Goal: Task Accomplishment & Management: Manage account settings

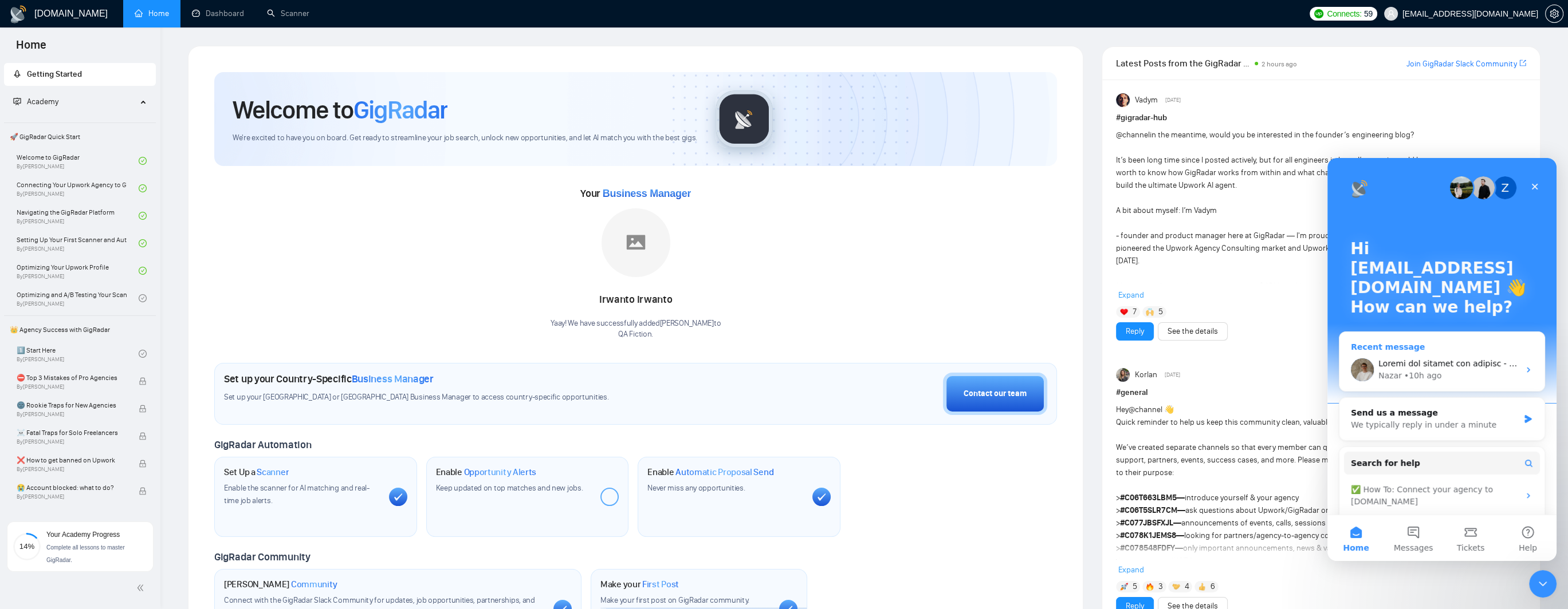
click at [1391, 371] on div "Nazar" at bounding box center [1390, 376] width 24 height 12
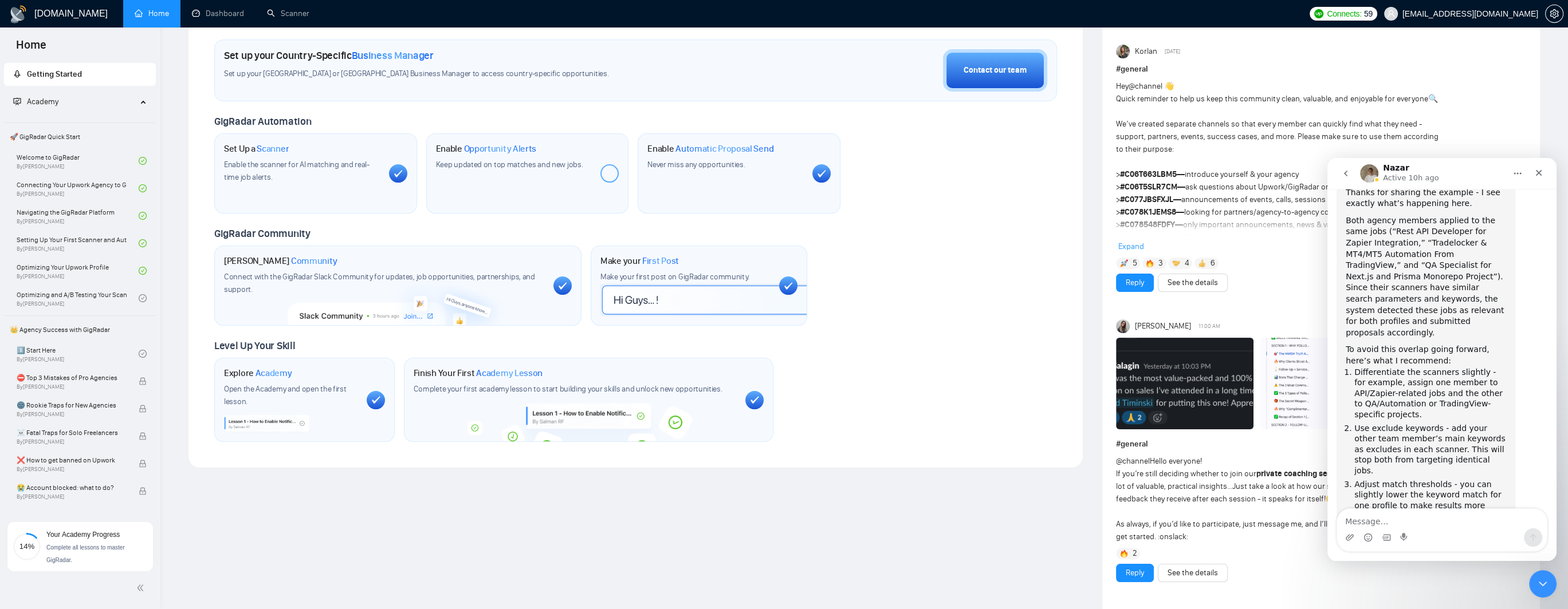
scroll to position [344, 0]
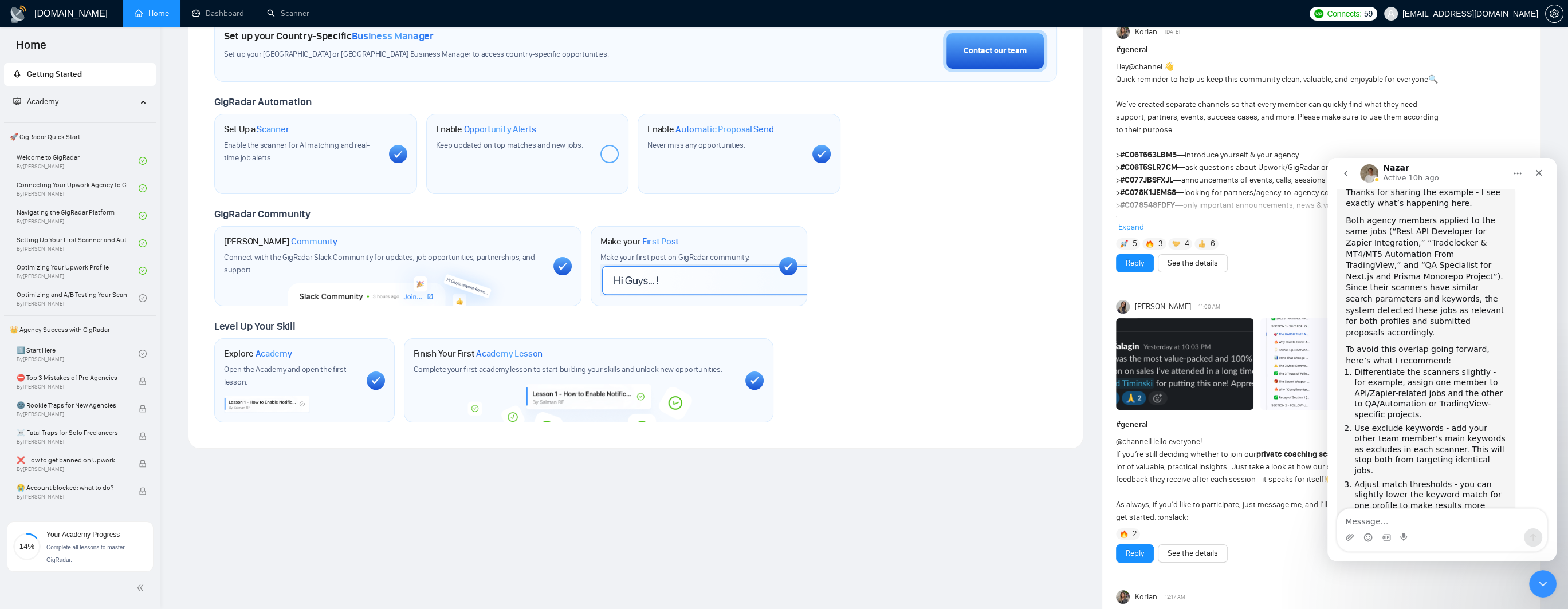
click at [1392, 515] on textarea "Message…" at bounding box center [1442, 519] width 210 height 19
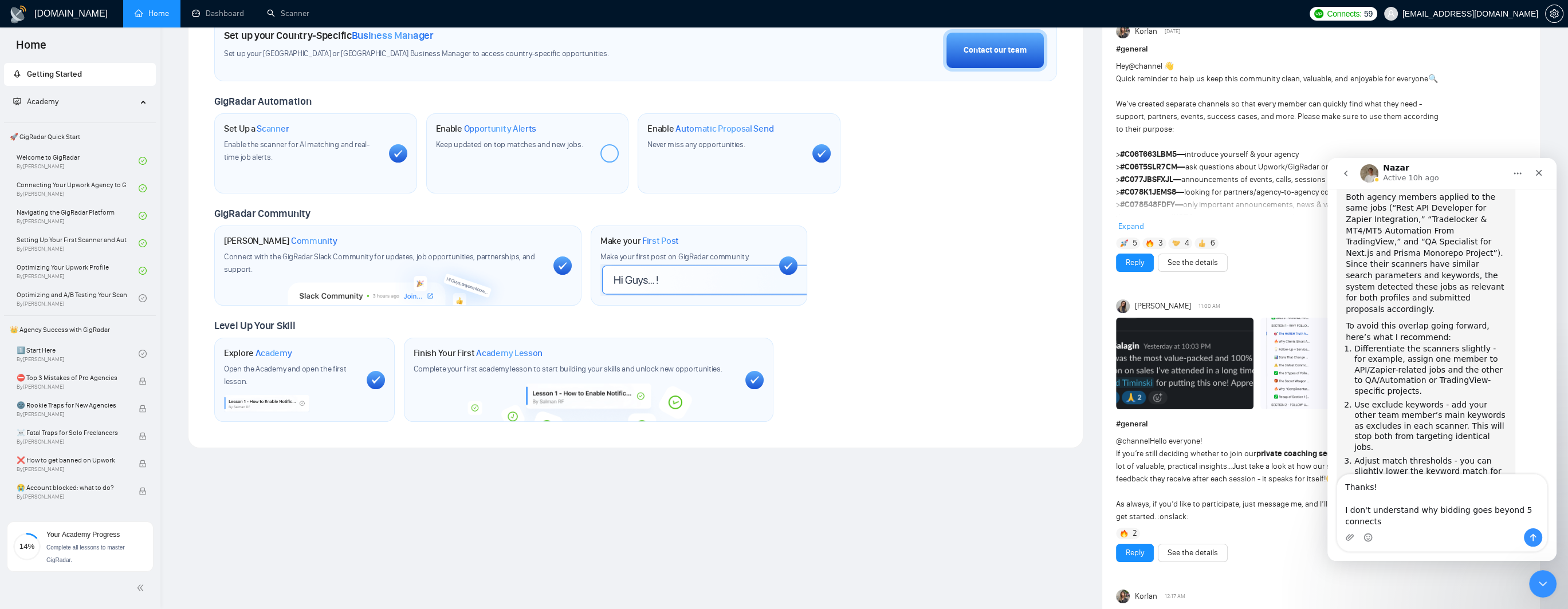
scroll to position [1267, 0]
click at [1382, 520] on textarea "Thanks! I don't understand why bidding goes beyond 5 connects fi we apply early…" at bounding box center [1442, 501] width 210 height 54
click at [1471, 522] on textarea "Thanks! I don't understand why bidding goes beyond 5 connects if we apply early…" at bounding box center [1442, 501] width 210 height 54
click at [1468, 522] on textarea "Thanks! I don't understand why bidding goes beyond 5 connects if we apply early…" at bounding box center [1442, 501] width 210 height 54
click at [1410, 512] on textarea "Thanks! I don't understand why bidding goes beyond 5 connects if we apply early…" at bounding box center [1442, 501] width 210 height 54
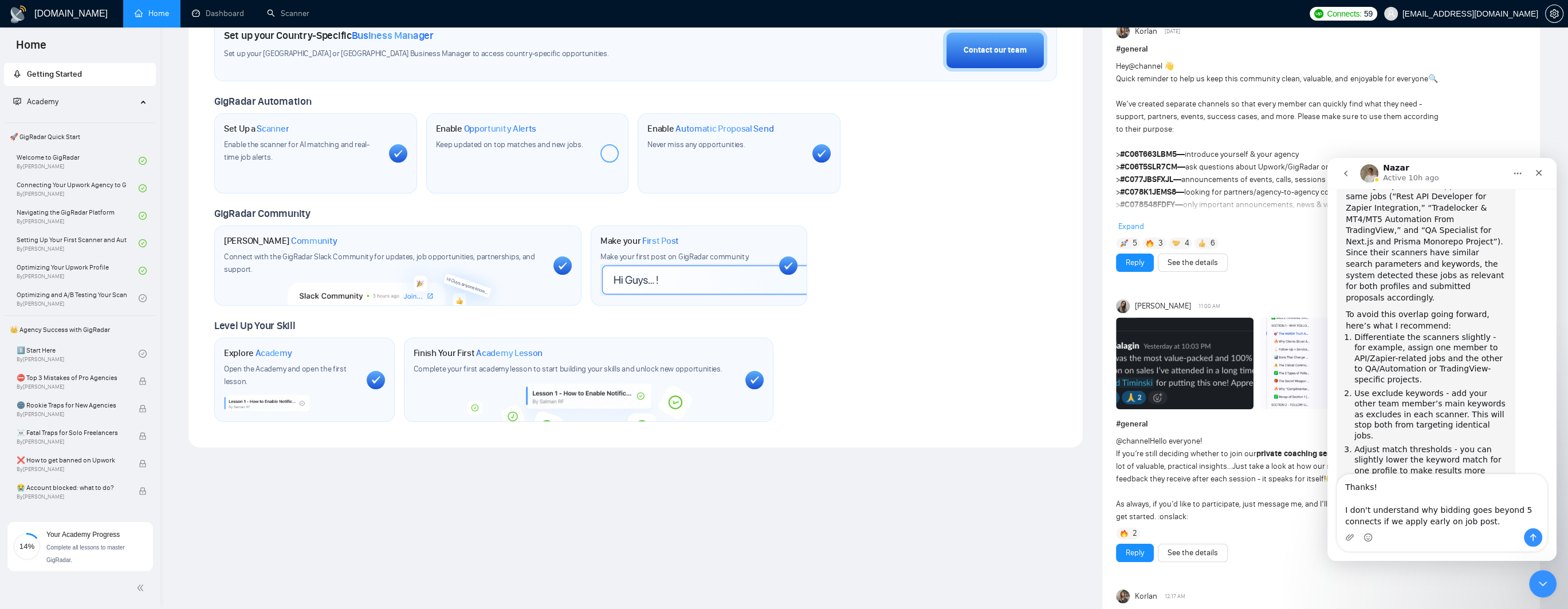
drag, startPoint x: 1410, startPoint y: 510, endPoint x: 1350, endPoint y: 511, distance: 60.0
click at [1350, 511] on textarea "Thanks! I don't understand why bidding goes beyond 5 connects if we apply early…" at bounding box center [1442, 501] width 210 height 54
click at [1468, 509] on textarea "Thanks! I'd like to understand why bidding goes beyond 5 connects if we apply e…" at bounding box center [1442, 501] width 210 height 54
click at [1511, 510] on textarea "Thanks! I'd like to understand why bidding goes beyond 5 connects if we apply e…" at bounding box center [1442, 501] width 210 height 54
click at [1520, 509] on textarea "Thanks! I'd like to understand why bidding goes beyond 5 connects if we apply e…" at bounding box center [1442, 501] width 210 height 54
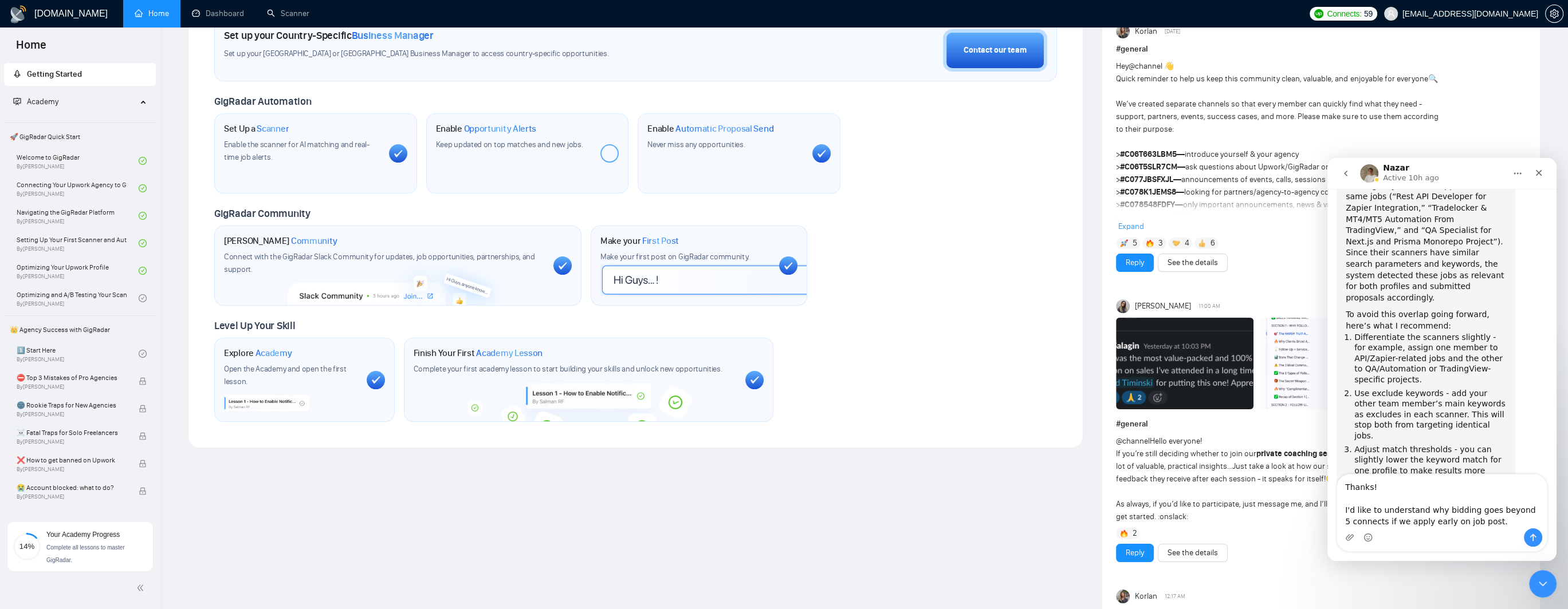
click at [1391, 519] on textarea "Thanks! I'd like to understand why bidding goes beyond 5 connects if we apply e…" at bounding box center [1442, 501] width 210 height 54
click at [1455, 522] on textarea "Thanks! I'd like to understand why bidding goes beyond 5 connects if we apply e…" at bounding box center [1442, 501] width 210 height 54
click at [1494, 522] on textarea "Thanks! I'd like to understand why bidding goes beyond 5 connects if we apply e…" at bounding box center [1442, 501] width 210 height 54
type textarea "Thanks! I'd like to understand why bidding goes beyond 5 connects if we apply e…"
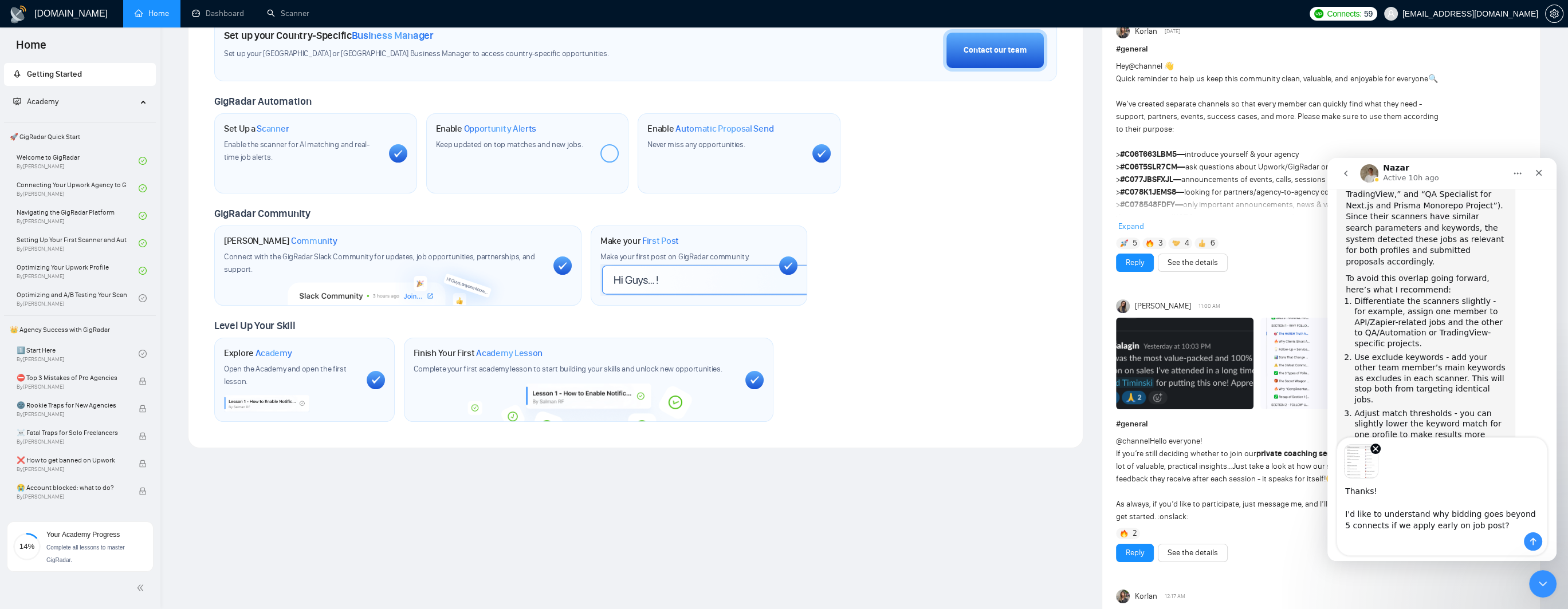
scroll to position [1303, 0]
click at [1538, 541] on button "Send a message…" at bounding box center [1532, 541] width 18 height 18
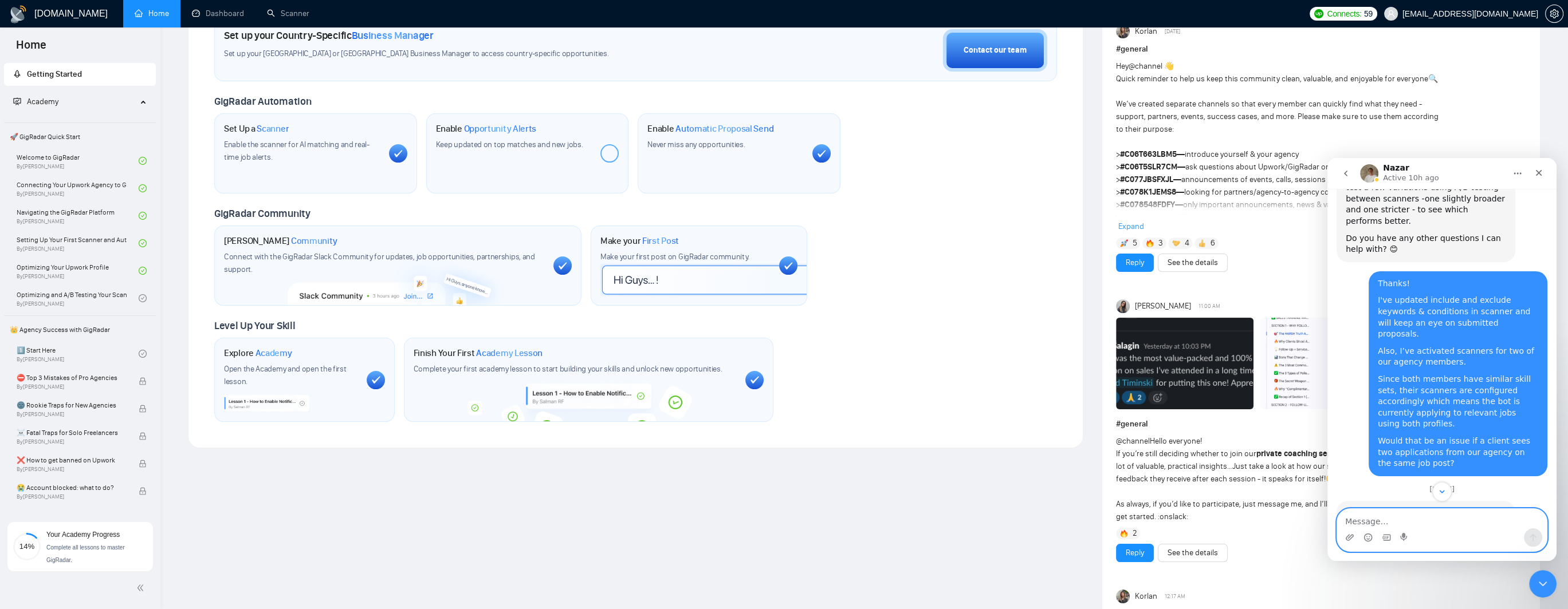
scroll to position [803, 0]
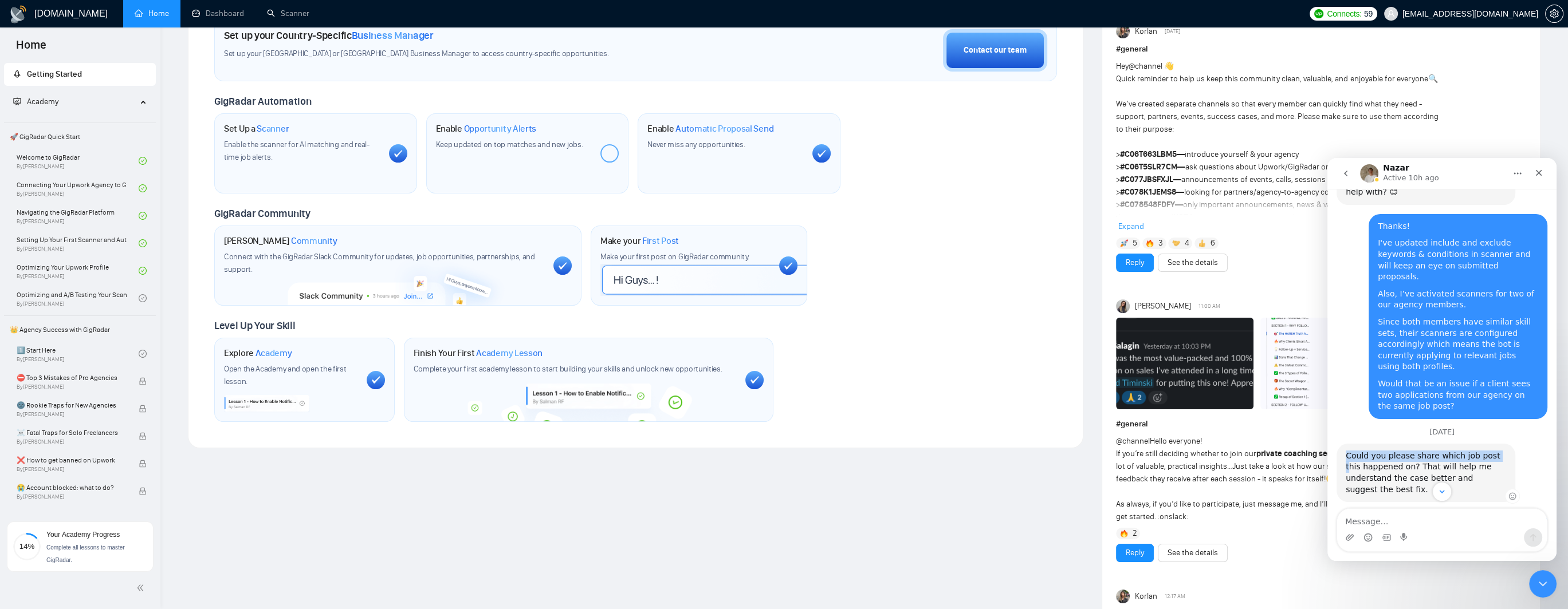
drag, startPoint x: 1346, startPoint y: 332, endPoint x: 1487, endPoint y: 334, distance: 141.0
click at [1487, 451] on div "Could you please share which job post this happened on? That will help me under…" at bounding box center [1426, 472] width 160 height 44
click at [1406, 451] on div "Could you please share which job post this happened on? That will help me under…" at bounding box center [1426, 472] width 160 height 44
drag, startPoint x: 1360, startPoint y: 342, endPoint x: 1456, endPoint y: 345, distance: 96.0
click at [1456, 451] on div "Could you please share which job post this happened on? That will help me under…" at bounding box center [1426, 472] width 160 height 44
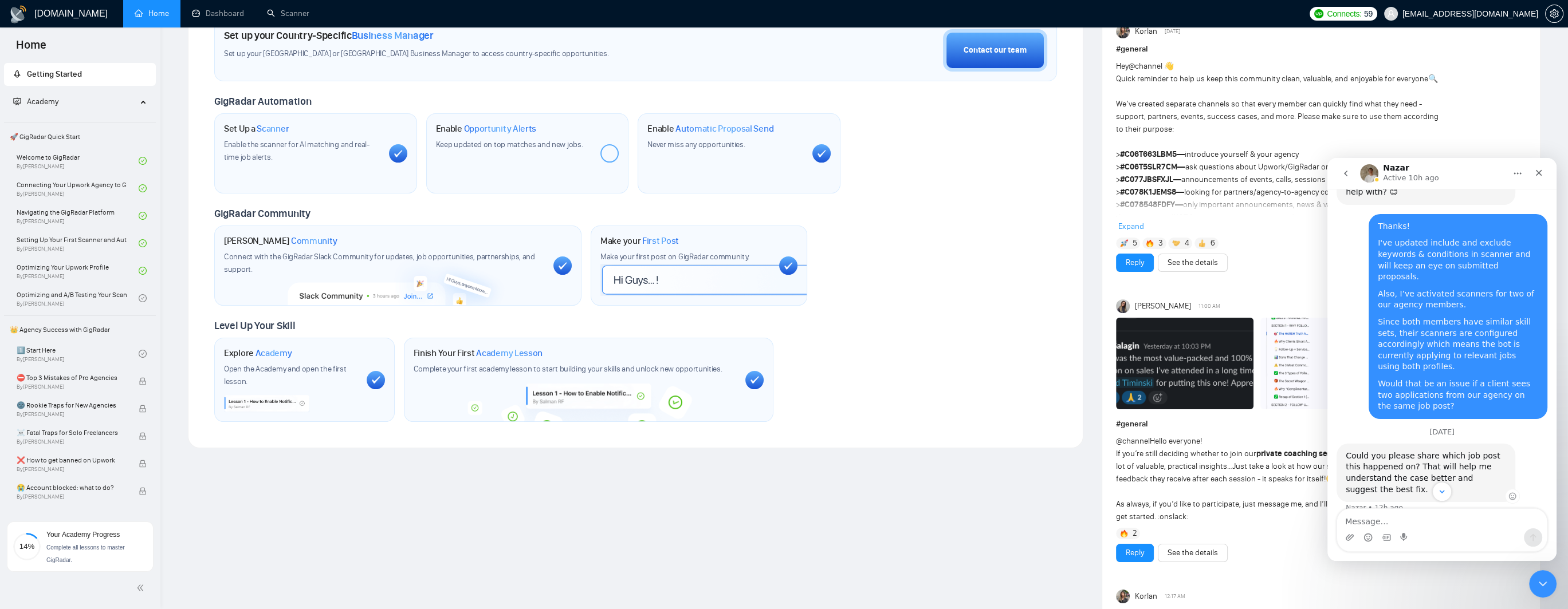
click at [1472, 451] on div "Could you please share which job post this happened on? That will help me under…" at bounding box center [1426, 472] width 160 height 44
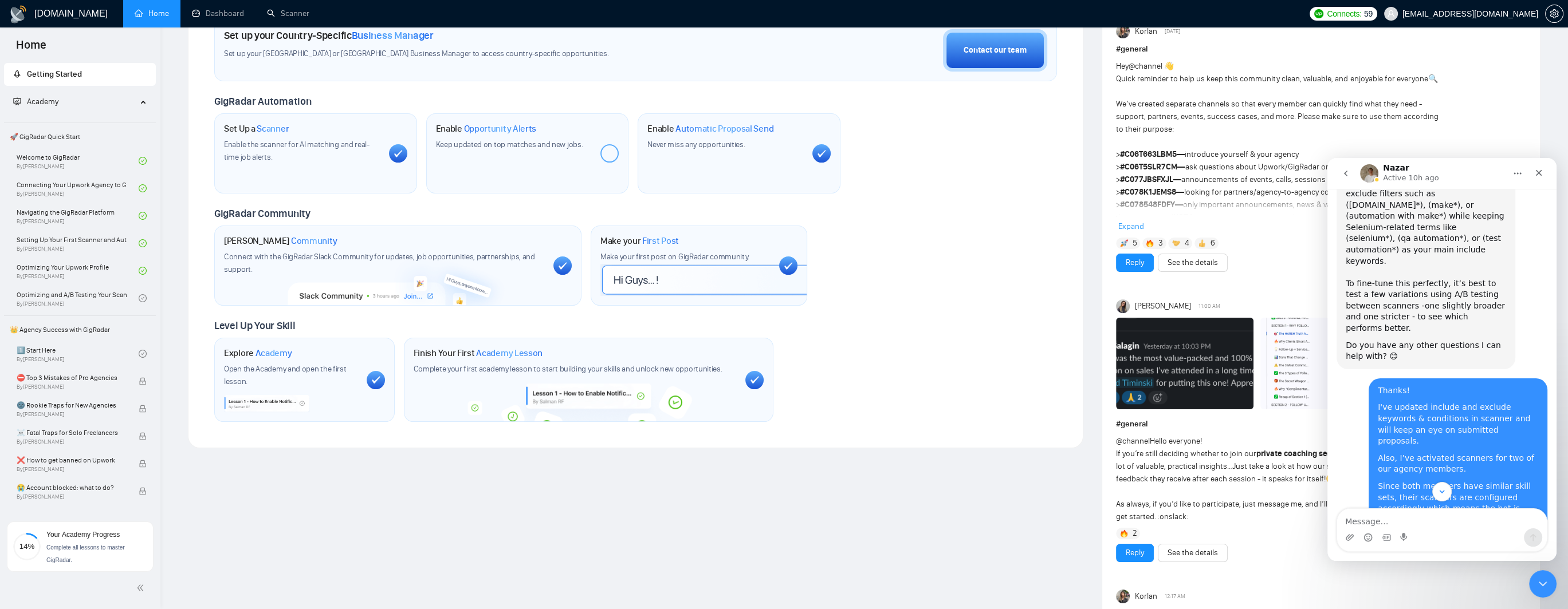
scroll to position [632, 0]
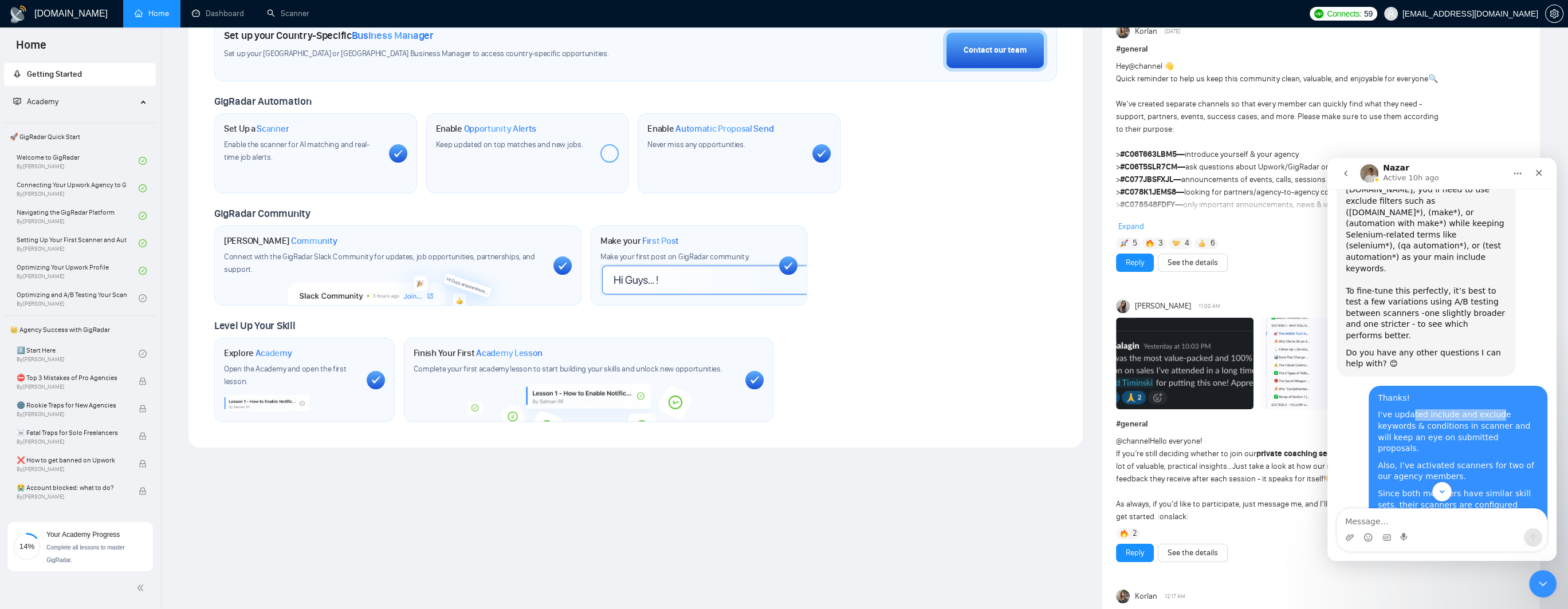
drag, startPoint x: 1403, startPoint y: 307, endPoint x: 1484, endPoint y: 315, distance: 81.4
click at [1484, 392] on div "Thanks! I've updated include and exclude keywords & conditions in scanner and w…" at bounding box center [1457, 488] width 160 height 191
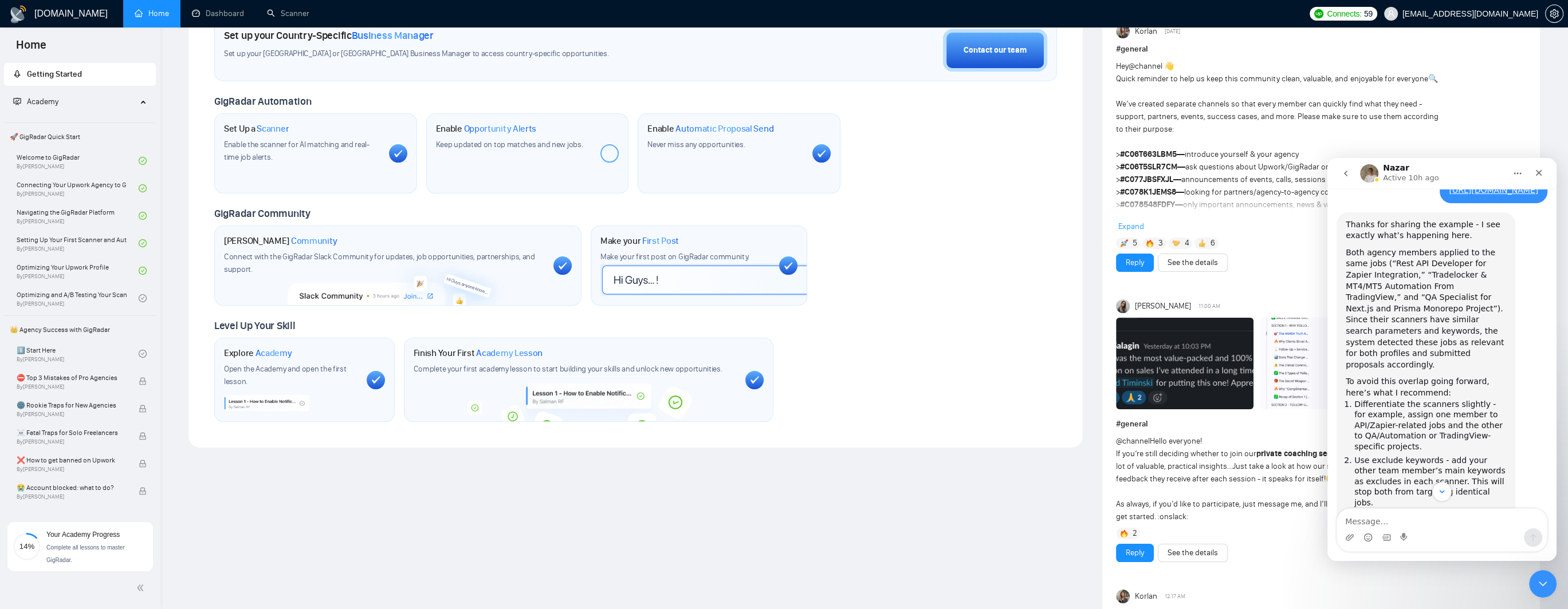
scroll to position [1433, 0]
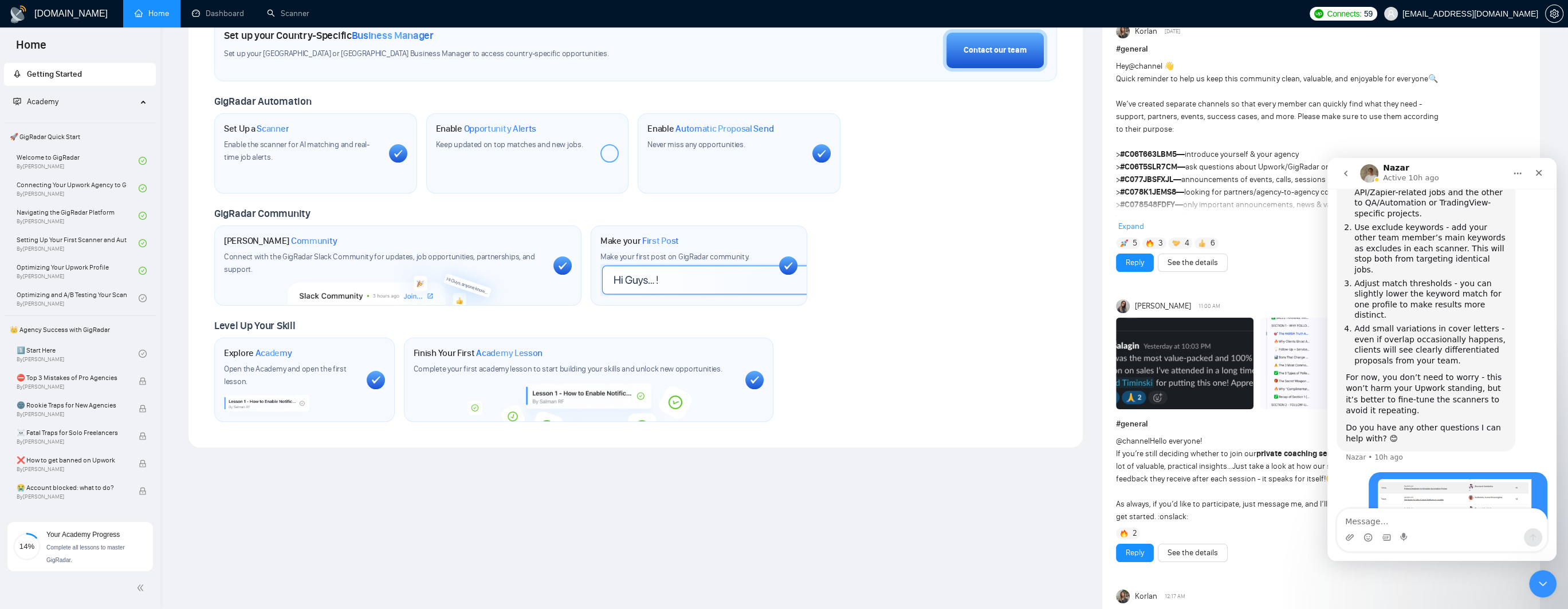
drag, startPoint x: 1371, startPoint y: 461, endPoint x: 1394, endPoint y: 485, distance: 33.2
copy div "I'd like to understand why bidding goes beyond 5 connects if we apply early on …"
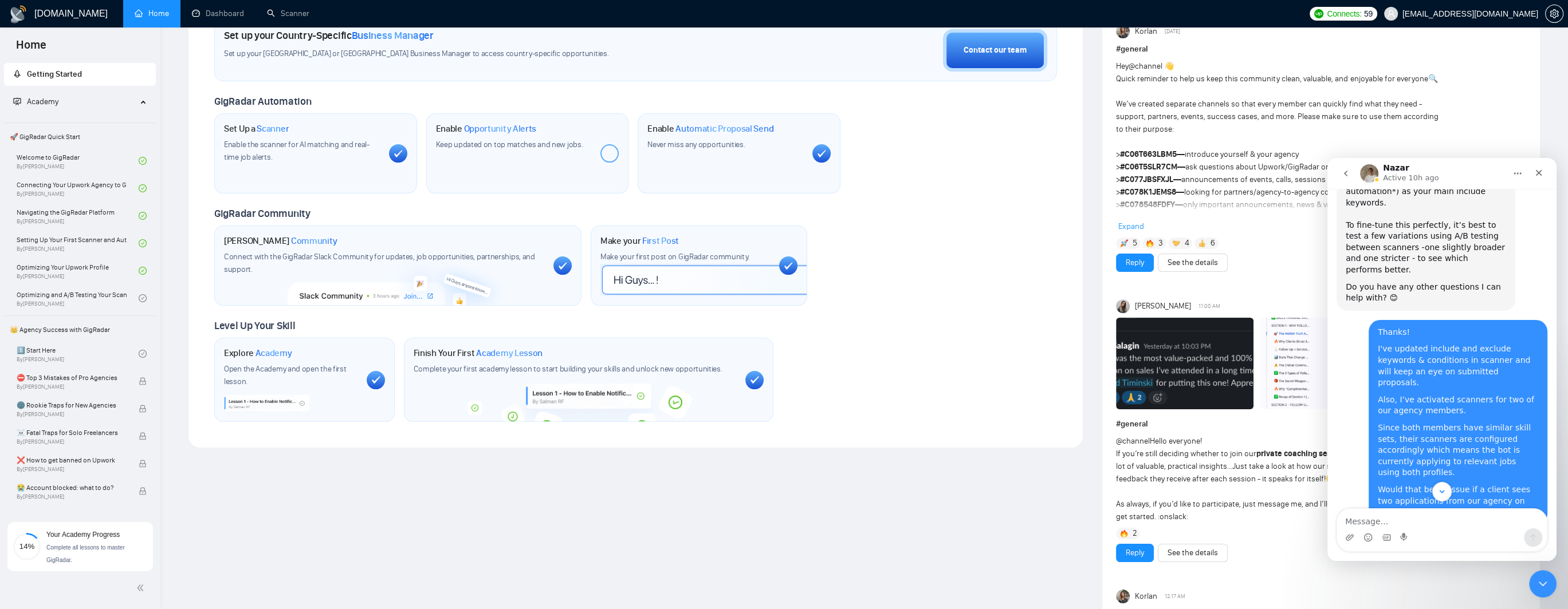
scroll to position [632, 0]
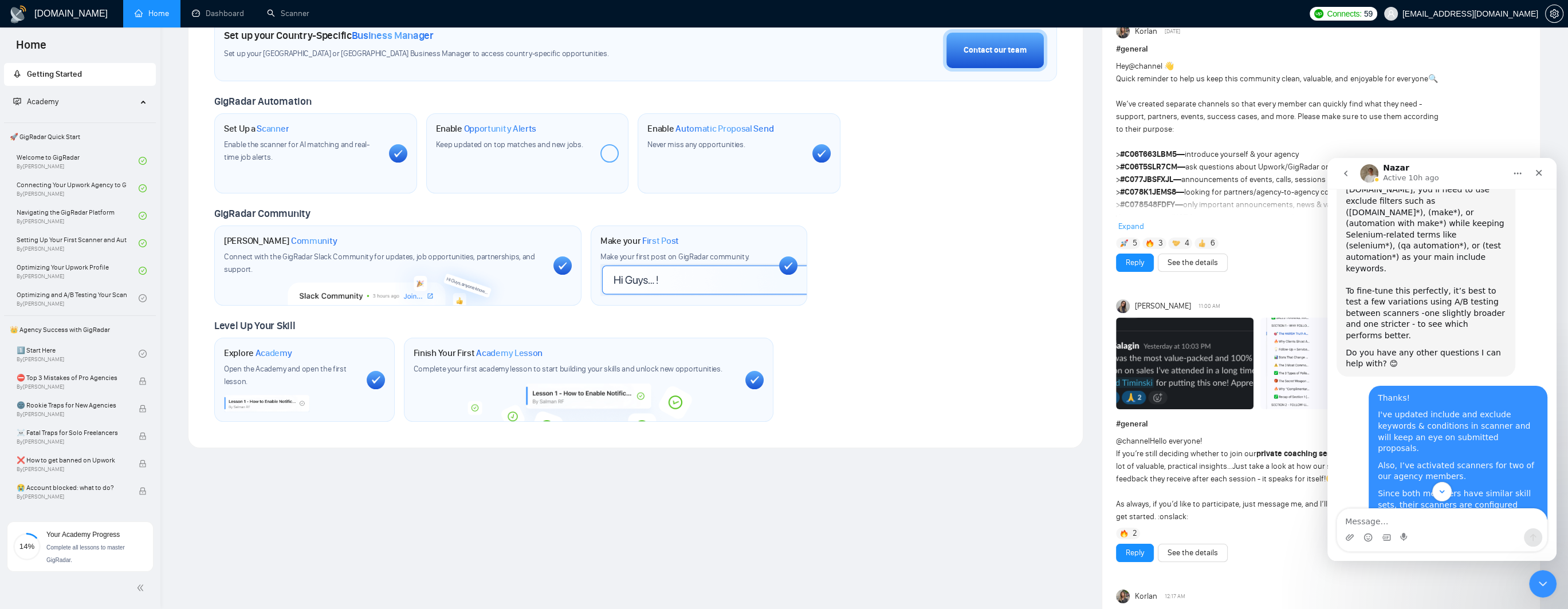
drag, startPoint x: 1395, startPoint y: 307, endPoint x: 1411, endPoint y: 312, distance: 16.8
click at [1395, 392] on div "Thanks! I've updated include and exclude keywords & conditions in scanner and w…" at bounding box center [1457, 488] width 160 height 191
drag, startPoint x: 1428, startPoint y: 314, endPoint x: 1491, endPoint y: 309, distance: 63.2
click at [1491, 409] on div "I've updated include and exclude keywords & conditions in scanner and will keep…" at bounding box center [1457, 431] width 160 height 44
drag, startPoint x: 1430, startPoint y: 357, endPoint x: 1481, endPoint y: 356, distance: 51.0
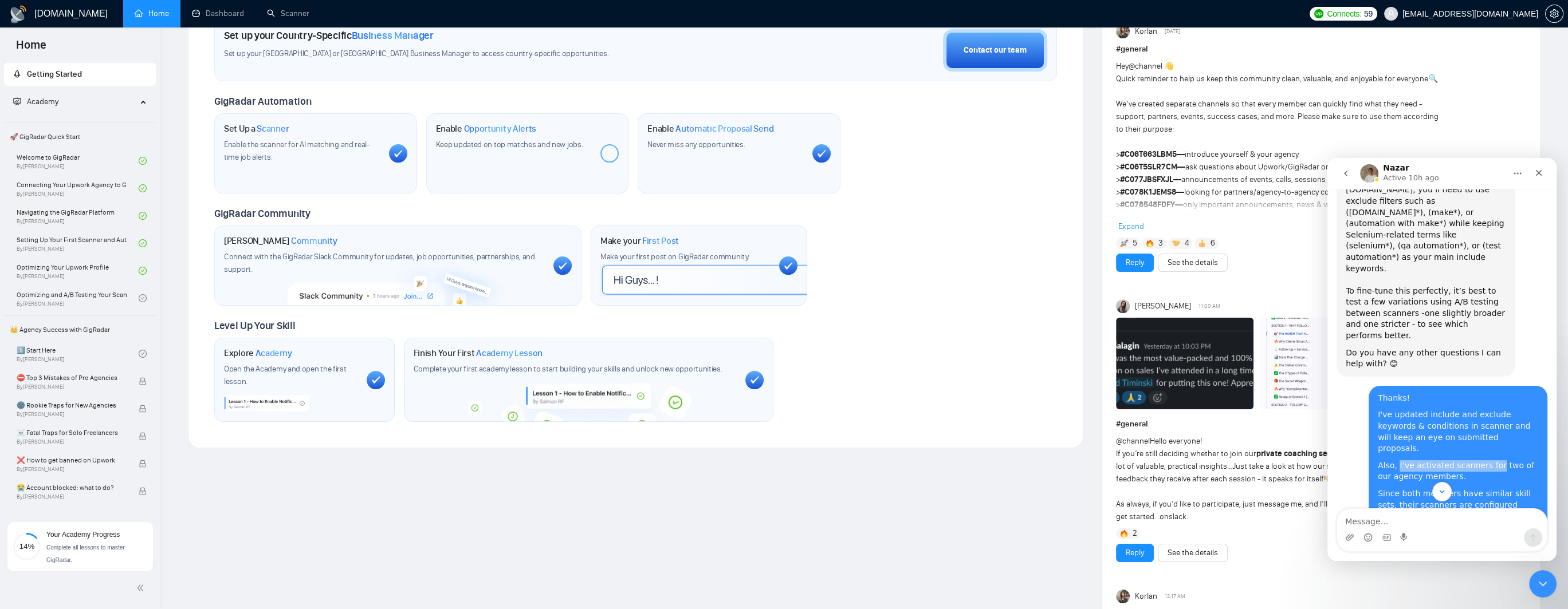
click at [1481, 460] on div "Also, I’ve activated scanners for two of our agency members." at bounding box center [1457, 472] width 160 height 23
drag, startPoint x: 1379, startPoint y: 380, endPoint x: 1516, endPoint y: 385, distance: 137.1
click at [1516, 488] on div "Since both members have similar skill sets, their scanners are configured accor…" at bounding box center [1457, 516] width 160 height 56
click at [1408, 488] on div "Since both members have similar skill sets, their scanners are configured accor…" at bounding box center [1457, 516] width 160 height 56
drag, startPoint x: 1372, startPoint y: 352, endPoint x: 1433, endPoint y: 464, distance: 127.5
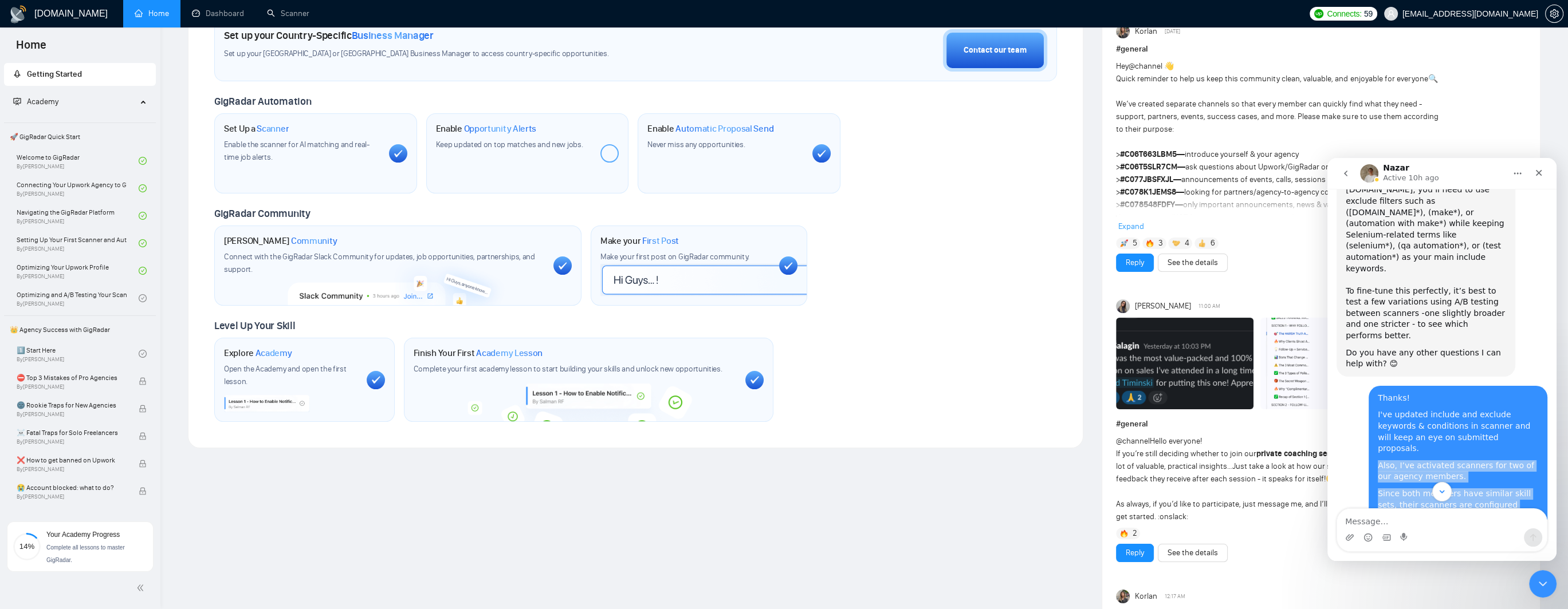
click at [1433, 464] on div "Thanks! I've updated include and exclude keywords & conditions in scanner and w…" at bounding box center [1457, 488] width 178 height 205
copy div "Also, I’ve activated scanners for two of our agency members. Since both members…"
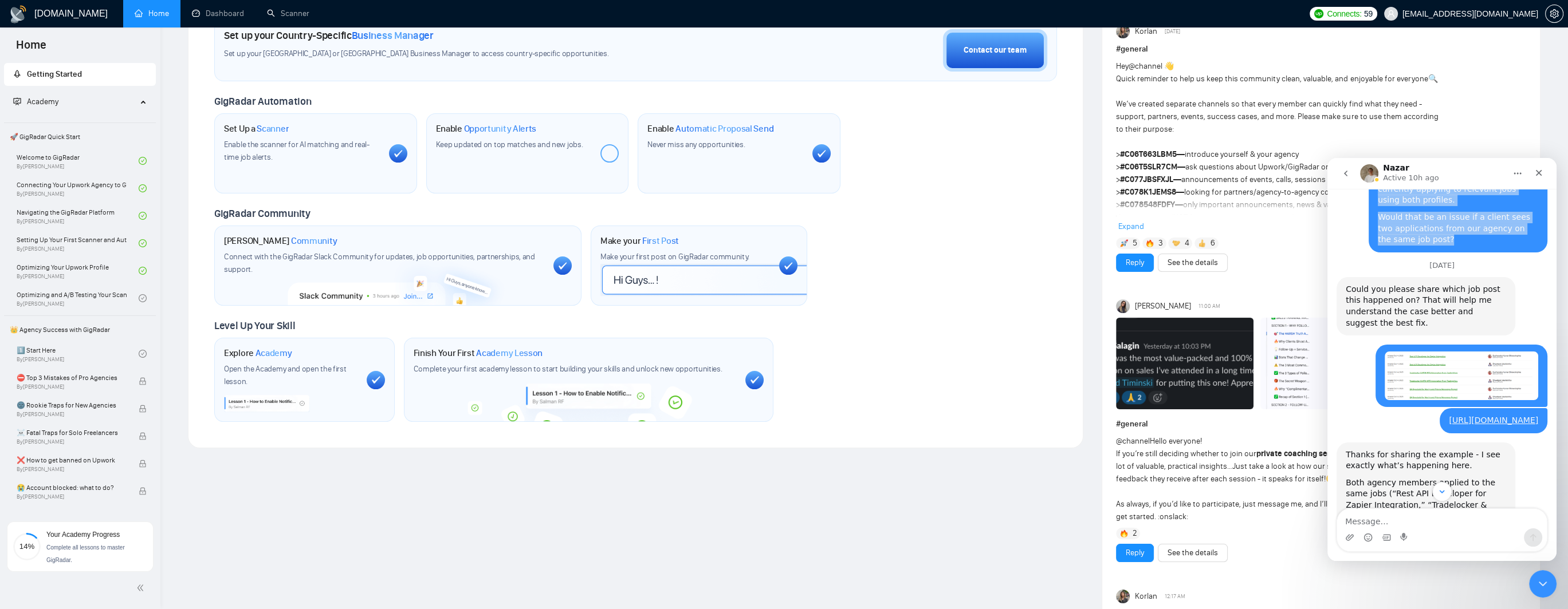
scroll to position [1433, 0]
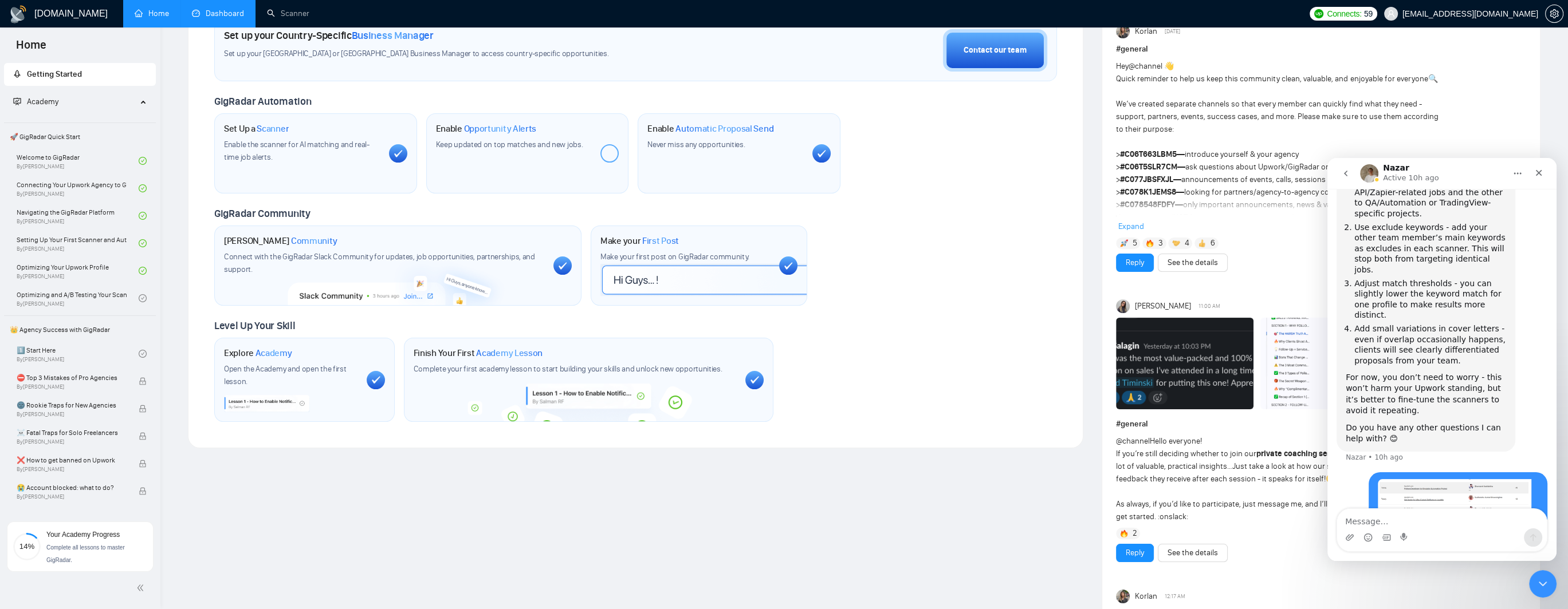
click at [239, 17] on link "Dashboard" at bounding box center [218, 13] width 52 height 10
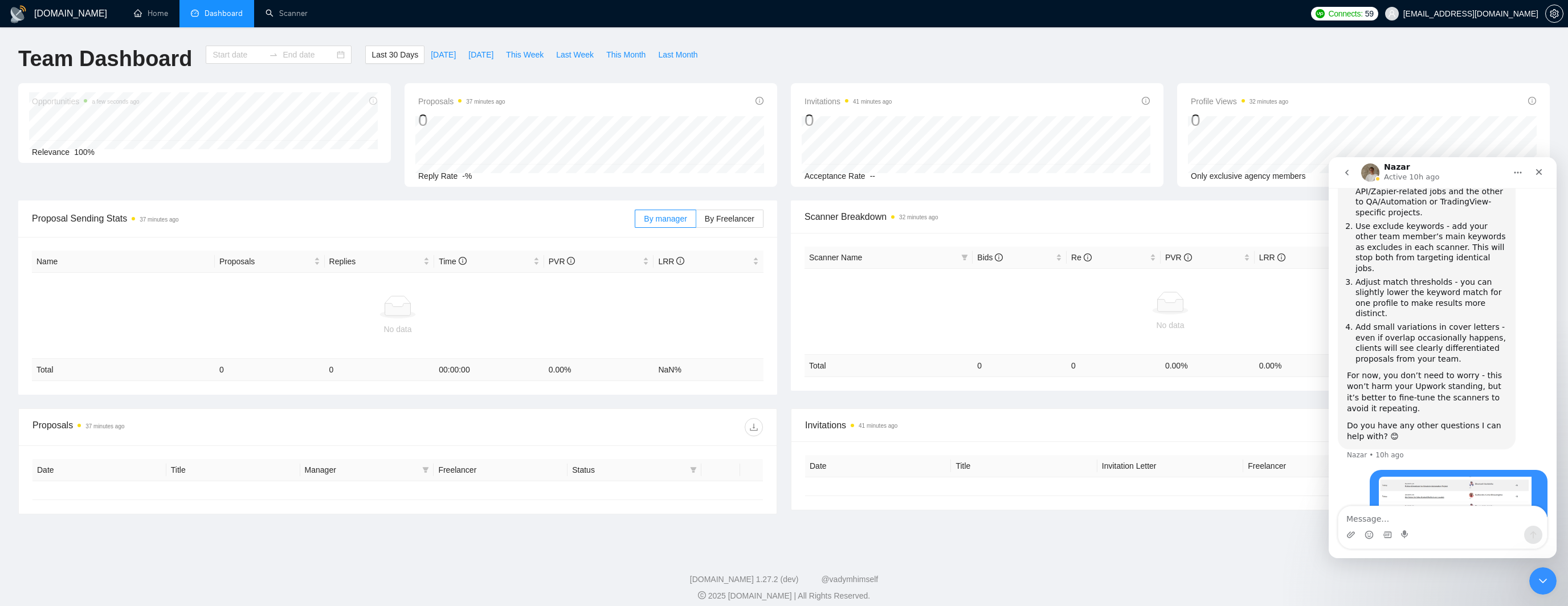
type input "[DATE]"
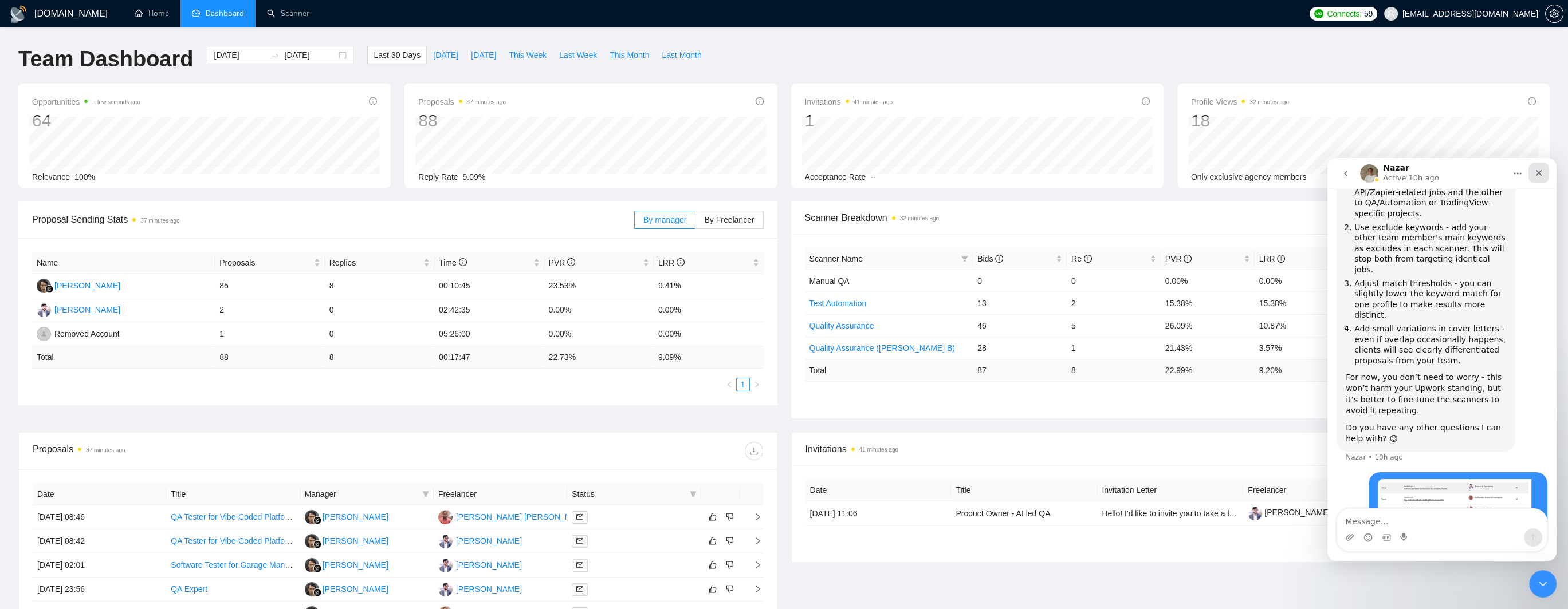
click at [1540, 177] on div "Close" at bounding box center [1538, 173] width 21 height 21
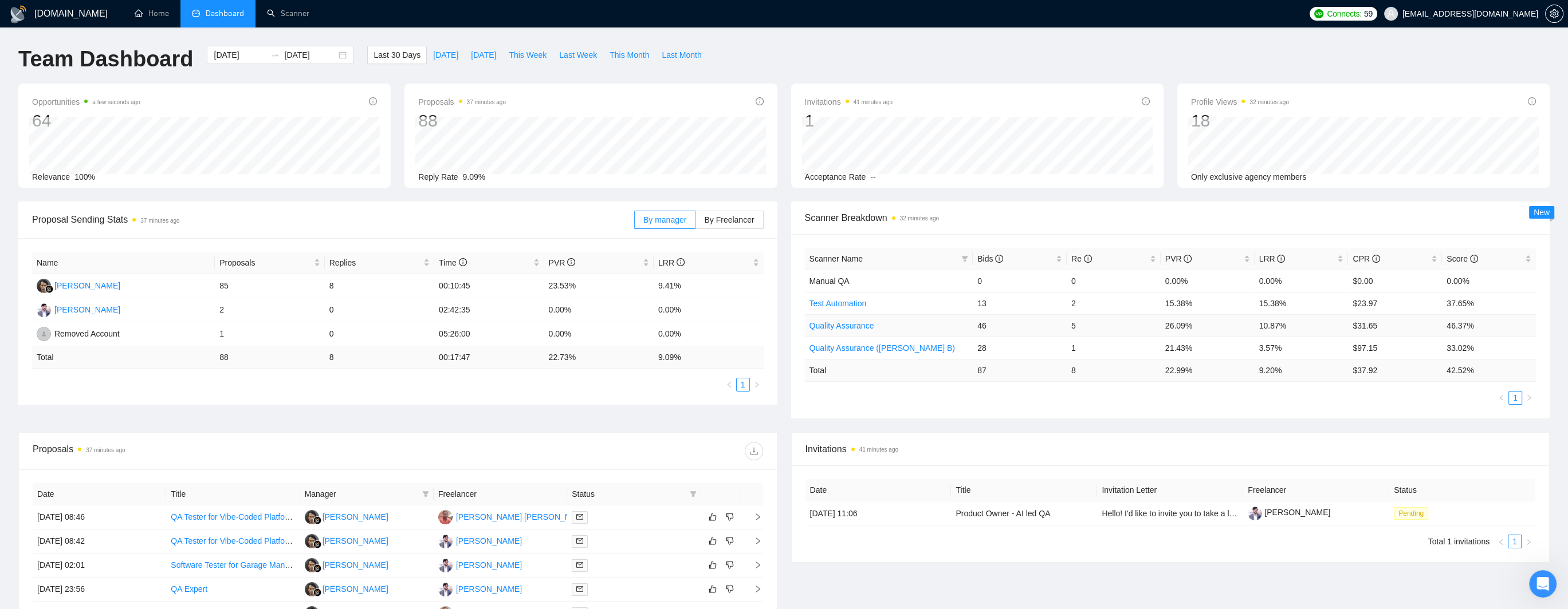
scroll to position [1433, 0]
drag, startPoint x: 977, startPoint y: 349, endPoint x: 984, endPoint y: 349, distance: 7.0
click at [984, 349] on td "28" at bounding box center [1020, 348] width 94 height 23
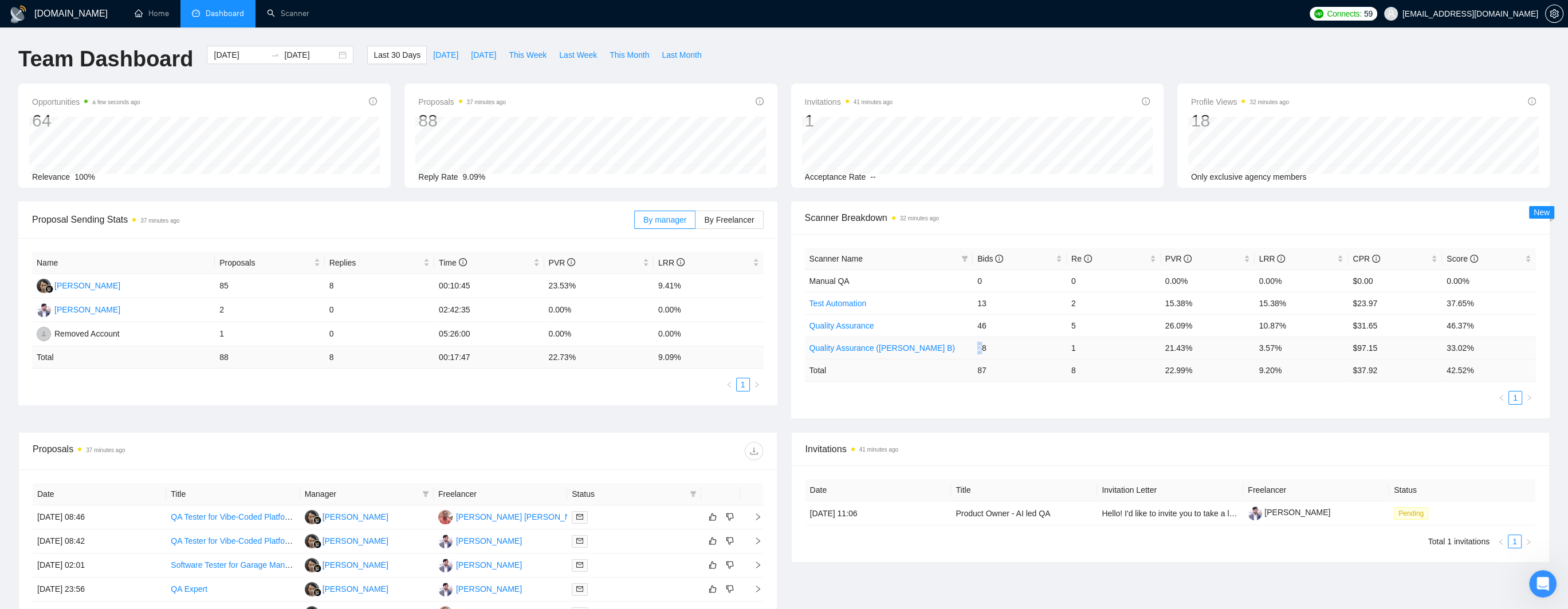
click at [983, 347] on td "28" at bounding box center [1020, 348] width 94 height 23
click at [984, 347] on td "28" at bounding box center [1020, 348] width 94 height 23
click at [994, 369] on td "87" at bounding box center [1020, 371] width 94 height 23
drag, startPoint x: 978, startPoint y: 349, endPoint x: 990, endPoint y: 350, distance: 12.0
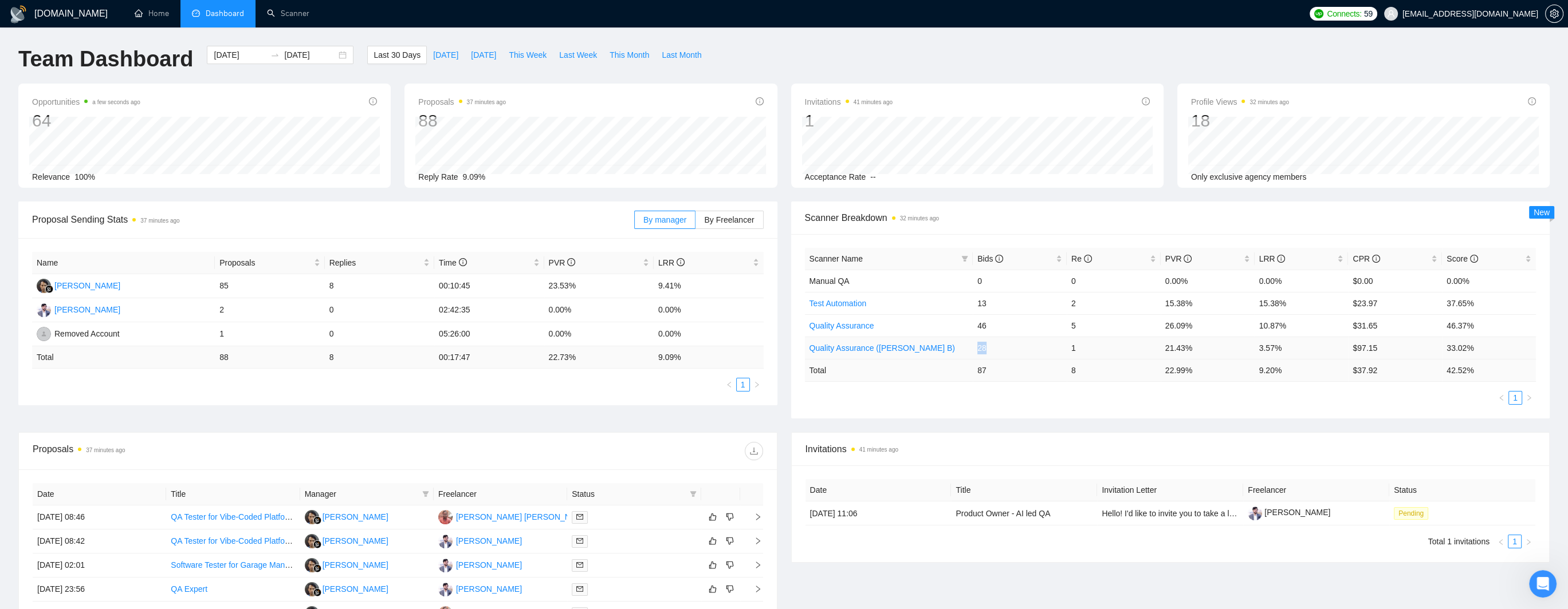
click at [990, 350] on td "28" at bounding box center [1020, 348] width 94 height 23
drag, startPoint x: 977, startPoint y: 350, endPoint x: 985, endPoint y: 350, distance: 8.0
click at [985, 350] on td "28" at bounding box center [1020, 348] width 94 height 23
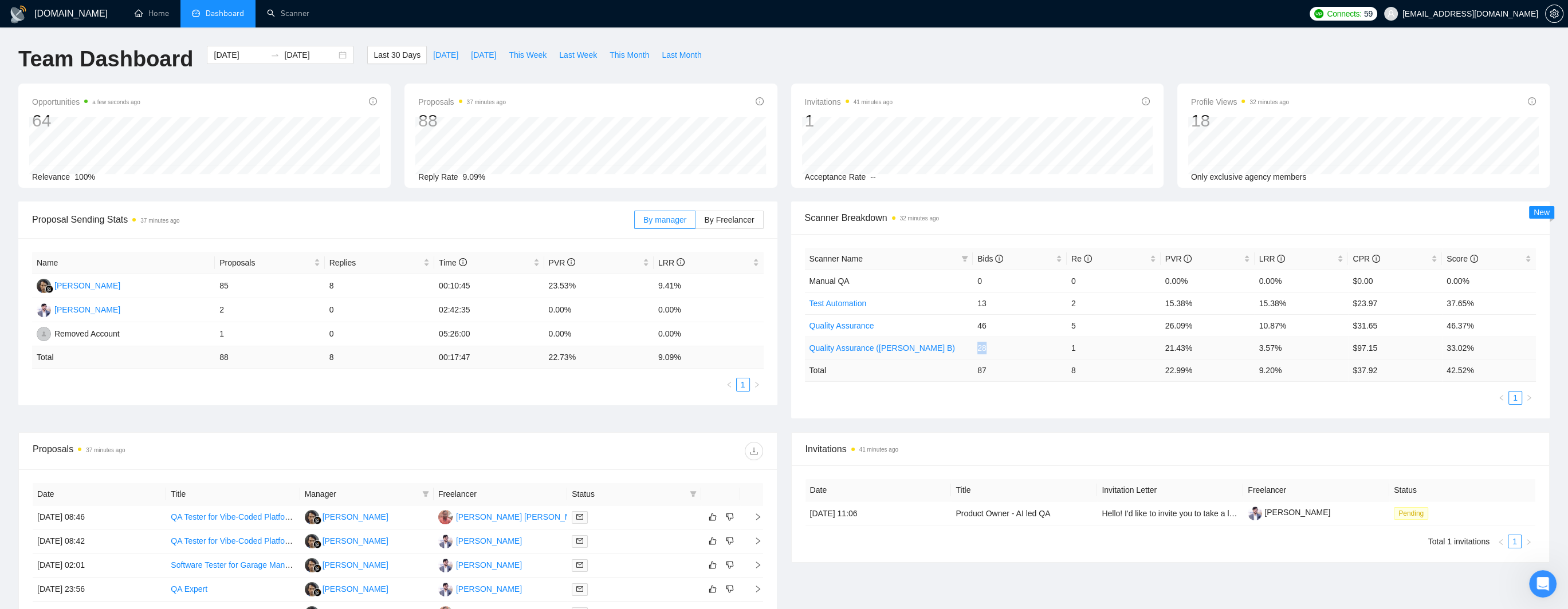
drag, startPoint x: 978, startPoint y: 350, endPoint x: 986, endPoint y: 351, distance: 8.1
click at [986, 351] on td "28" at bounding box center [1020, 348] width 94 height 23
click at [1336, 395] on ul "1" at bounding box center [1170, 398] width 731 height 14
click at [984, 351] on td "28" at bounding box center [1020, 348] width 94 height 23
click at [979, 351] on td "28" at bounding box center [1020, 348] width 94 height 23
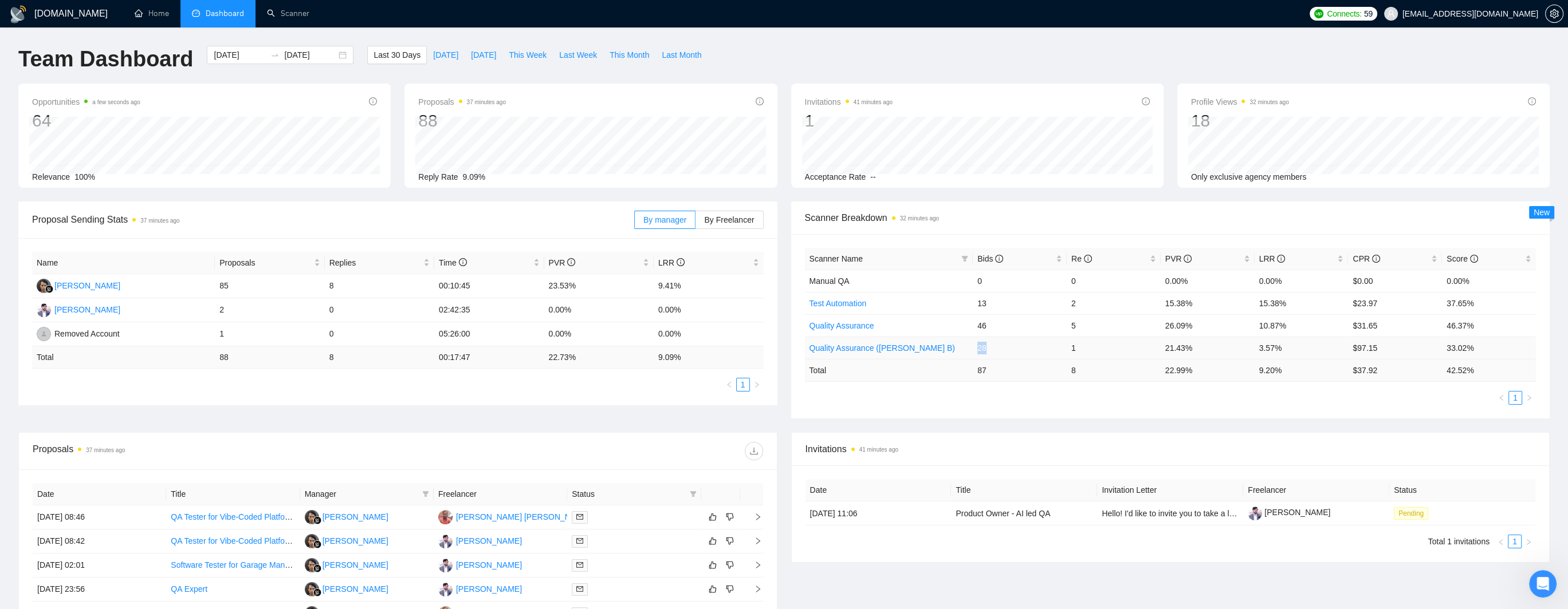
drag, startPoint x: 978, startPoint y: 350, endPoint x: 984, endPoint y: 349, distance: 6.1
click at [984, 349] on td "28" at bounding box center [1020, 348] width 94 height 23
click at [984, 351] on td "28" at bounding box center [1020, 348] width 94 height 23
drag, startPoint x: 977, startPoint y: 345, endPoint x: 987, endPoint y: 345, distance: 10.0
click at [987, 345] on td "28" at bounding box center [1020, 348] width 94 height 23
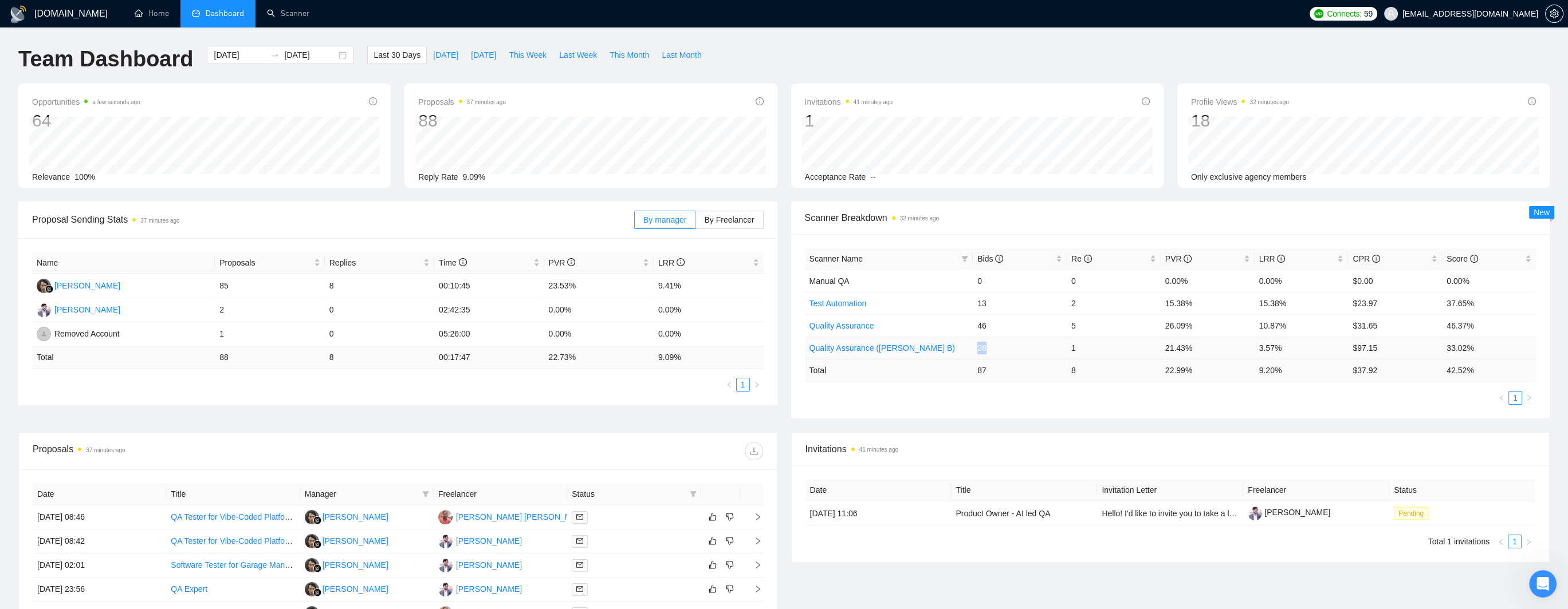
click at [983, 349] on td "28" at bounding box center [1020, 348] width 94 height 23
drag, startPoint x: 977, startPoint y: 349, endPoint x: 985, endPoint y: 349, distance: 8.0
click at [985, 349] on td "28" at bounding box center [1020, 348] width 94 height 23
click at [986, 351] on td "28" at bounding box center [1020, 348] width 94 height 23
click at [984, 347] on td "28" at bounding box center [1020, 348] width 94 height 23
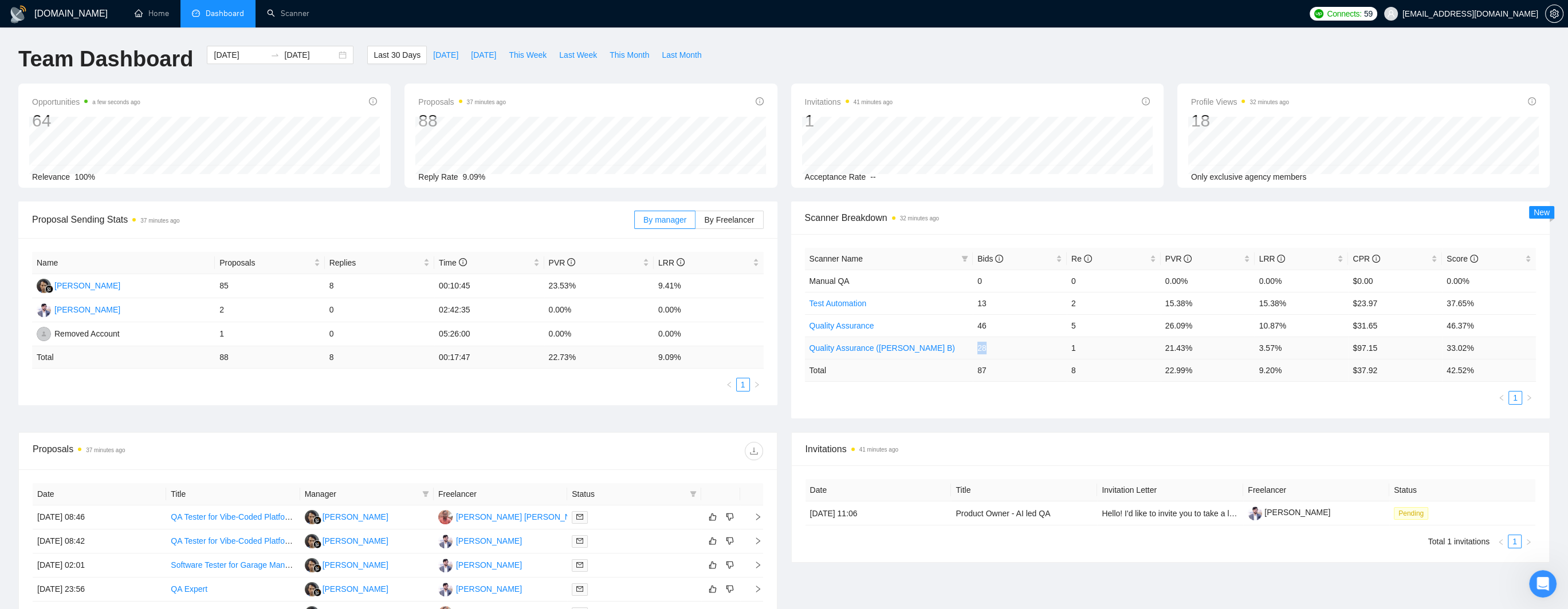
click at [984, 347] on td "28" at bounding box center [1020, 348] width 94 height 23
drag, startPoint x: 979, startPoint y: 323, endPoint x: 986, endPoint y: 324, distance: 7.1
click at [986, 324] on td "46" at bounding box center [1020, 325] width 94 height 23
click at [981, 351] on td "28" at bounding box center [1020, 348] width 94 height 23
drag, startPoint x: 976, startPoint y: 305, endPoint x: 985, endPoint y: 305, distance: 9.0
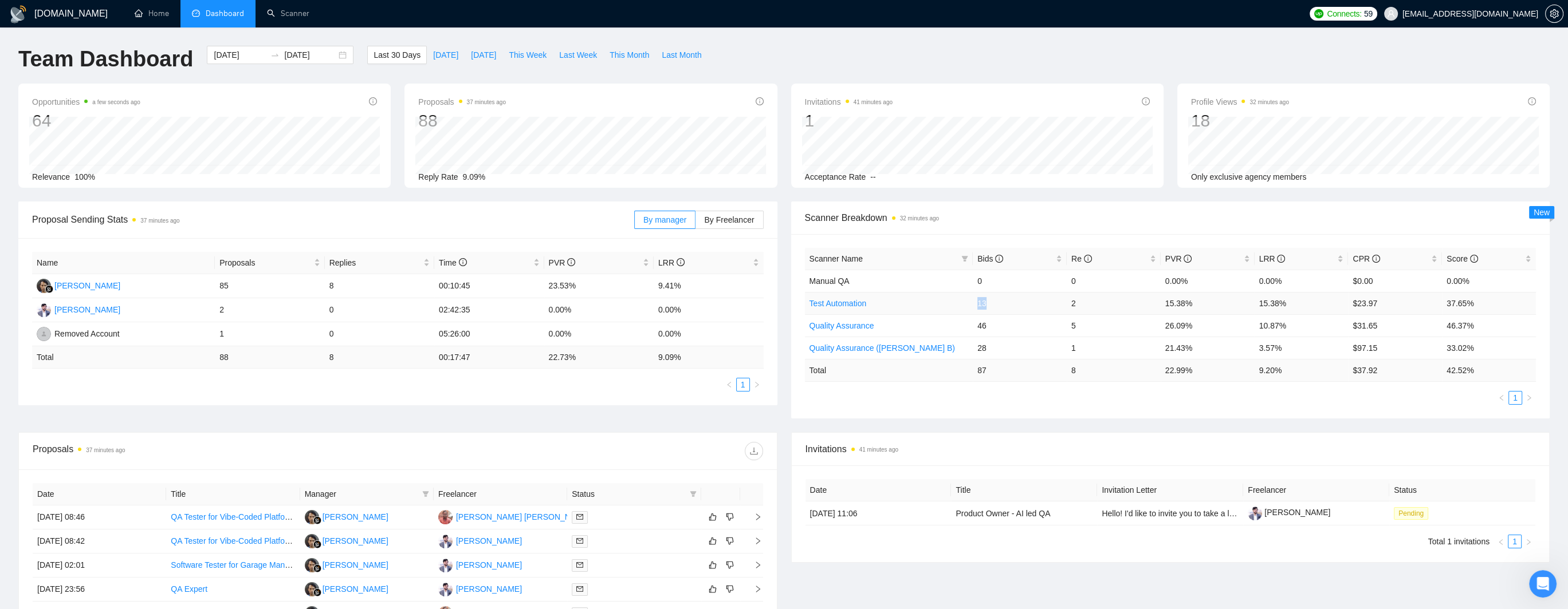
click at [985, 305] on td "13" at bounding box center [1020, 304] width 94 height 23
drag, startPoint x: 975, startPoint y: 344, endPoint x: 986, endPoint y: 347, distance: 11.4
click at [986, 347] on td "28" at bounding box center [1020, 348] width 94 height 23
click at [993, 349] on td "28" at bounding box center [1020, 348] width 94 height 23
click at [982, 349] on td "28" at bounding box center [1020, 348] width 94 height 23
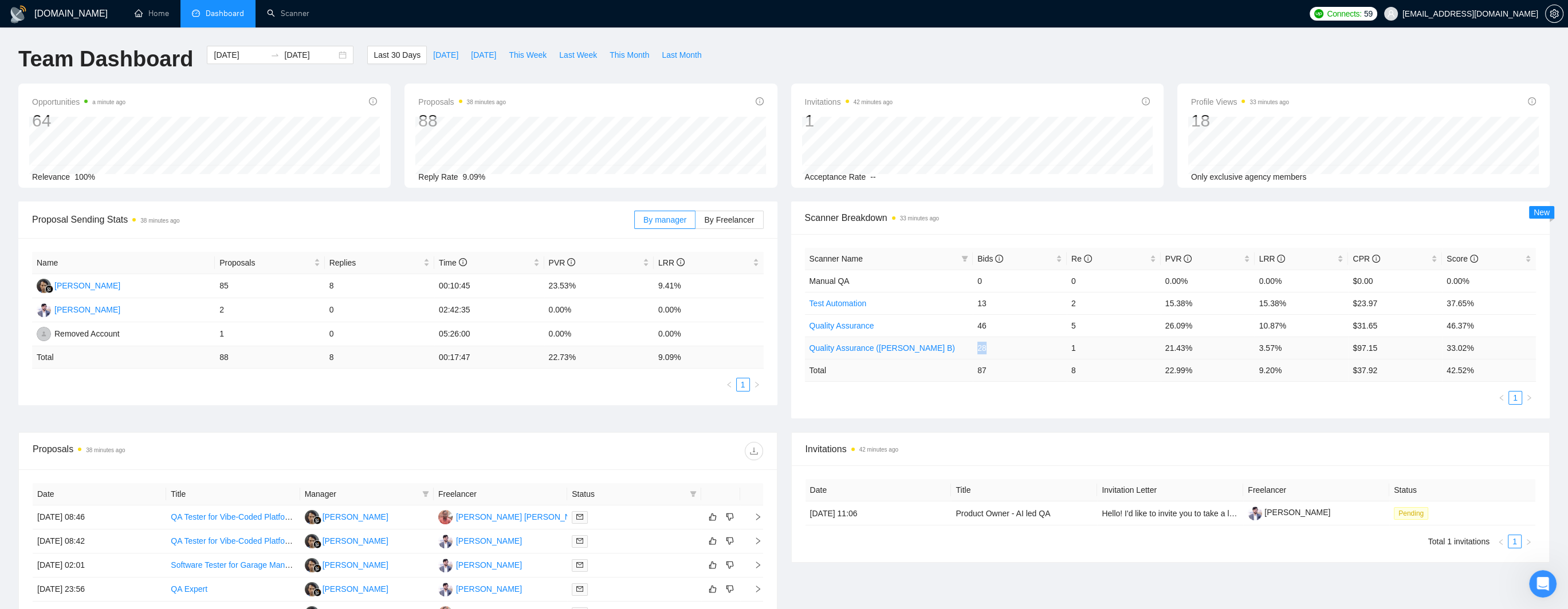
drag, startPoint x: 978, startPoint y: 348, endPoint x: 984, endPoint y: 348, distance: 6.0
click at [984, 348] on td "28" at bounding box center [1020, 348] width 94 height 23
drag, startPoint x: 1352, startPoint y: 347, endPoint x: 1382, endPoint y: 349, distance: 30.1
click at [1382, 349] on td "$97.15" at bounding box center [1395, 348] width 94 height 23
drag, startPoint x: 979, startPoint y: 349, endPoint x: 985, endPoint y: 349, distance: 6.0
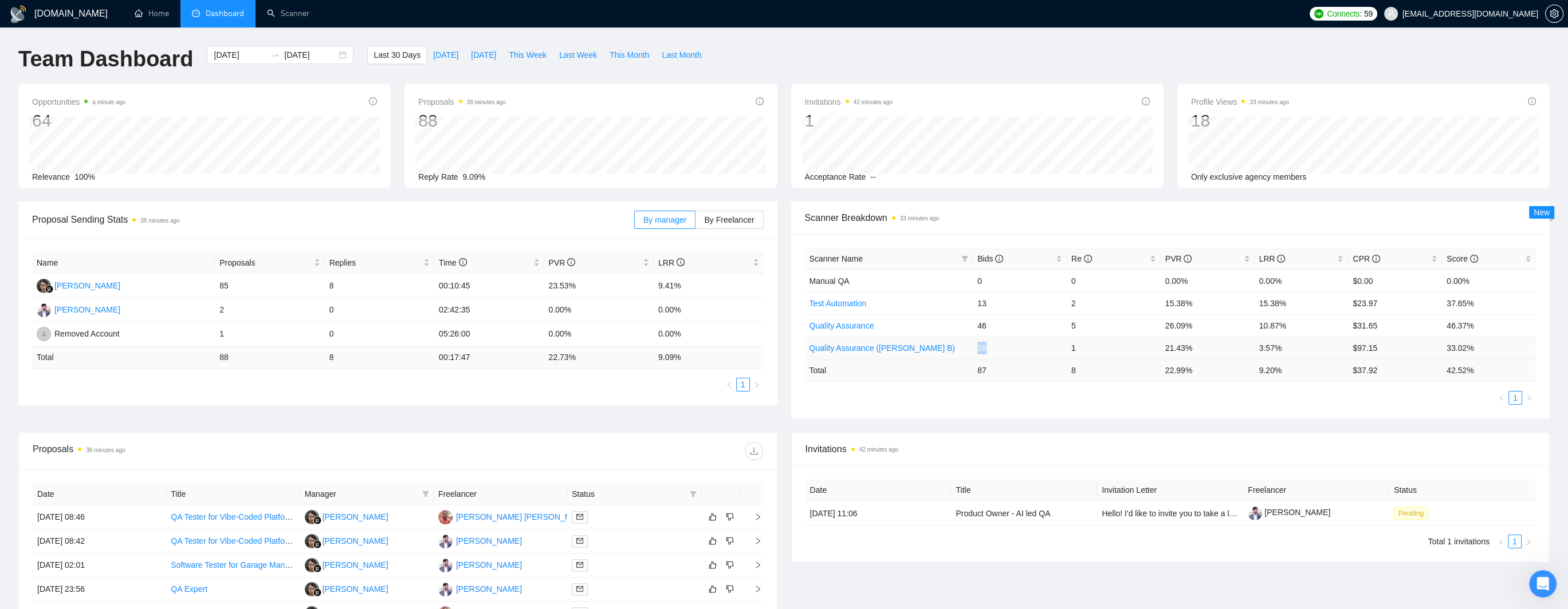
click at [985, 349] on td "28" at bounding box center [1020, 348] width 94 height 23
drag, startPoint x: 1352, startPoint y: 346, endPoint x: 1322, endPoint y: 384, distance: 48.4
click at [1378, 351] on td "$97.15" at bounding box center [1395, 348] width 94 height 23
click at [1218, 391] on ul "1" at bounding box center [1170, 398] width 731 height 14
drag, startPoint x: 976, startPoint y: 346, endPoint x: 983, endPoint y: 347, distance: 7.1
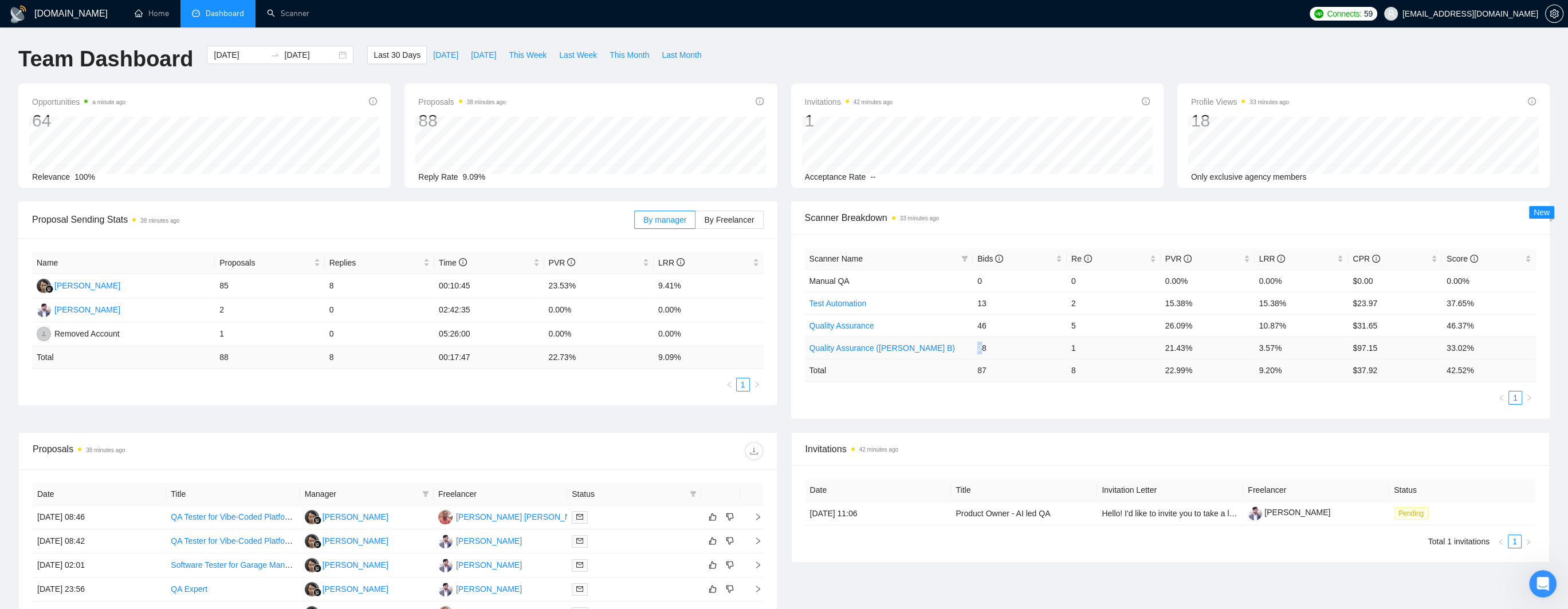
click at [983, 347] on td "28" at bounding box center [1020, 348] width 94 height 23
drag, startPoint x: 979, startPoint y: 347, endPoint x: 986, endPoint y: 347, distance: 7.0
click at [986, 347] on td "28" at bounding box center [1020, 348] width 94 height 23
click at [996, 354] on td "28" at bounding box center [1020, 348] width 94 height 23
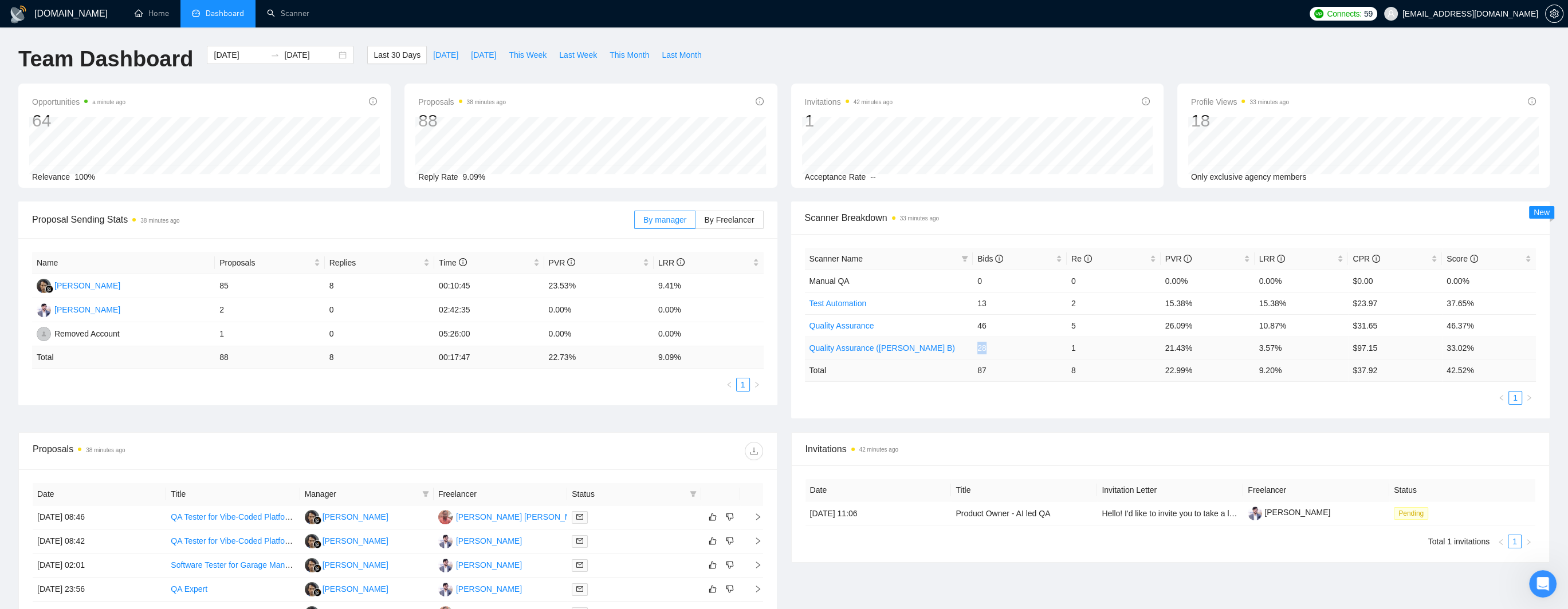
drag, startPoint x: 979, startPoint y: 348, endPoint x: 986, endPoint y: 348, distance: 7.0
click at [986, 348] on td "28" at bounding box center [1020, 348] width 94 height 23
click at [978, 346] on td "28" at bounding box center [1020, 348] width 94 height 23
drag, startPoint x: 978, startPoint y: 345, endPoint x: 987, endPoint y: 345, distance: 9.0
click at [987, 345] on td "28" at bounding box center [1020, 348] width 94 height 23
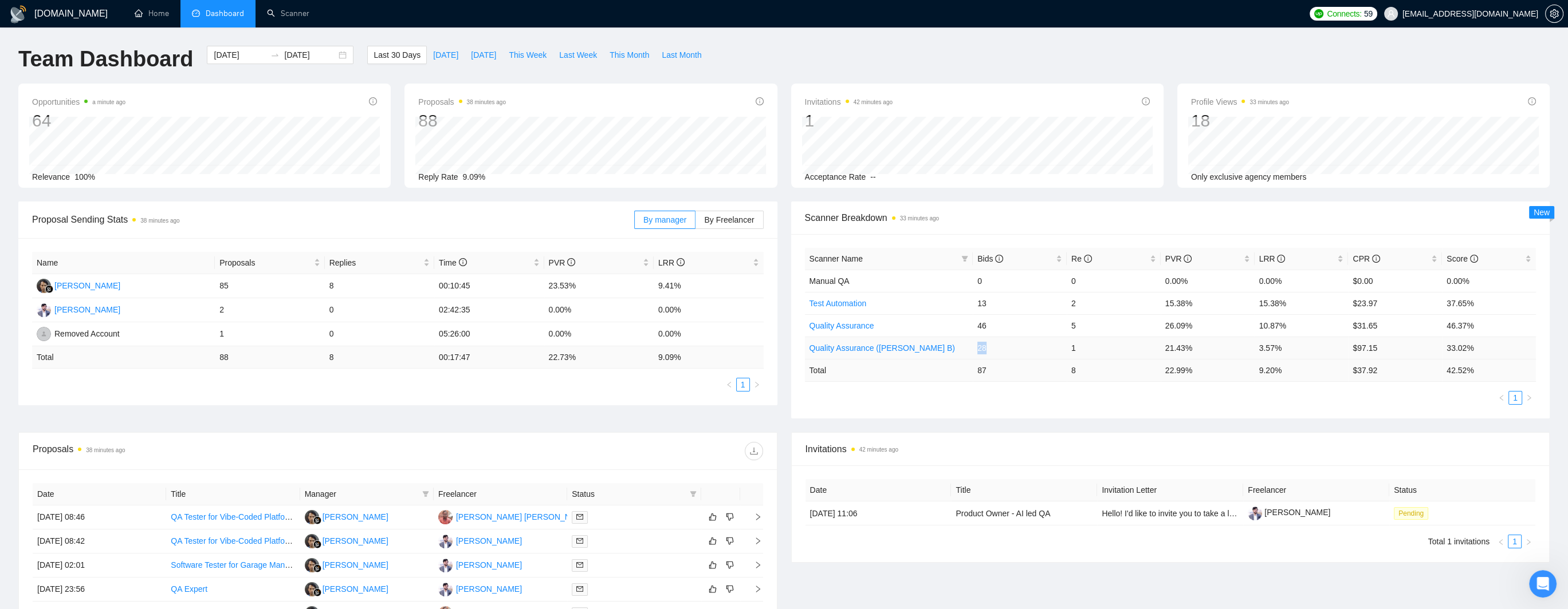
click at [993, 348] on td "28" at bounding box center [1020, 348] width 94 height 23
drag, startPoint x: 979, startPoint y: 345, endPoint x: 993, endPoint y: 345, distance: 14.0
click at [993, 345] on td "28" at bounding box center [1020, 348] width 94 height 23
click at [994, 365] on td "87" at bounding box center [1020, 371] width 94 height 23
drag, startPoint x: 978, startPoint y: 349, endPoint x: 986, endPoint y: 348, distance: 8.1
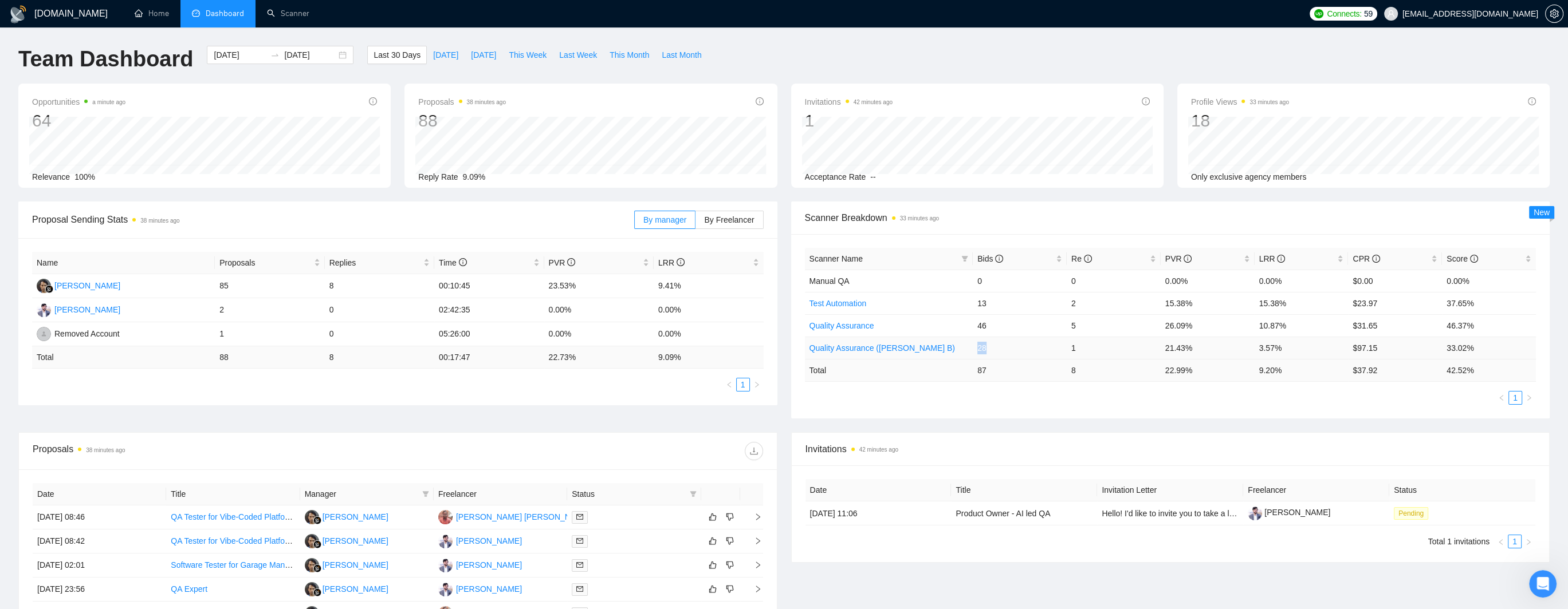
click at [986, 348] on td "28" at bounding box center [1020, 348] width 94 height 23
drag, startPoint x: 979, startPoint y: 348, endPoint x: 987, endPoint y: 348, distance: 8.0
click at [987, 348] on td "28" at bounding box center [1020, 348] width 94 height 23
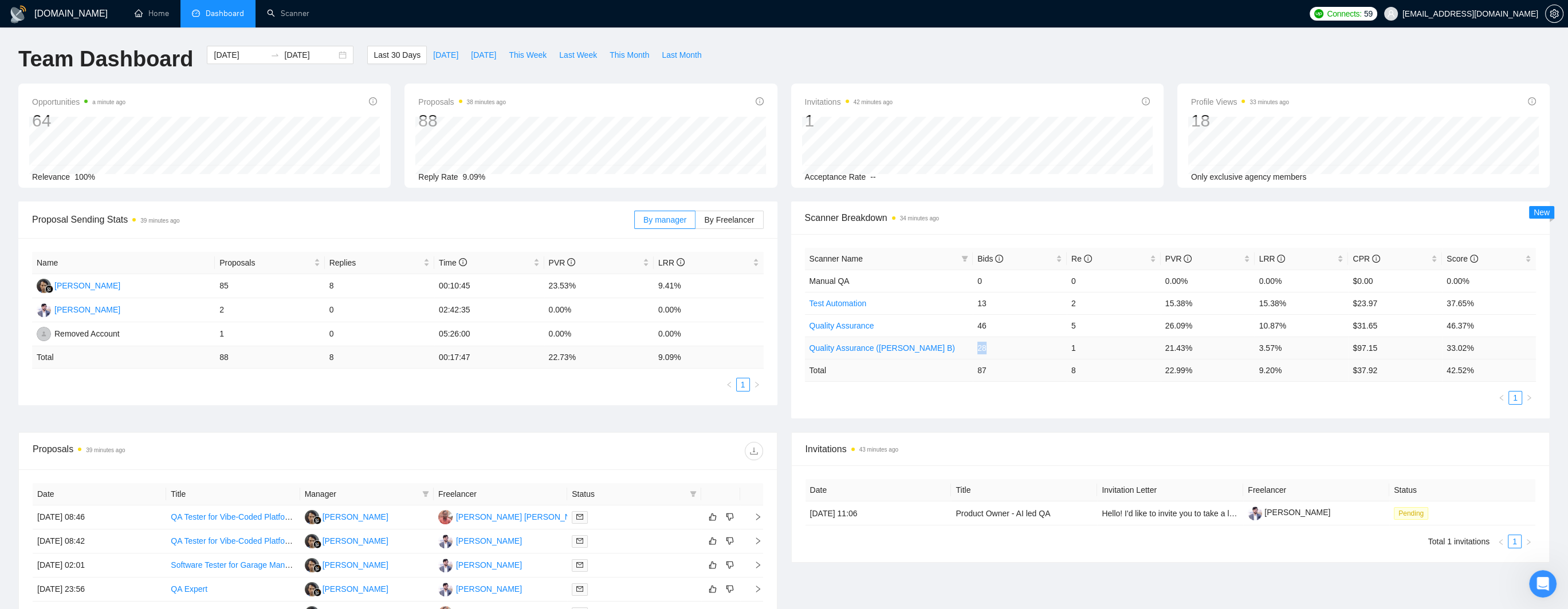
drag, startPoint x: 977, startPoint y: 351, endPoint x: 987, endPoint y: 351, distance: 10.0
click at [987, 351] on td "28" at bounding box center [1020, 348] width 94 height 23
drag, startPoint x: 977, startPoint y: 347, endPoint x: 986, endPoint y: 349, distance: 9.2
click at [986, 349] on td "28" at bounding box center [1020, 348] width 94 height 23
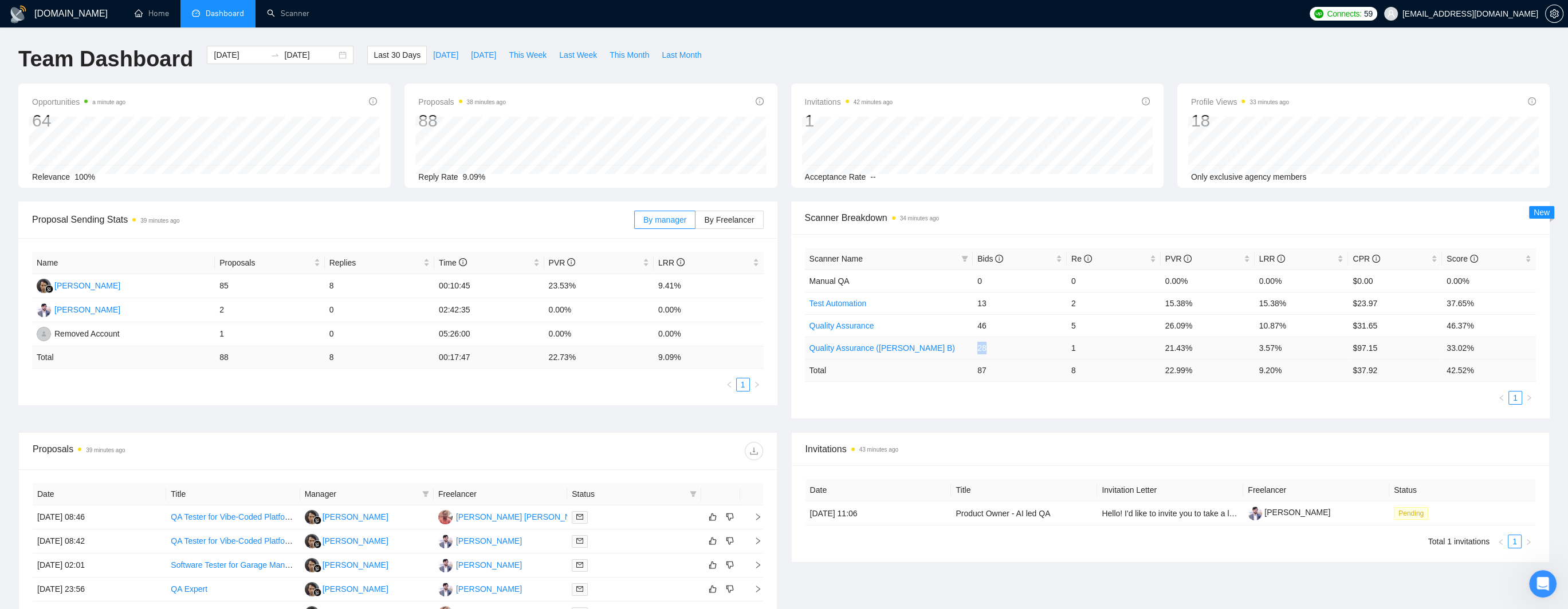
click at [986, 349] on td "28" at bounding box center [1020, 348] width 94 height 23
drag, startPoint x: 977, startPoint y: 348, endPoint x: 983, endPoint y: 350, distance: 6.3
click at [983, 350] on td "28" at bounding box center [1020, 348] width 94 height 23
click at [991, 349] on td "28" at bounding box center [1020, 348] width 94 height 23
drag, startPoint x: 977, startPoint y: 349, endPoint x: 986, endPoint y: 351, distance: 9.2
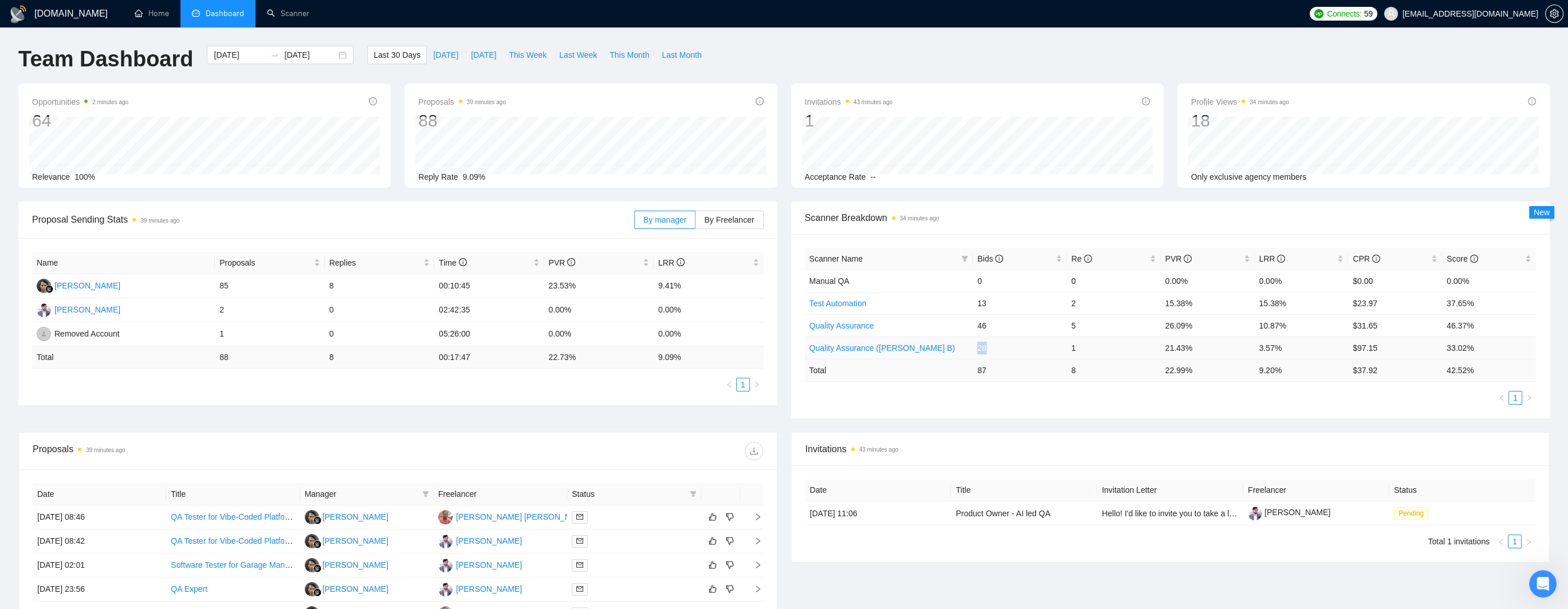
click at [986, 351] on td "28" at bounding box center [1020, 348] width 94 height 23
click at [1076, 348] on td "1" at bounding box center [1114, 348] width 94 height 23
click at [1056, 393] on ul "1" at bounding box center [1170, 398] width 731 height 14
drag, startPoint x: 978, startPoint y: 348, endPoint x: 985, endPoint y: 349, distance: 7.1
click at [985, 349] on td "28" at bounding box center [1020, 348] width 94 height 23
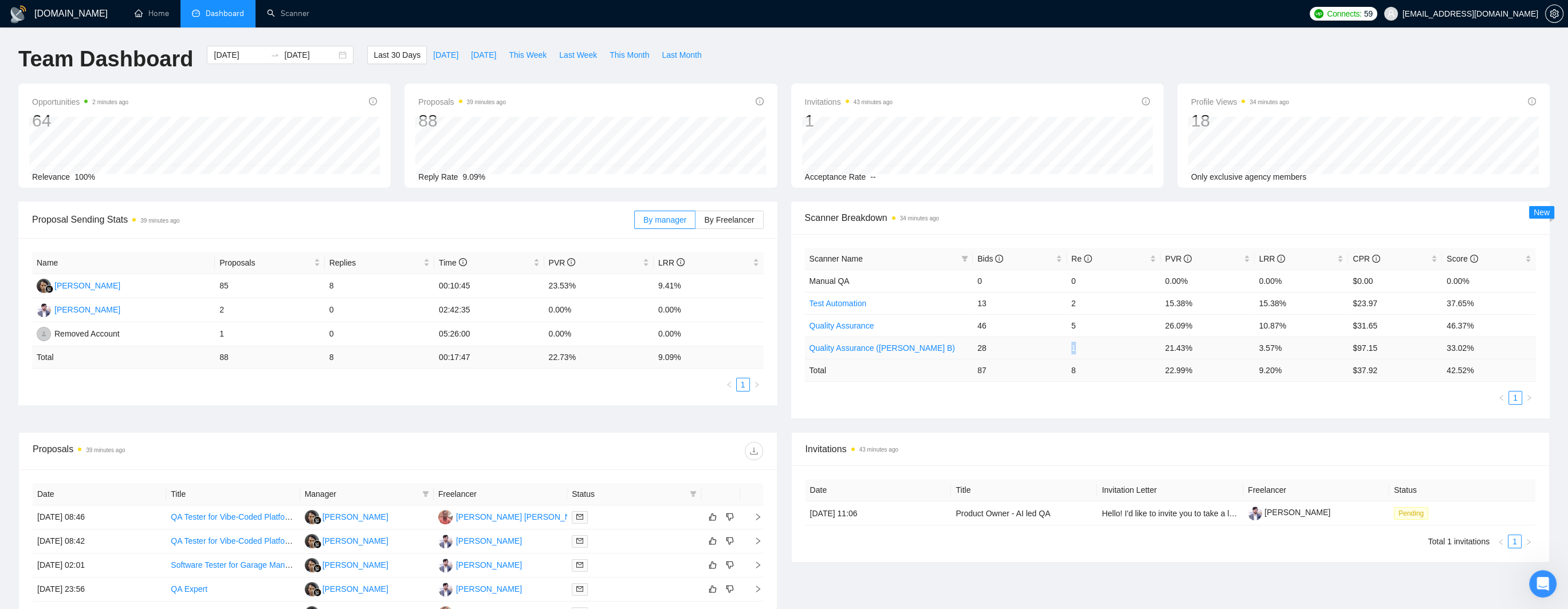
drag, startPoint x: 1070, startPoint y: 349, endPoint x: 1077, endPoint y: 349, distance: 7.0
click at [1077, 349] on td "1" at bounding box center [1114, 348] width 94 height 23
click at [1053, 409] on div "Scanner Name Bids Re PVR LRR CPR Score Manual QA 0 0 0.00% 0.00% $0.00 0.00% Te…" at bounding box center [1171, 326] width 759 height 184
click at [984, 350] on td "28" at bounding box center [1020, 348] width 94 height 23
click at [999, 405] on div "Scanner Name Bids Re PVR LRR CPR Score Manual QA 0 0 0.00% 0.00% $0.00 0.00% Te…" at bounding box center [1171, 326] width 759 height 184
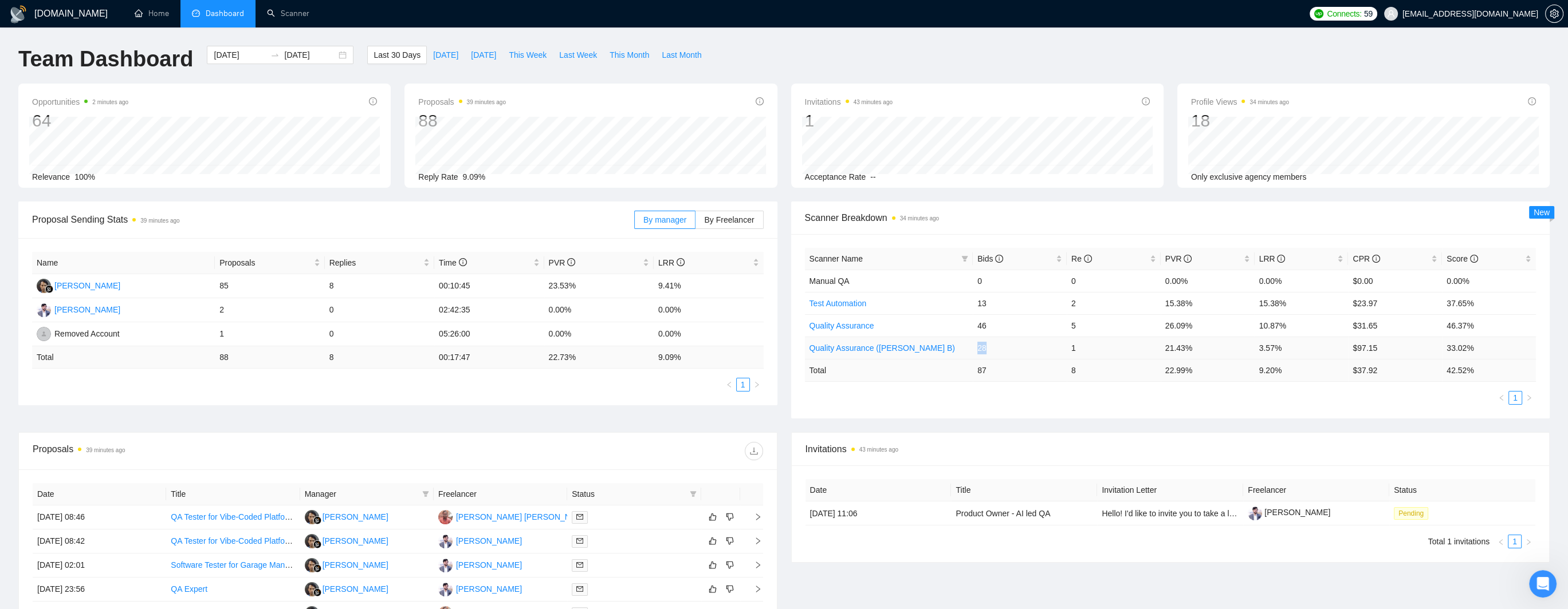
drag, startPoint x: 975, startPoint y: 347, endPoint x: 986, endPoint y: 349, distance: 11.2
click at [986, 349] on td "28" at bounding box center [1020, 348] width 94 height 23
click at [991, 411] on div "Scanner Name Bids Re PVR LRR CPR Score Manual QA 0 0 0.00% 0.00% $0.00 0.00% Te…" at bounding box center [1171, 326] width 759 height 184
drag, startPoint x: 975, startPoint y: 349, endPoint x: 993, endPoint y: 351, distance: 18.1
click at [993, 351] on td "28" at bounding box center [1020, 348] width 94 height 23
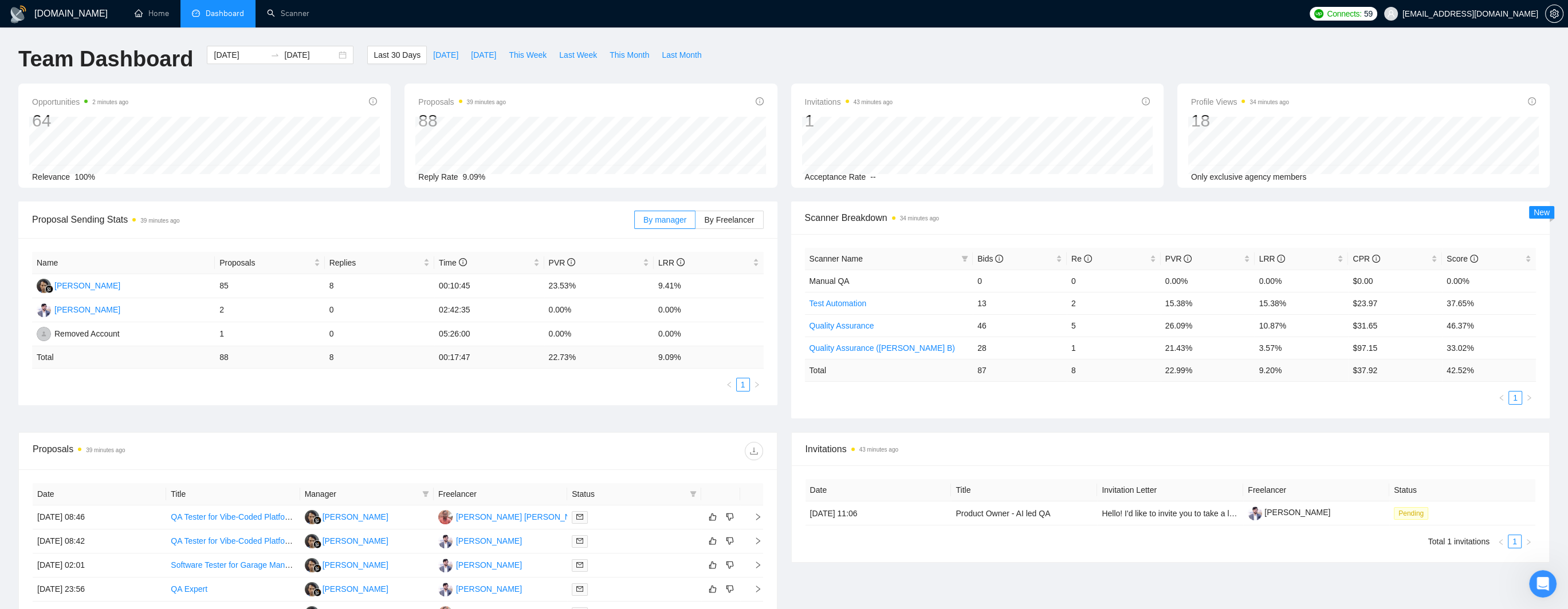
click at [993, 412] on div "Scanner Name Bids Re PVR LRR CPR Score Manual QA 0 0 0.00% 0.00% $0.00 0.00% Te…" at bounding box center [1171, 326] width 759 height 184
click at [985, 349] on td "28" at bounding box center [1020, 348] width 94 height 23
click at [986, 425] on div "Proposal Sending Stats 39 minutes ago By manager By Freelancer Name Proposals R…" at bounding box center [784, 317] width 1545 height 231
click at [300, 17] on link "Scanner" at bounding box center [288, 13] width 43 height 10
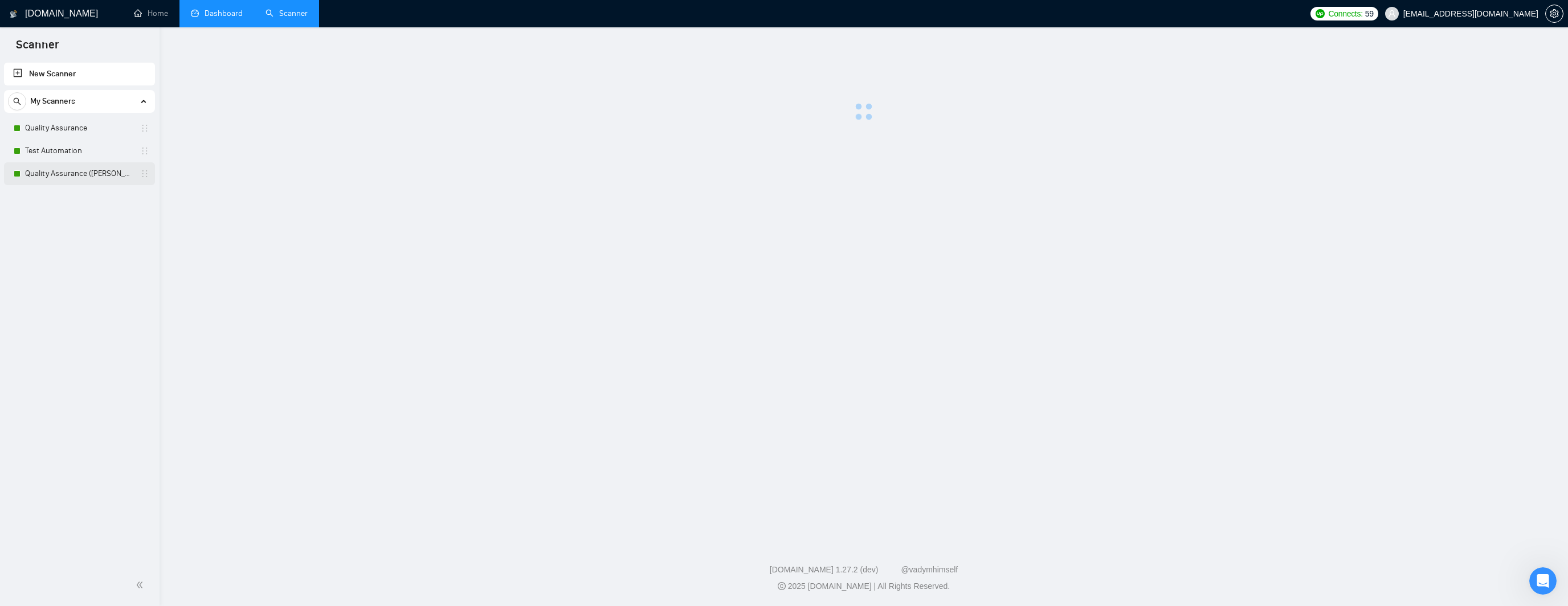
click at [81, 175] on link "Quality Assurance ([PERSON_NAME] B)" at bounding box center [79, 174] width 108 height 23
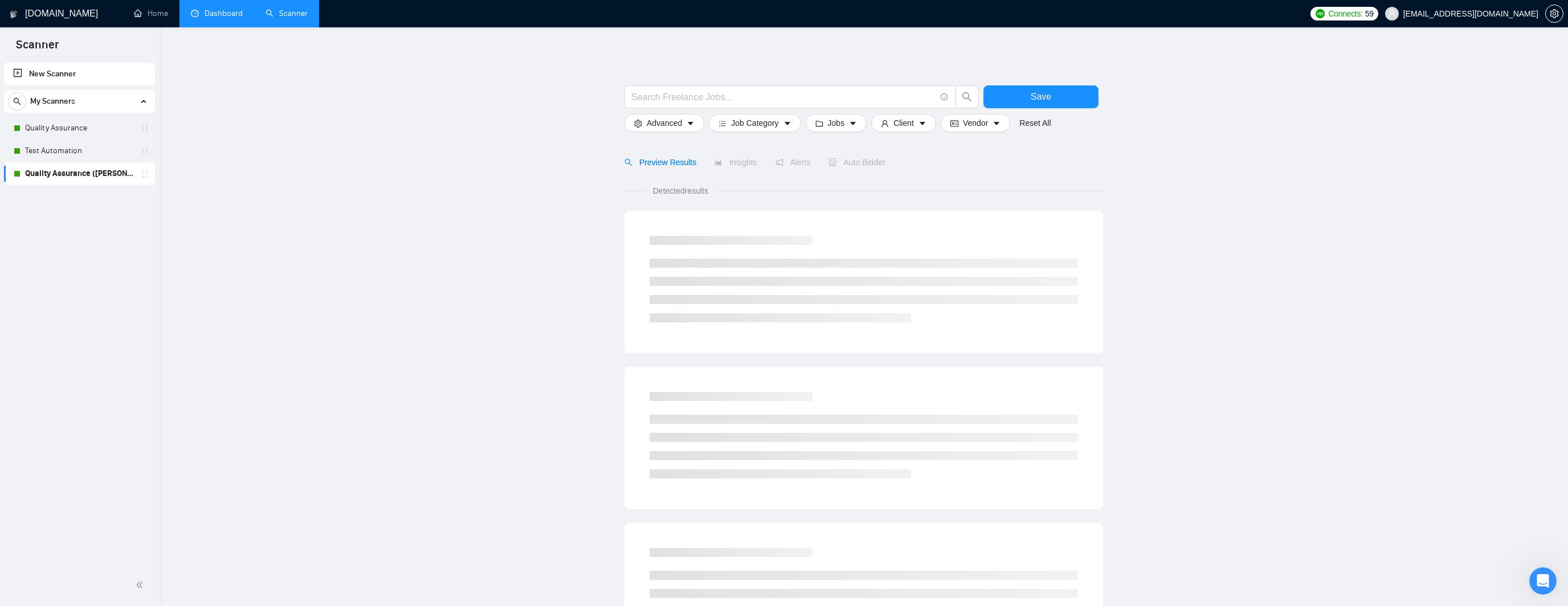
click at [68, 180] on link "Quality Assurance ([PERSON_NAME] B)" at bounding box center [79, 174] width 108 height 23
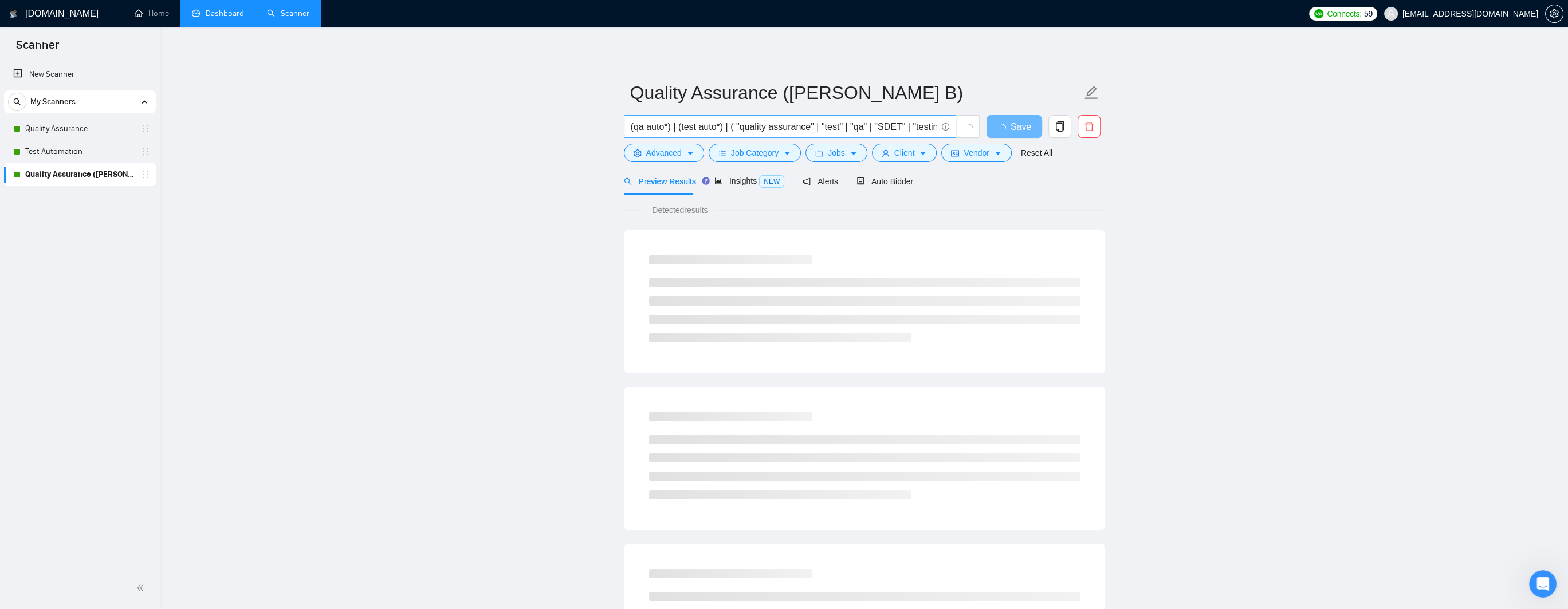
click at [781, 125] on input "(qa auto*) | (test auto*) | ( "quality assurance" | "test" | "qa" | "SDET" | "t…" at bounding box center [783, 127] width 306 height 14
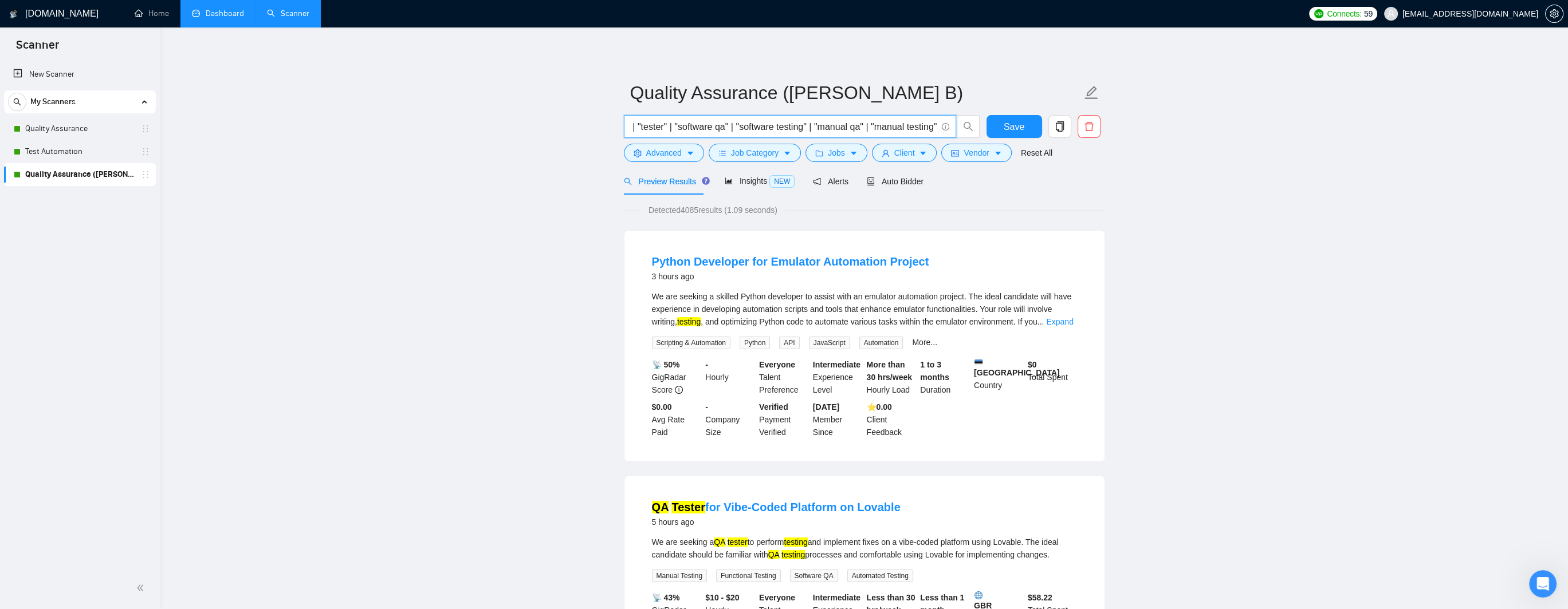
scroll to position [0, 344]
drag, startPoint x: 903, startPoint y: 125, endPoint x: 848, endPoint y: 124, distance: 55.0
click at [848, 124] on input "(qa auto*) | (test auto*) | ( "quality assurance" | "test" | "qa" | "SDET" | "t…" at bounding box center [783, 127] width 306 height 14
click at [686, 154] on icon "caret-down" at bounding box center [690, 153] width 8 height 8
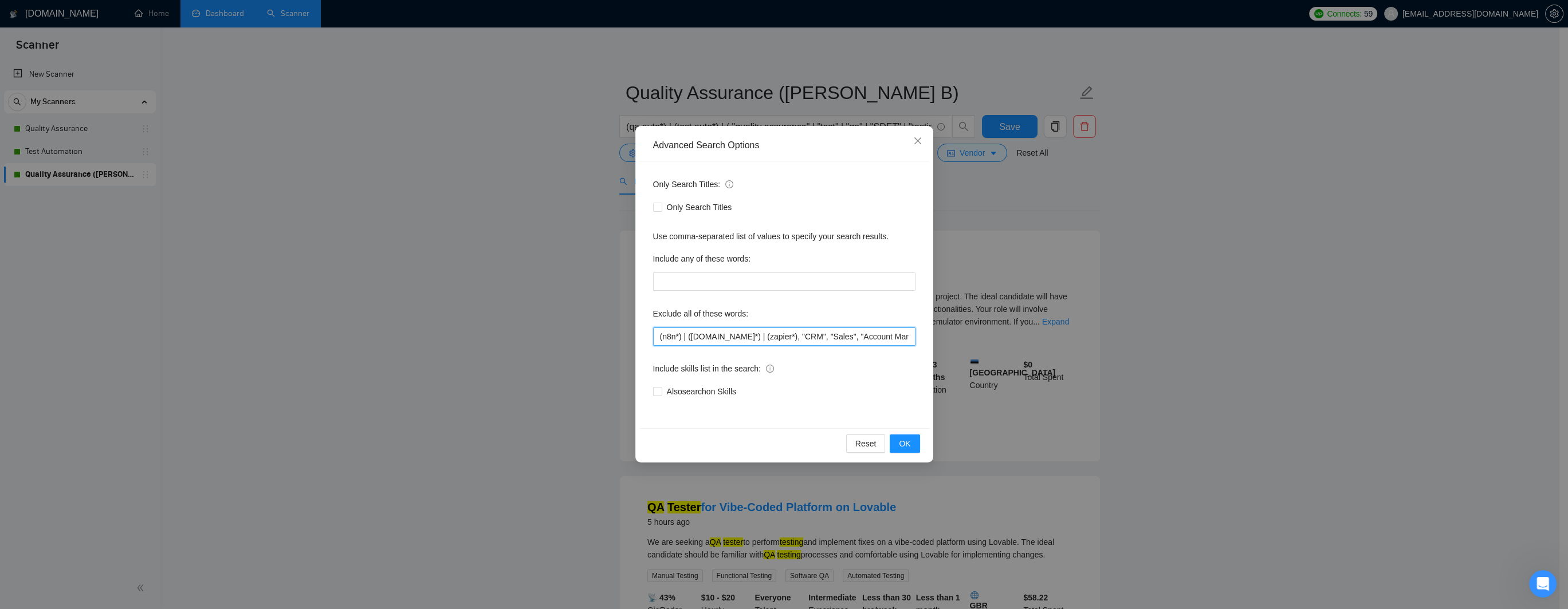
click at [798, 335] on input "(n8n*) | ([DOMAIN_NAME]*) | (zapier*), "CRM", "Sales", "Account Manager", "No a…" at bounding box center [784, 336] width 262 height 18
click at [917, 139] on icon "close" at bounding box center [918, 141] width 10 height 10
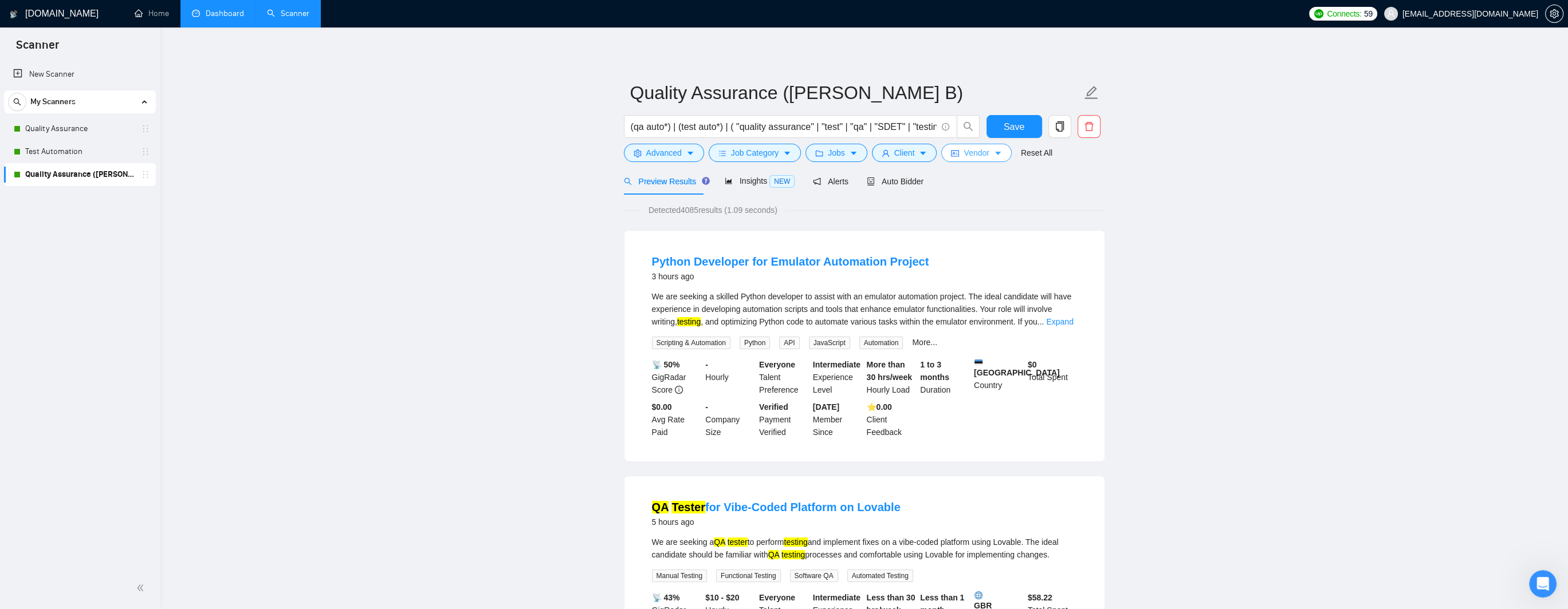
click at [964, 157] on span "Vendor" at bounding box center [976, 152] width 25 height 12
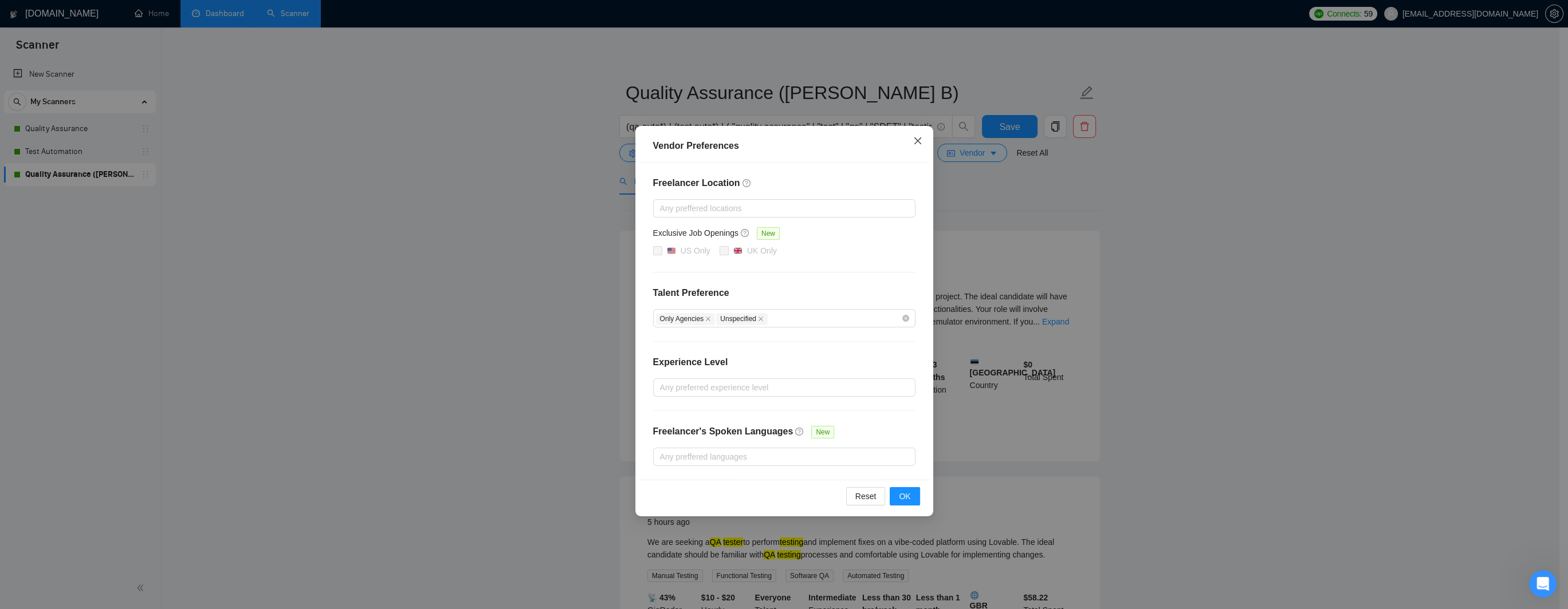
click at [914, 143] on icon "close" at bounding box center [918, 141] width 10 height 10
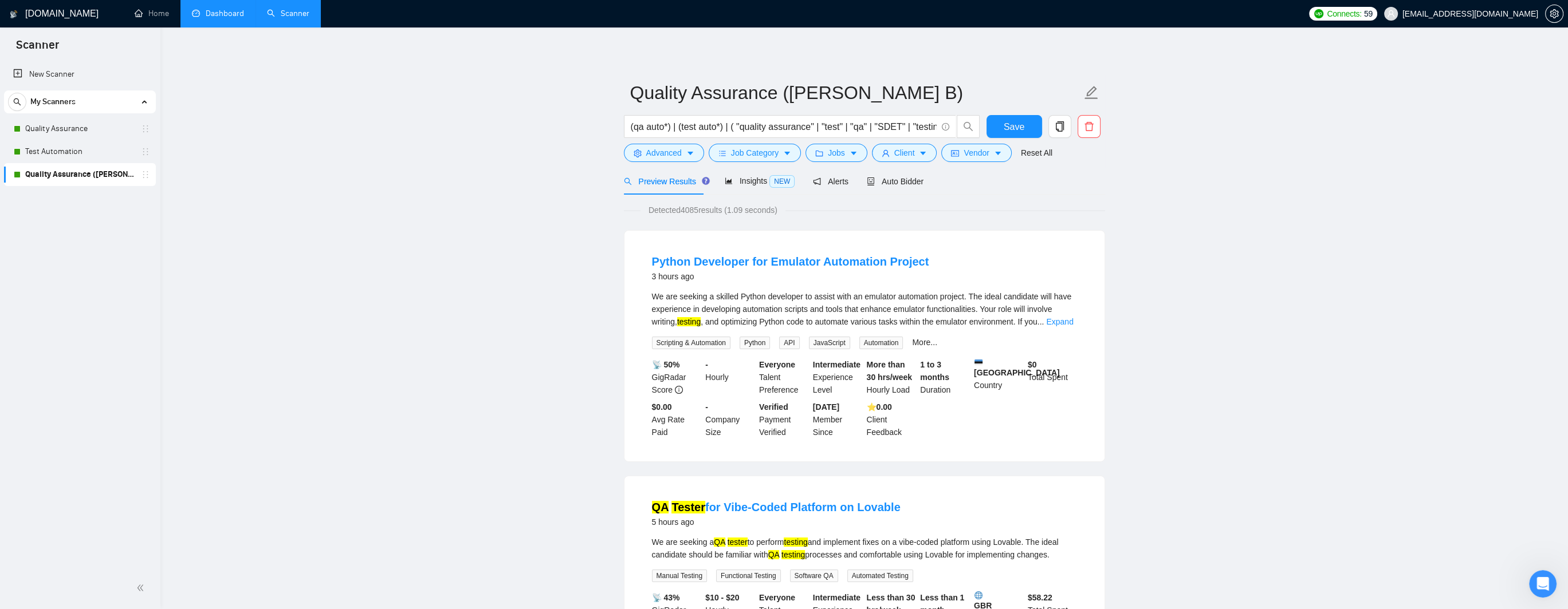
drag, startPoint x: 50, startPoint y: 150, endPoint x: 974, endPoint y: 198, distance: 925.2
click at [50, 150] on link "Test Automation" at bounding box center [79, 151] width 109 height 23
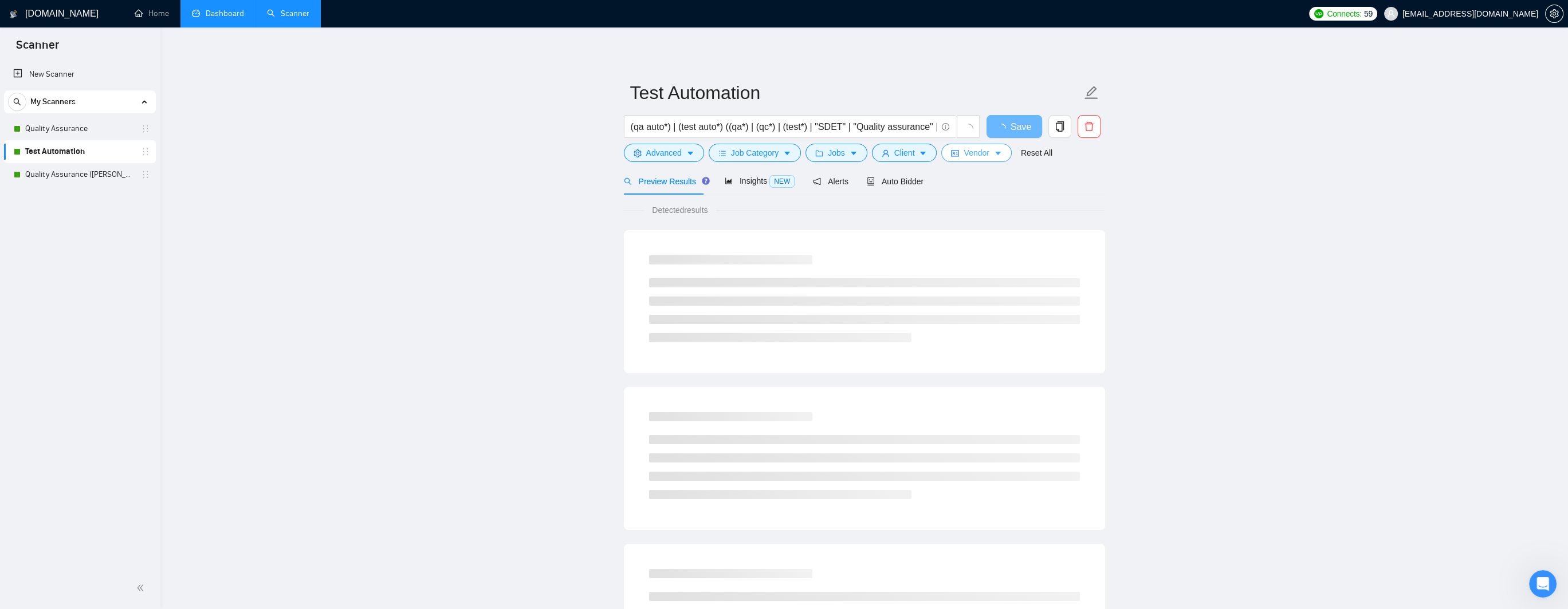
click at [978, 151] on span "Vendor" at bounding box center [976, 152] width 25 height 12
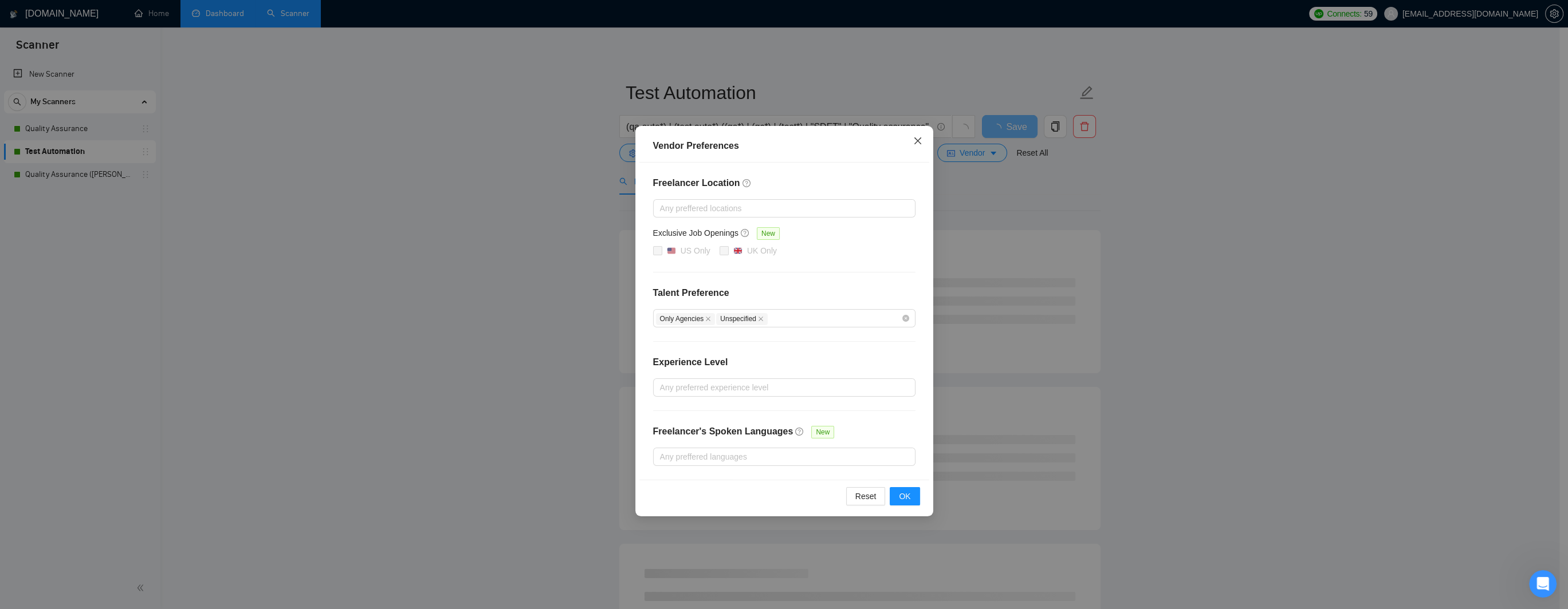
click at [914, 144] on icon "close" at bounding box center [918, 141] width 10 height 10
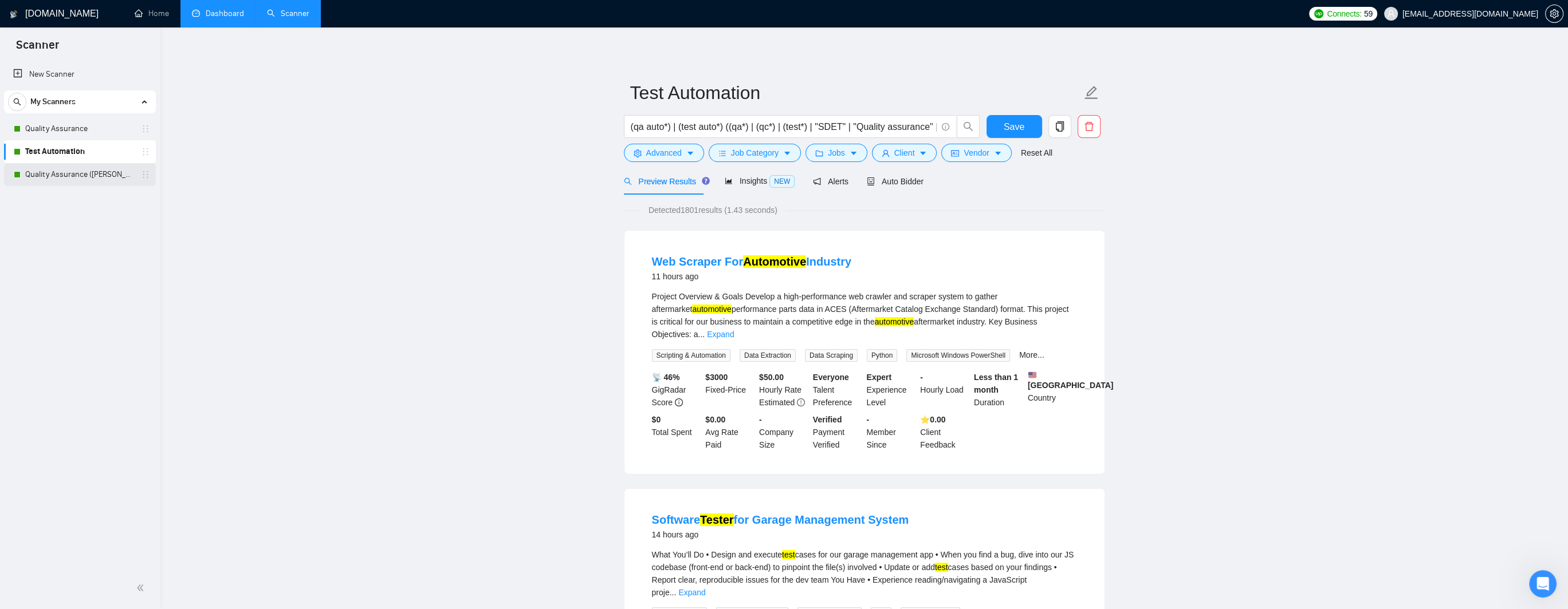
click at [57, 173] on link "Quality Assurance ([PERSON_NAME] B)" at bounding box center [79, 175] width 109 height 23
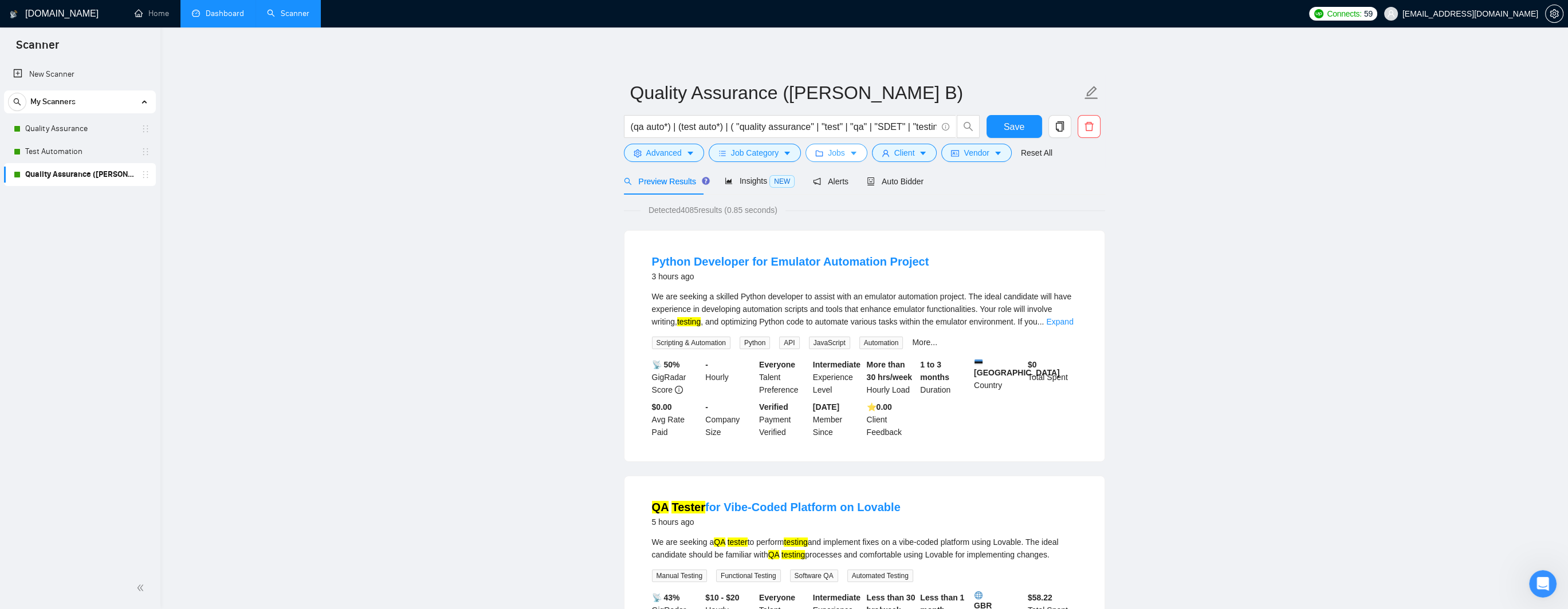
click at [841, 154] on button "Jobs" at bounding box center [836, 152] width 62 height 18
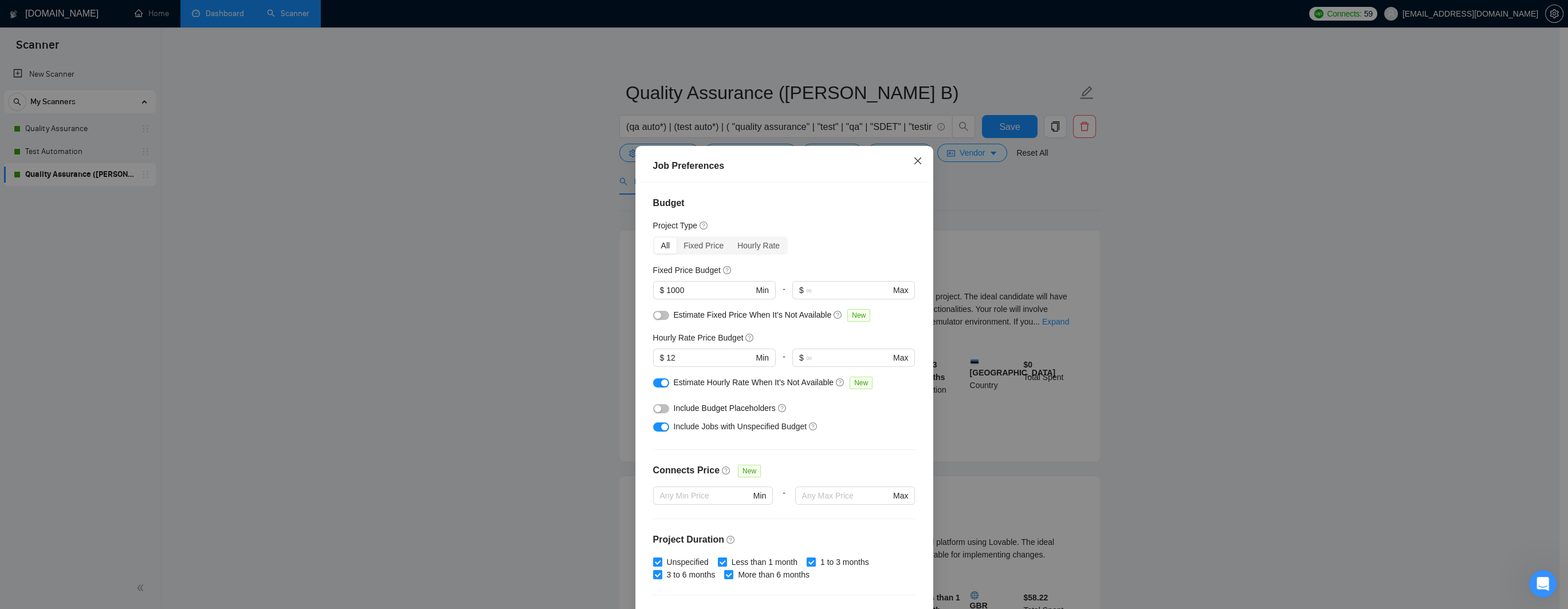
click at [914, 162] on icon "close" at bounding box center [918, 161] width 10 height 10
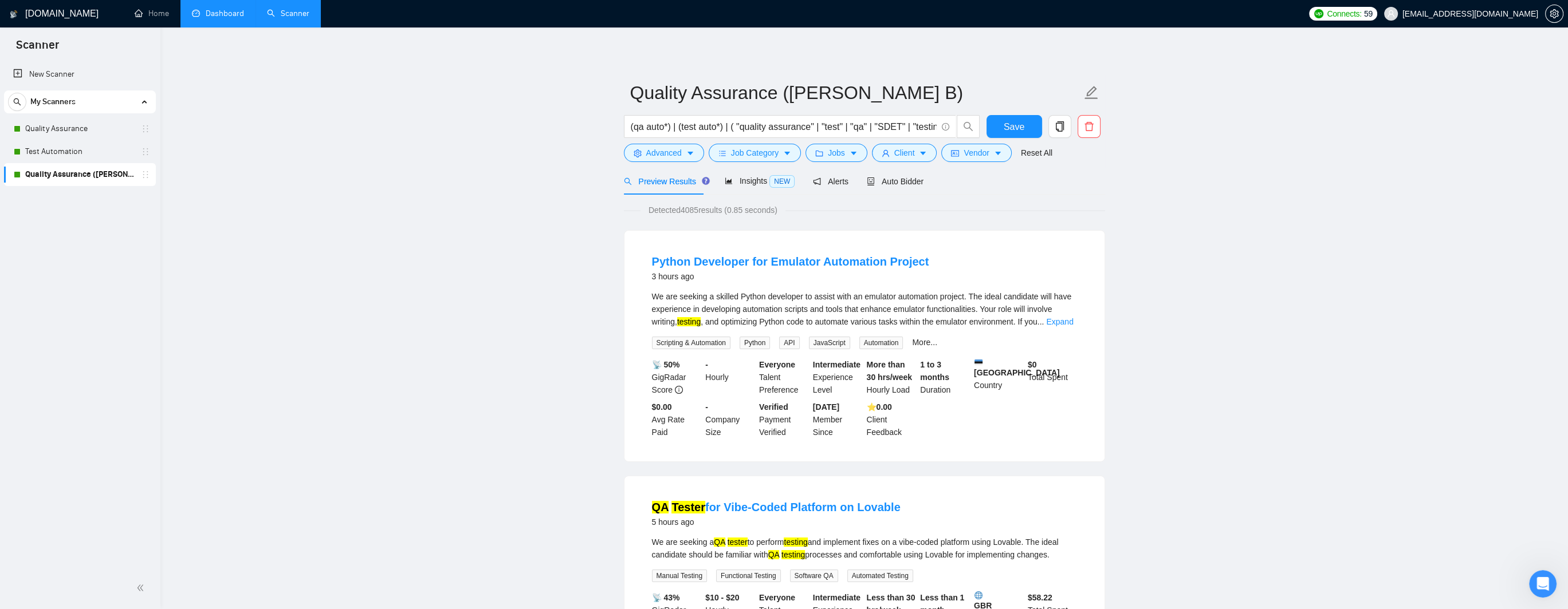
drag, startPoint x: 77, startPoint y: 153, endPoint x: 987, endPoint y: 174, distance: 910.2
click at [77, 153] on link "Test Automation" at bounding box center [79, 151] width 109 height 23
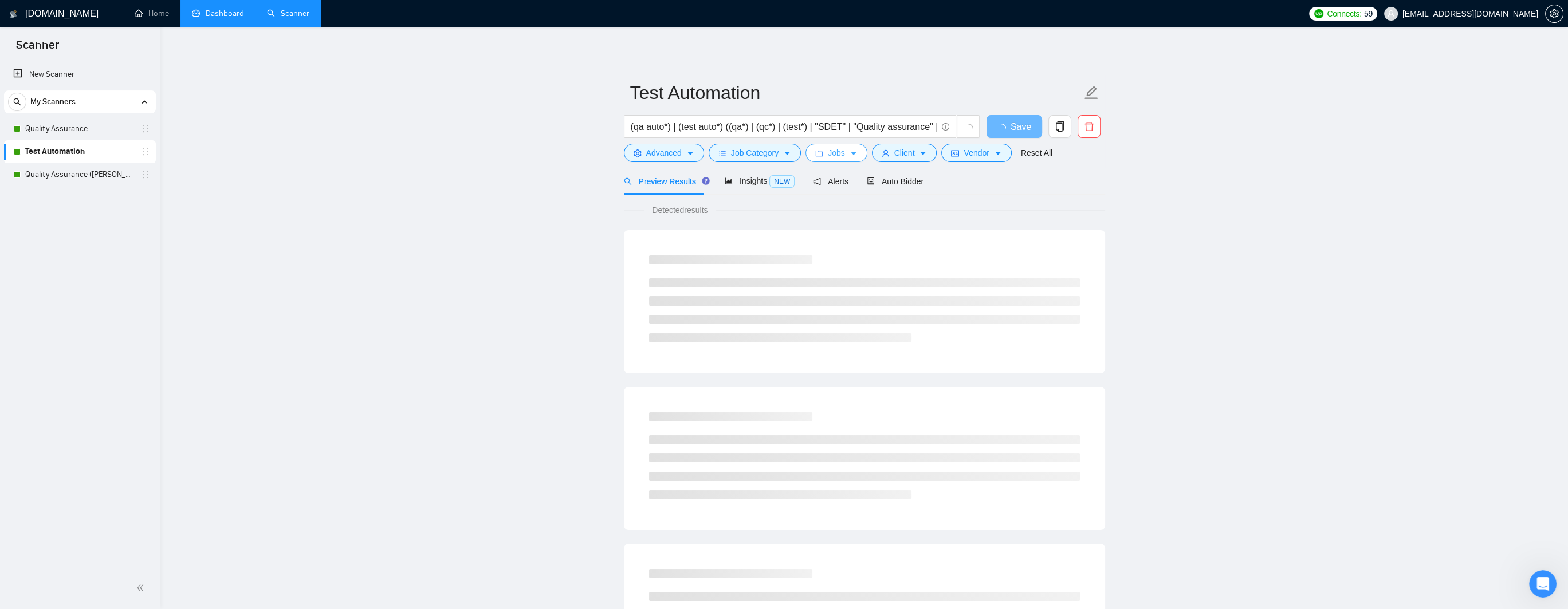
click at [839, 154] on span "Jobs" at bounding box center [837, 152] width 17 height 12
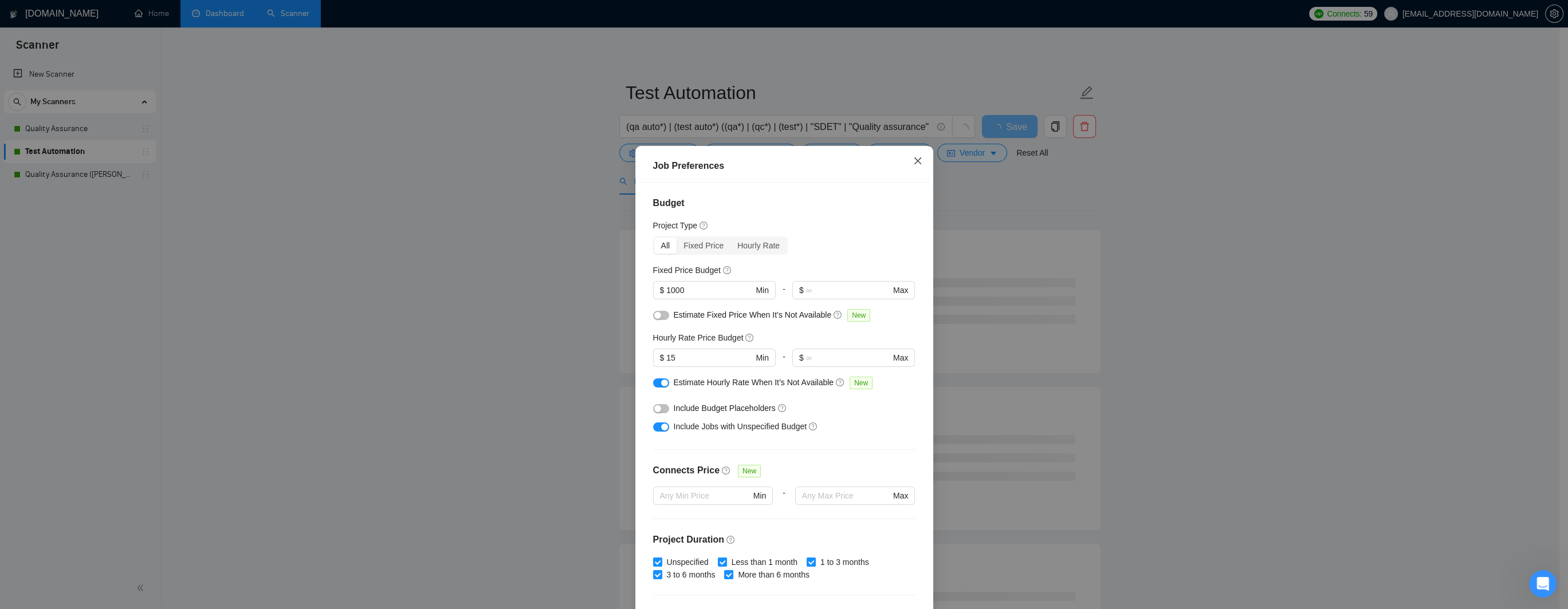
click at [913, 162] on icon "close" at bounding box center [918, 161] width 10 height 10
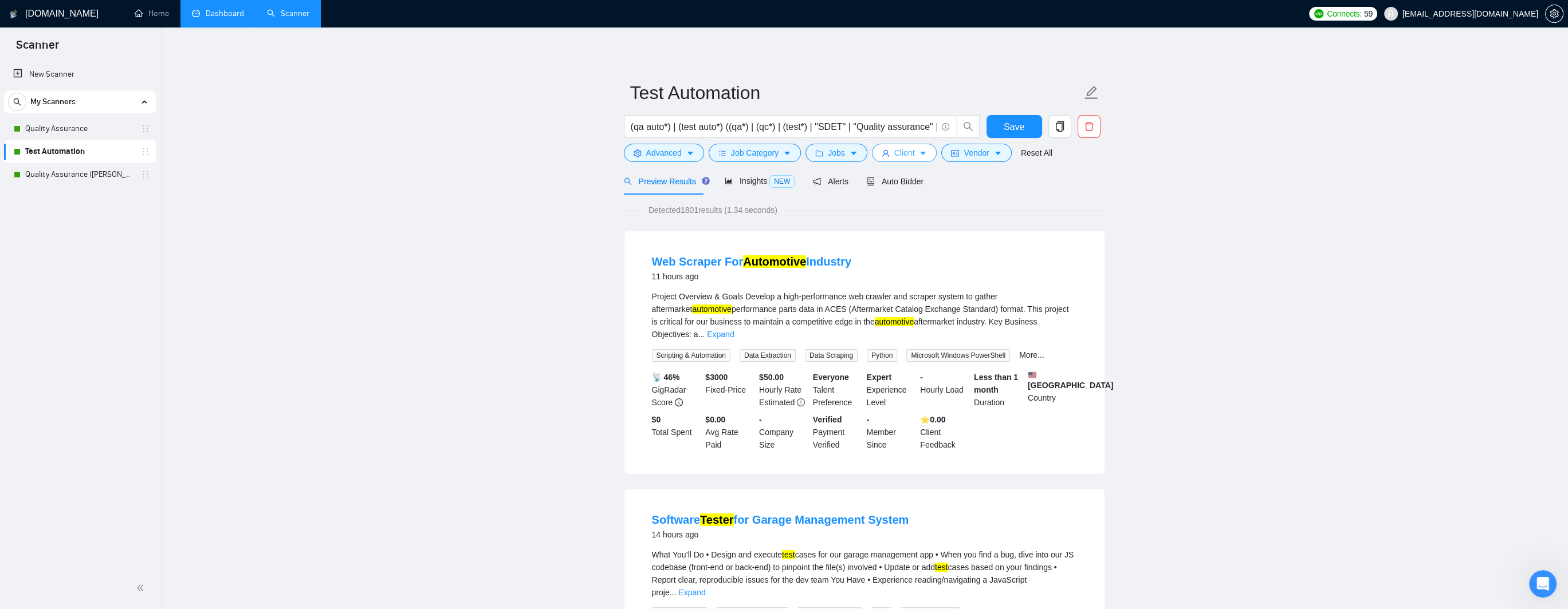
click at [888, 157] on button "Client" at bounding box center [904, 152] width 65 height 18
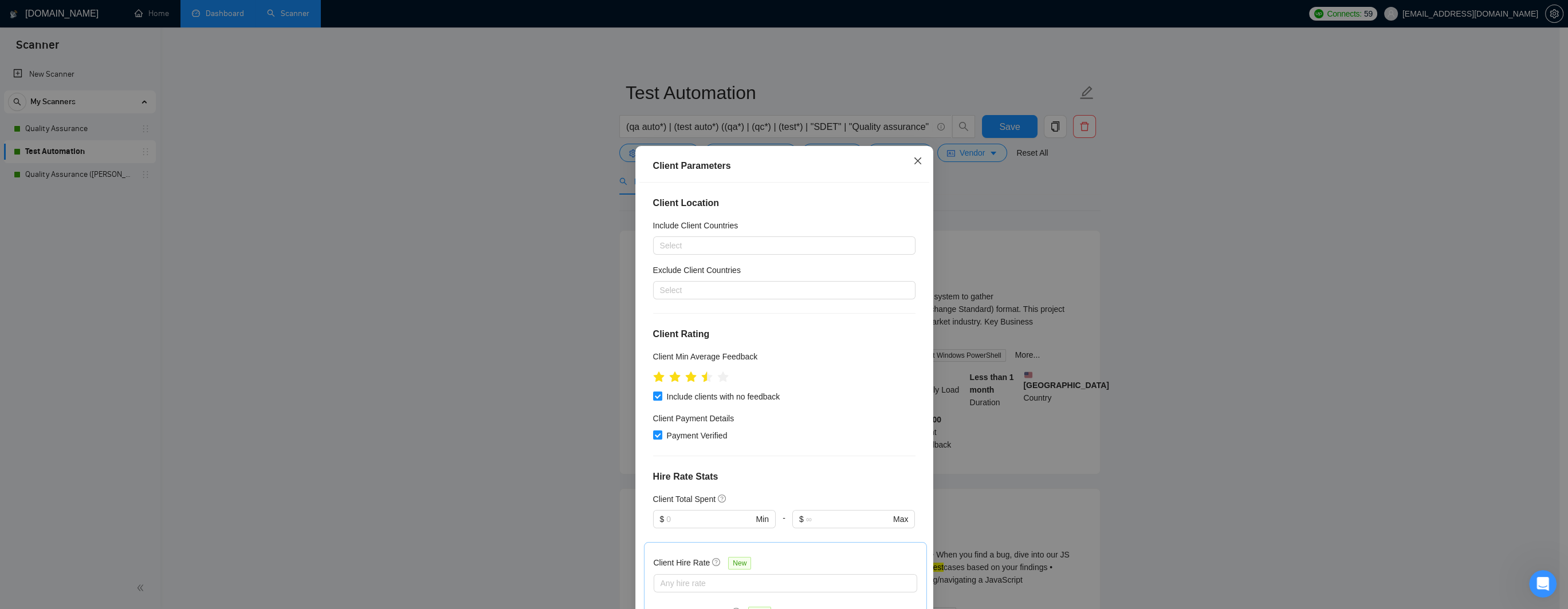
click at [913, 162] on icon "close" at bounding box center [917, 161] width 7 height 7
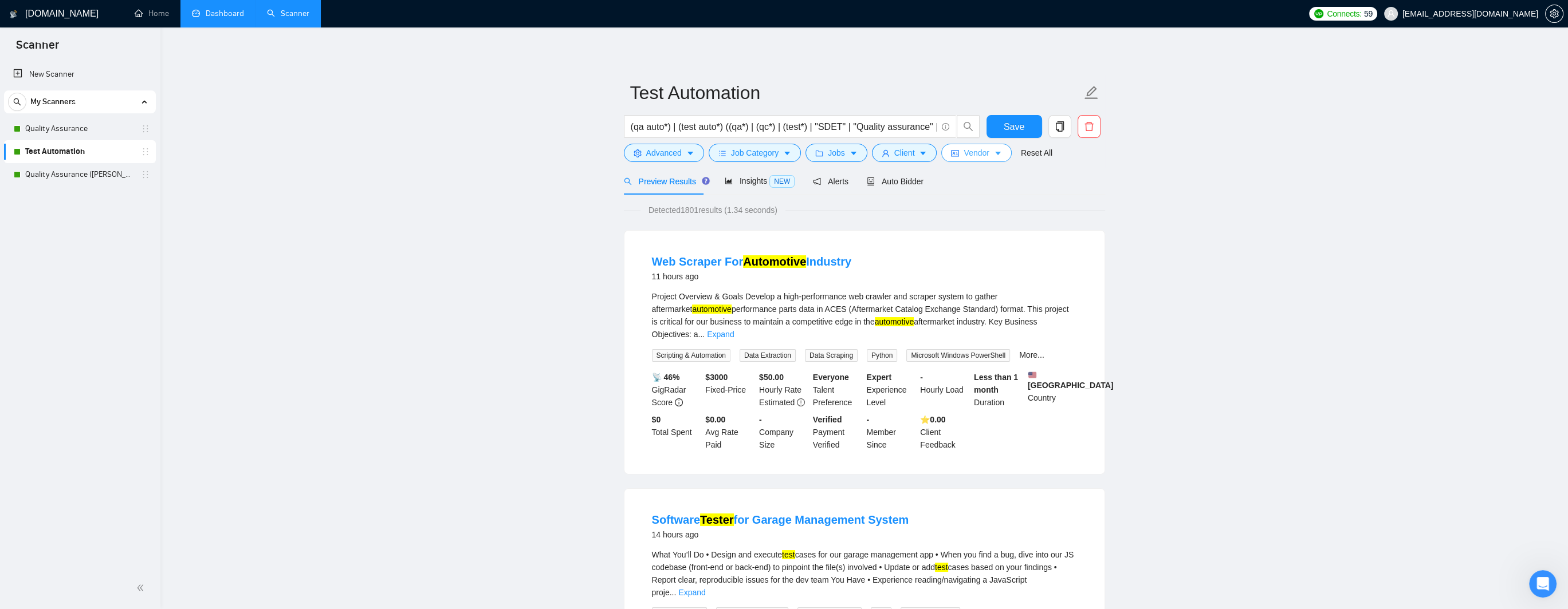
click at [966, 155] on span "Vendor" at bounding box center [976, 152] width 25 height 12
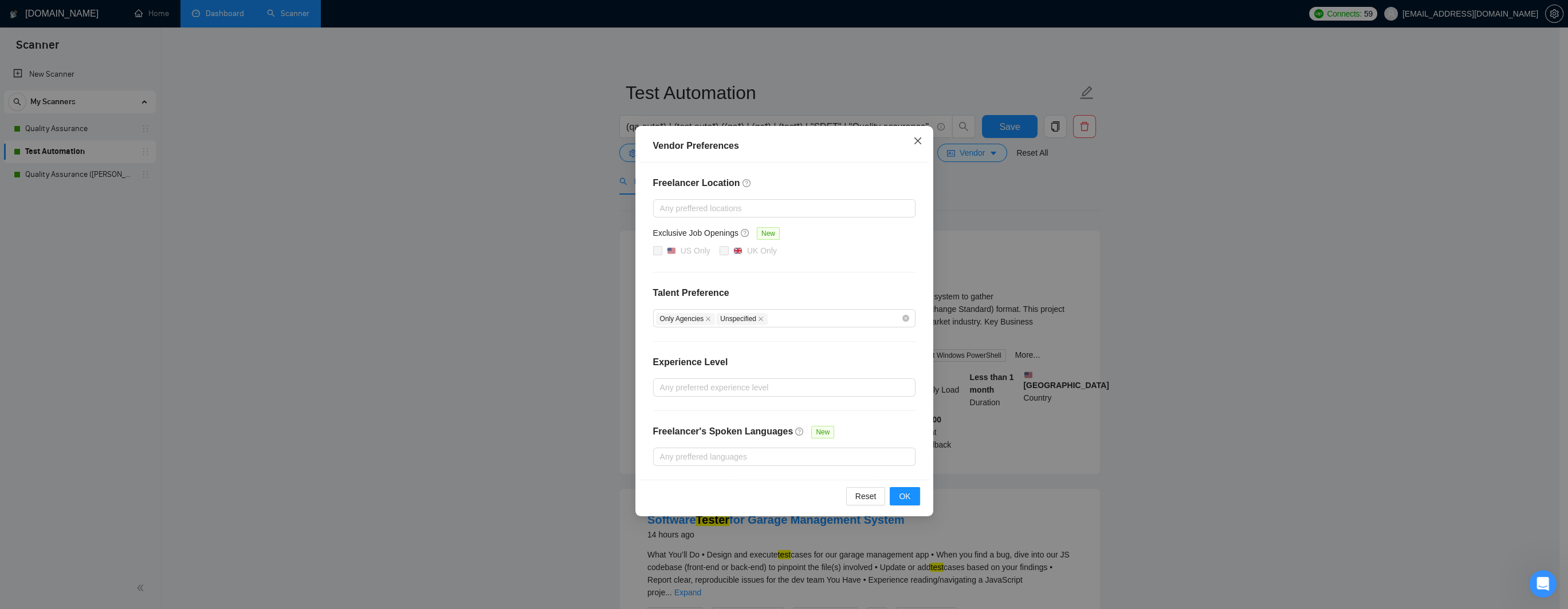
click at [917, 140] on icon "close" at bounding box center [918, 141] width 10 height 10
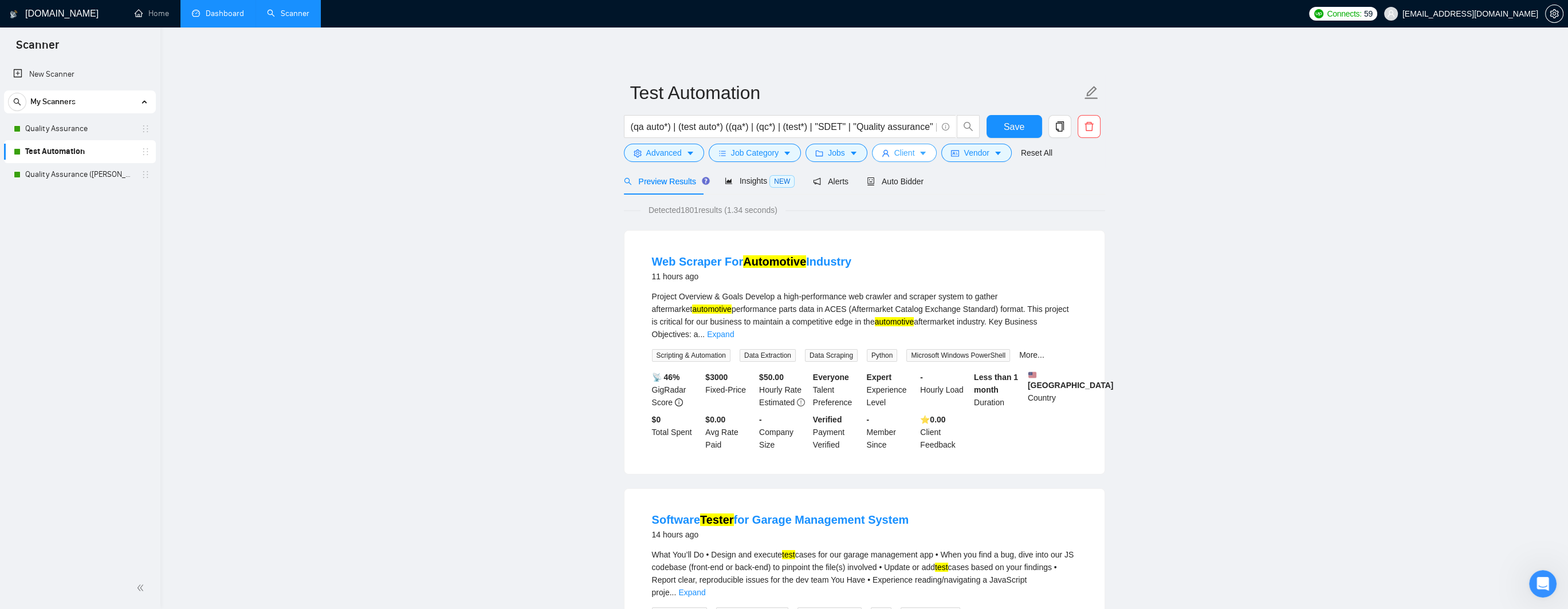
click at [908, 154] on span "Client" at bounding box center [905, 152] width 21 height 12
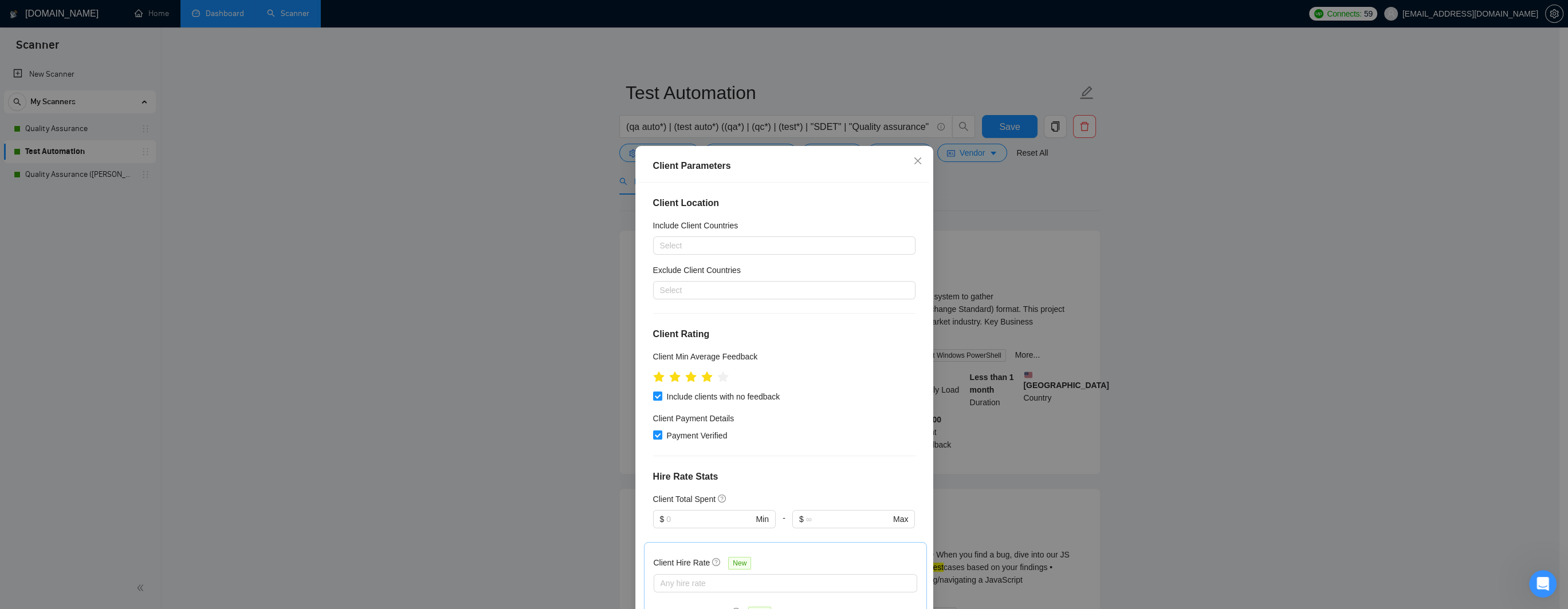
drag, startPoint x: 703, startPoint y: 379, endPoint x: 859, endPoint y: 541, distance: 224.9
click at [703, 379] on icon "star" at bounding box center [706, 377] width 11 height 10
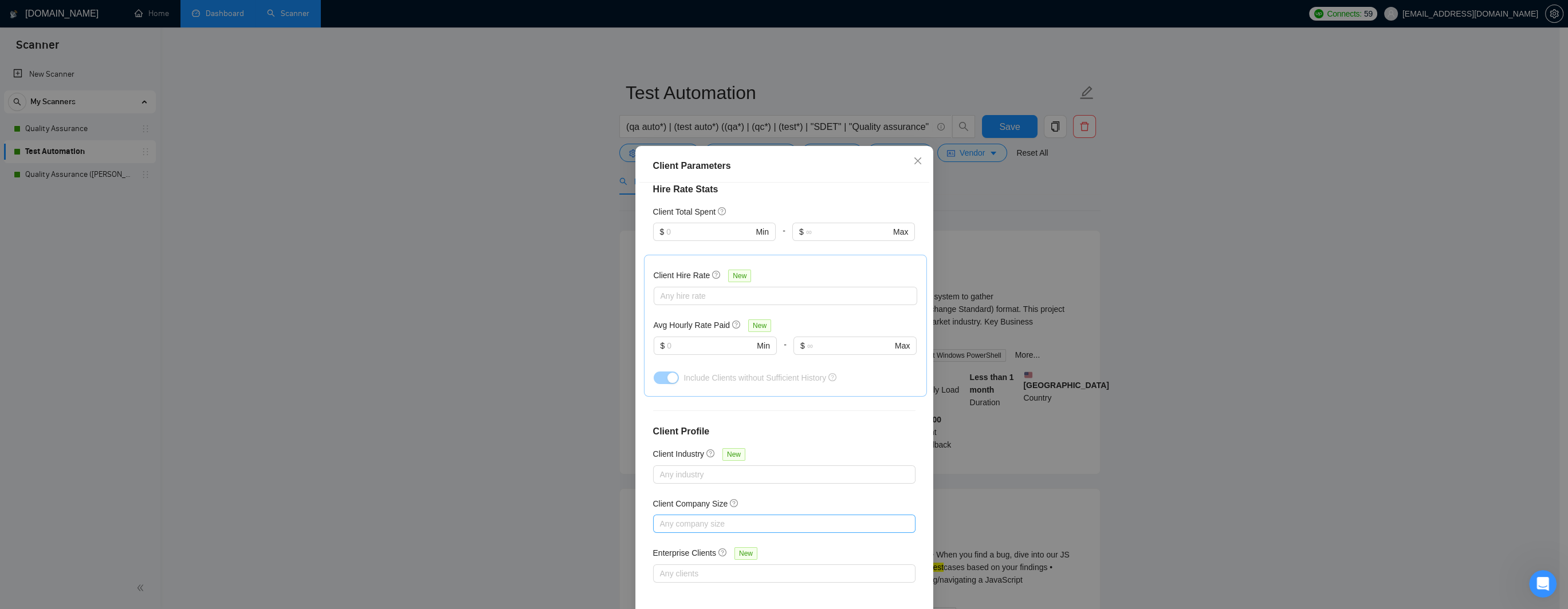
scroll to position [50, 0]
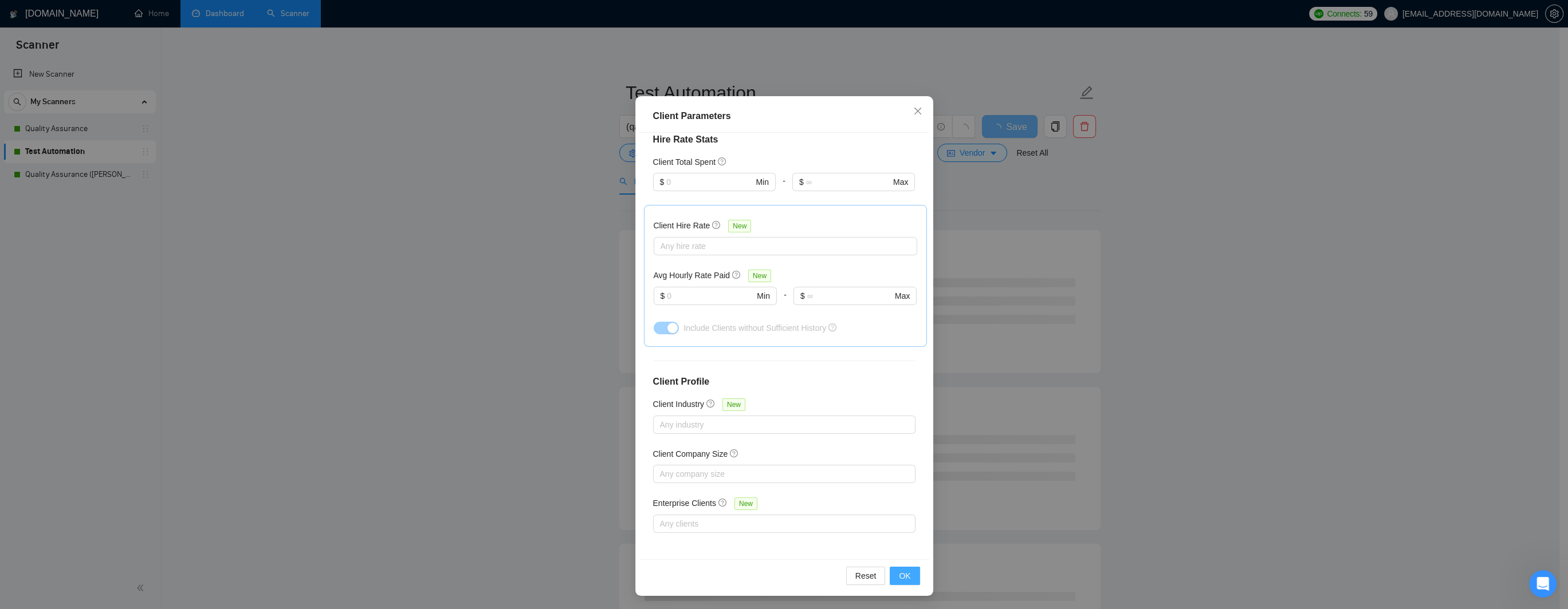
click at [898, 571] on span "OK" at bounding box center [904, 576] width 11 height 12
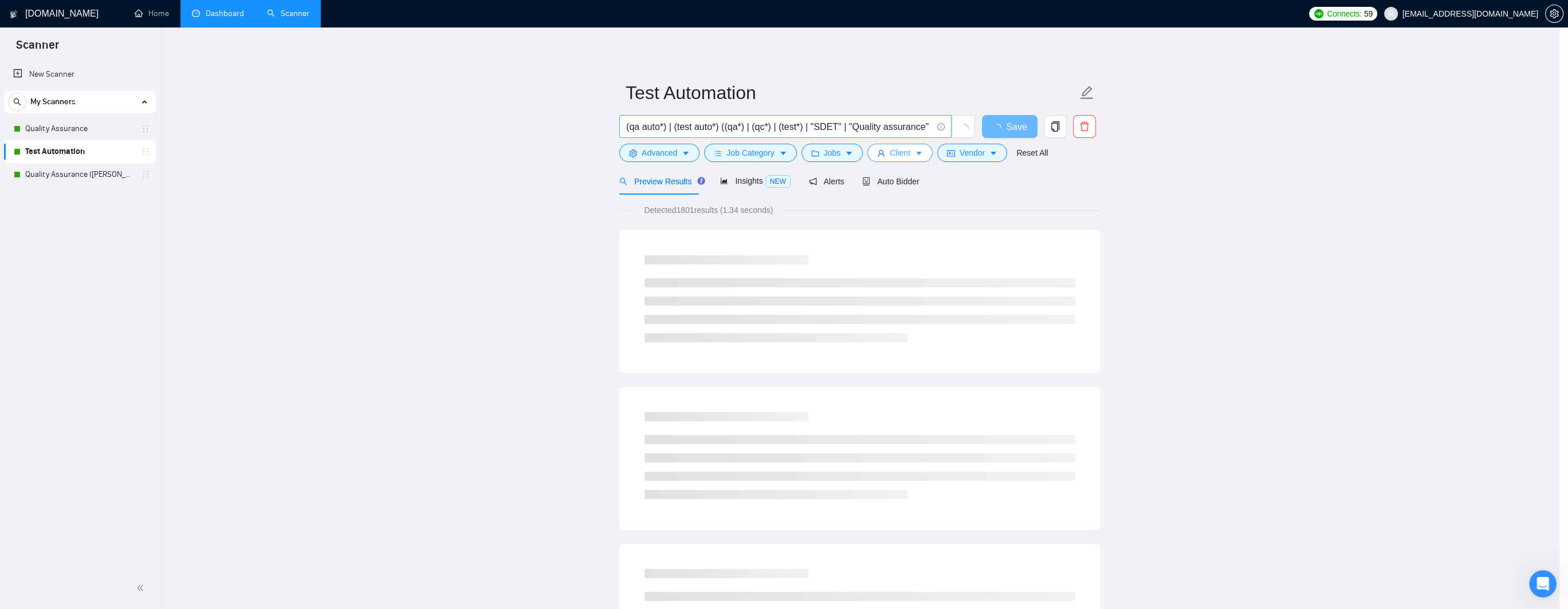
scroll to position [0, 0]
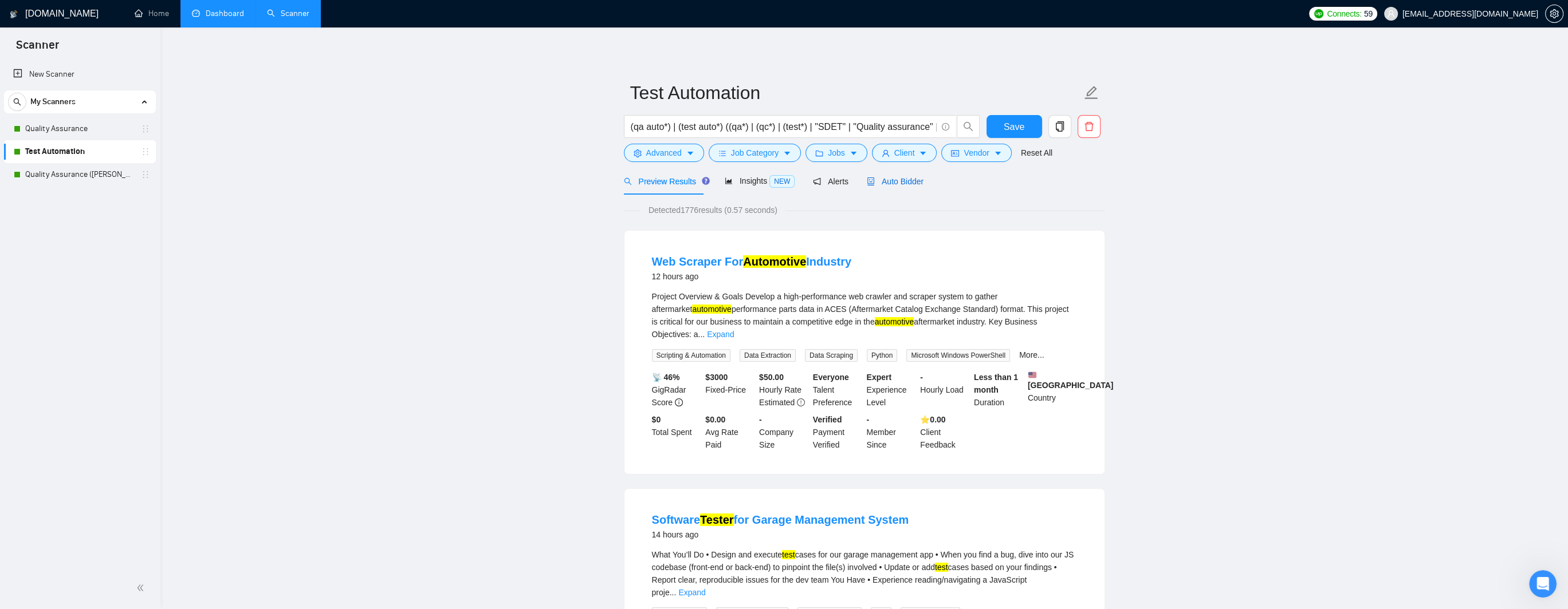
click at [905, 178] on span "Auto Bidder" at bounding box center [894, 181] width 57 height 10
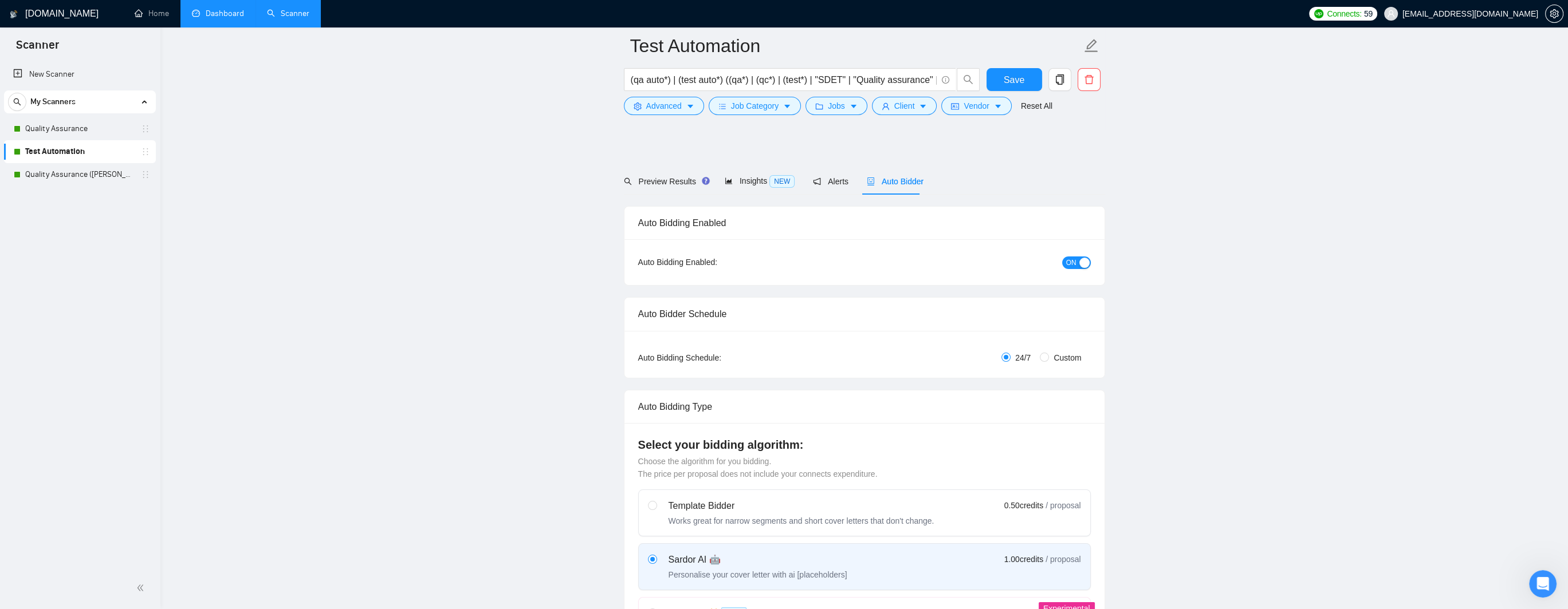
scroll to position [1831, 0]
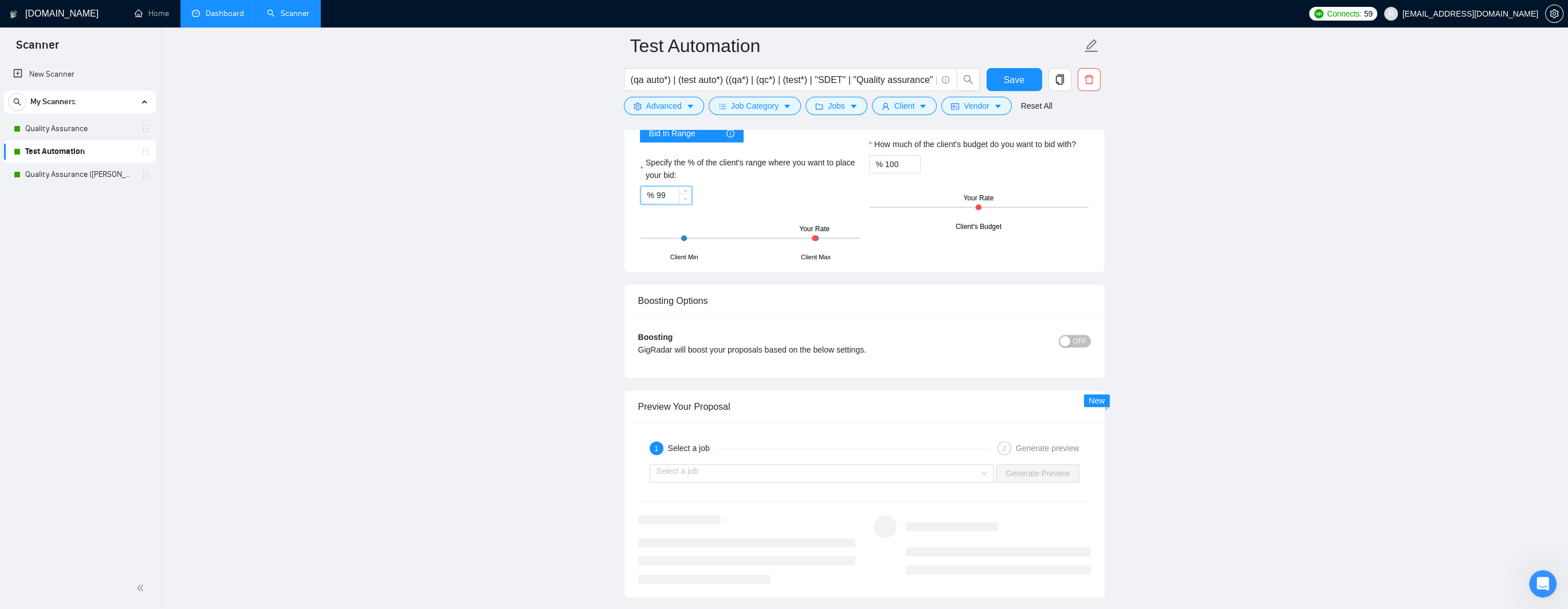
click at [679, 195] on span "Decrease Value" at bounding box center [685, 198] width 12 height 10
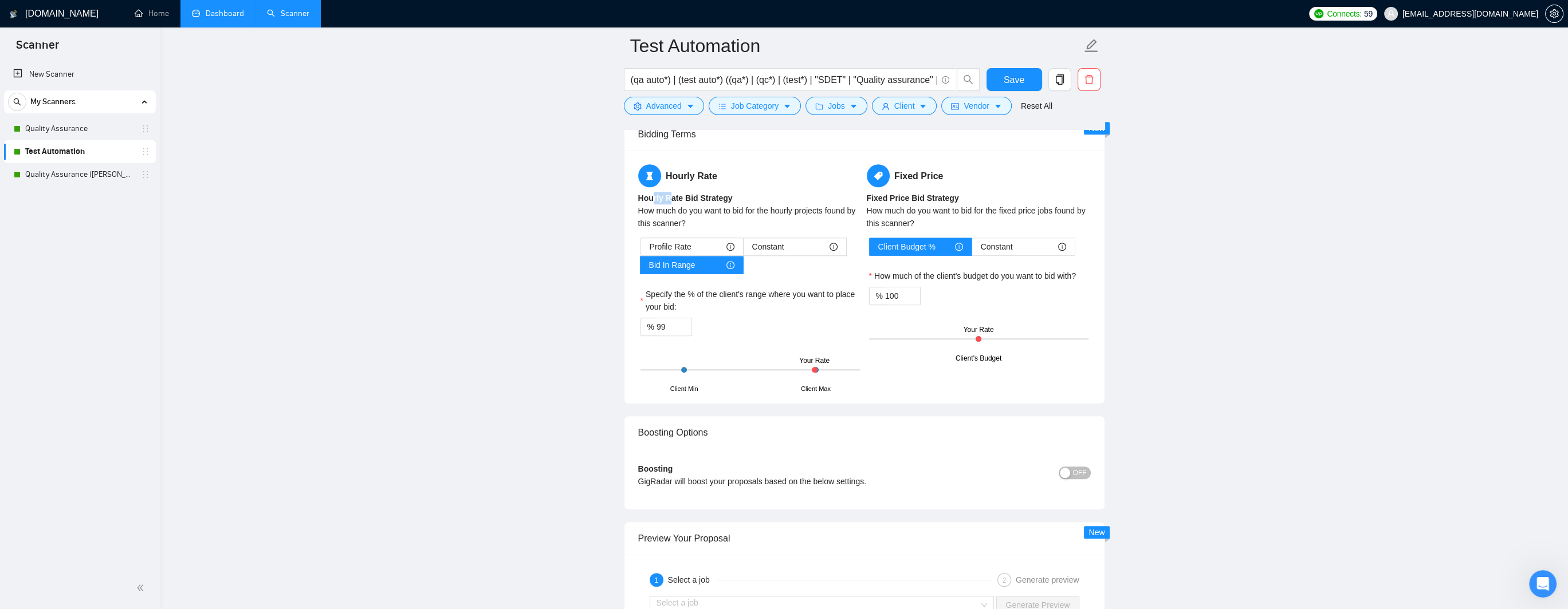
click at [651, 193] on b "Hourly Rate Bid Strategy" at bounding box center [685, 197] width 95 height 10
click at [667, 325] on input "99" at bounding box center [674, 327] width 35 height 17
drag, startPoint x: 667, startPoint y: 324, endPoint x: 654, endPoint y: 324, distance: 13.0
click at [654, 324] on div "% 99" at bounding box center [666, 326] width 51 height 18
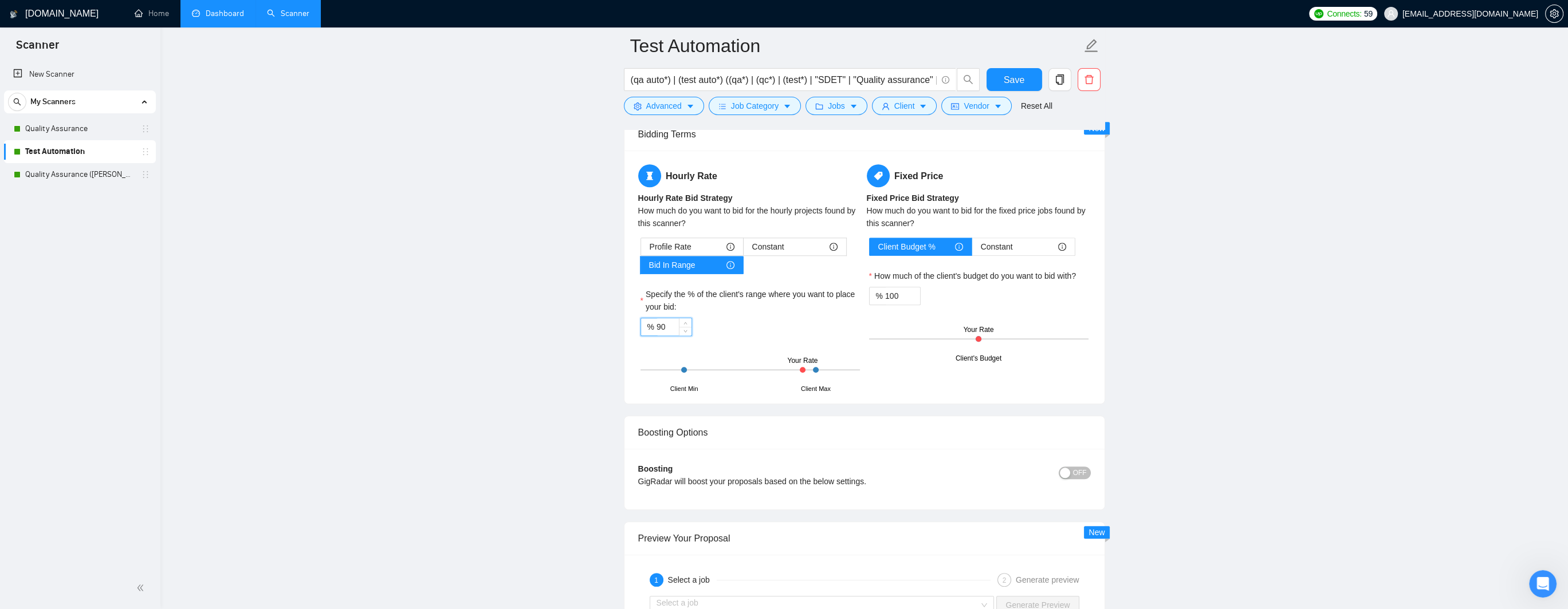
type input "90"
click at [1004, 83] on span "Save" at bounding box center [1014, 80] width 21 height 14
click at [56, 126] on link "Quality Assurance" at bounding box center [79, 129] width 109 height 23
click at [80, 126] on link "Quality Assurance" at bounding box center [79, 129] width 109 height 23
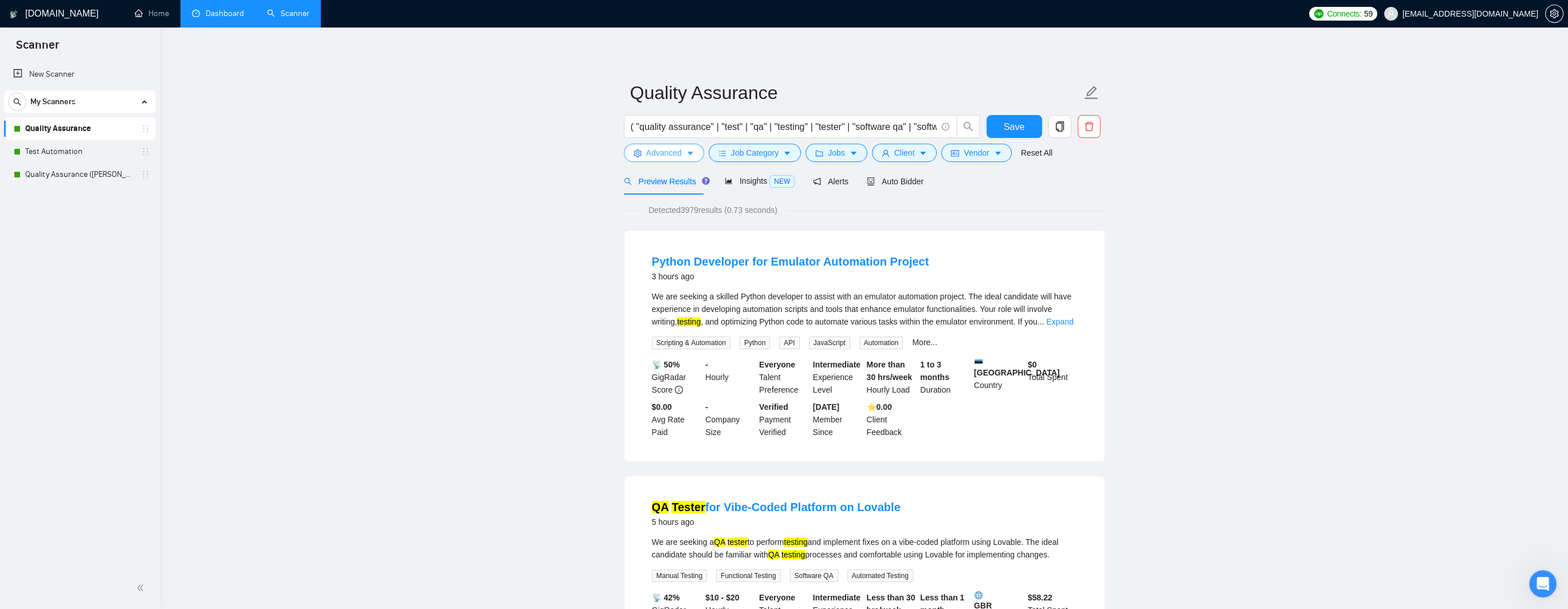
click at [656, 157] on span "Advanced" at bounding box center [663, 152] width 36 height 12
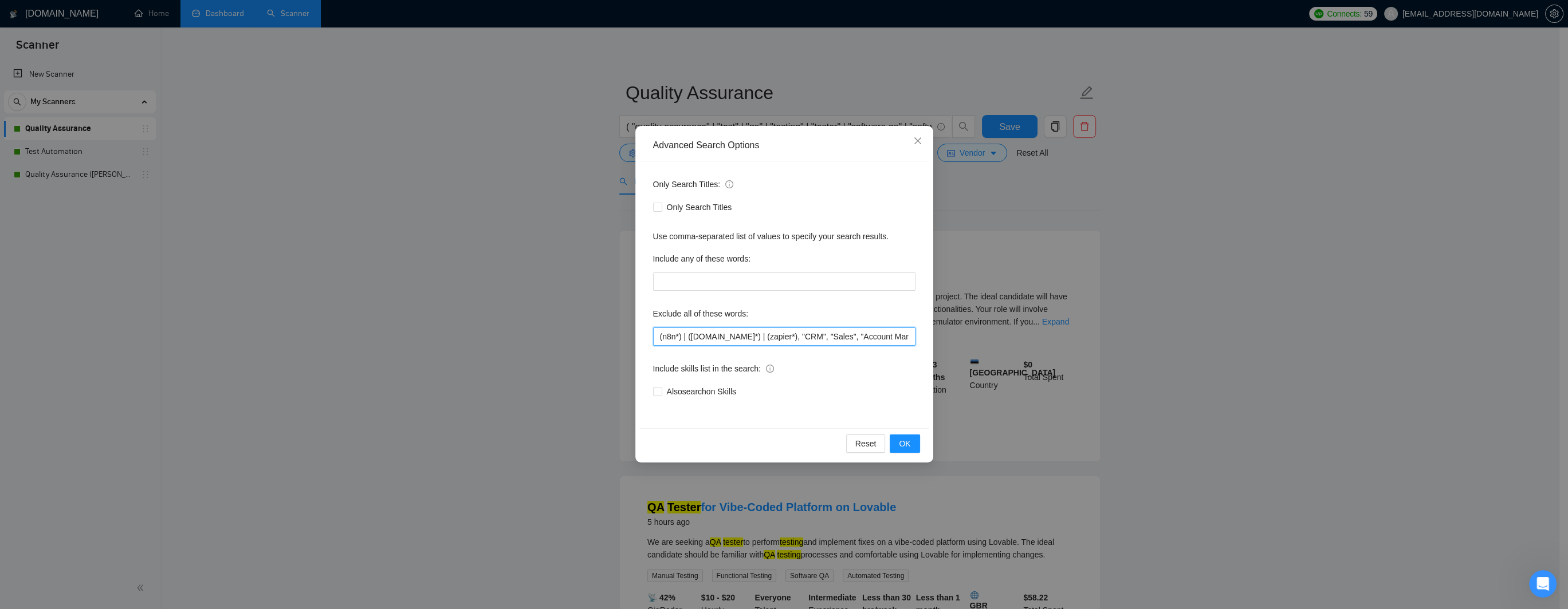
click at [798, 335] on input "(n8n*) | ([DOMAIN_NAME]*) | (zapier*), "CRM", "Sales", "Account Manager", "No a…" at bounding box center [784, 336] width 262 height 18
paste input "eSIM"
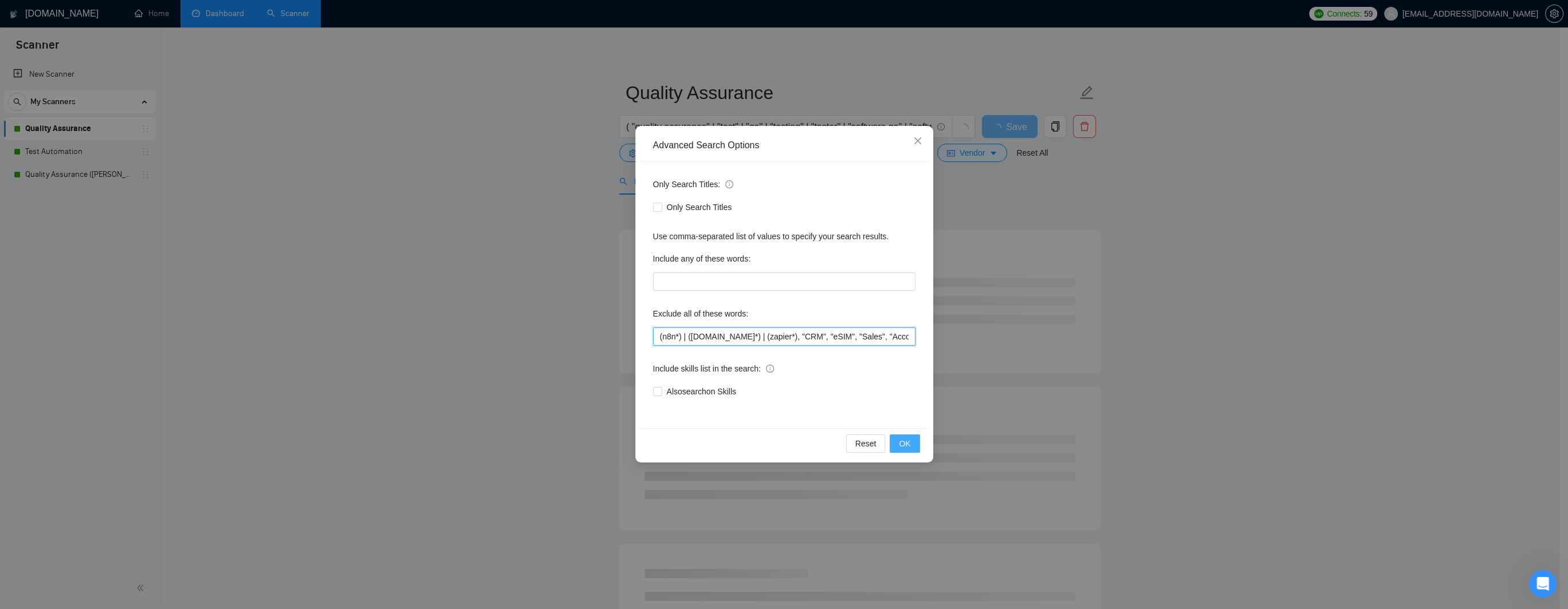
type input "(n8n*) | ([DOMAIN_NAME]*) | (zapier*), "CRM", "eSIM", "Sales", "Account Manager…"
click at [908, 445] on span "OK" at bounding box center [904, 444] width 11 height 12
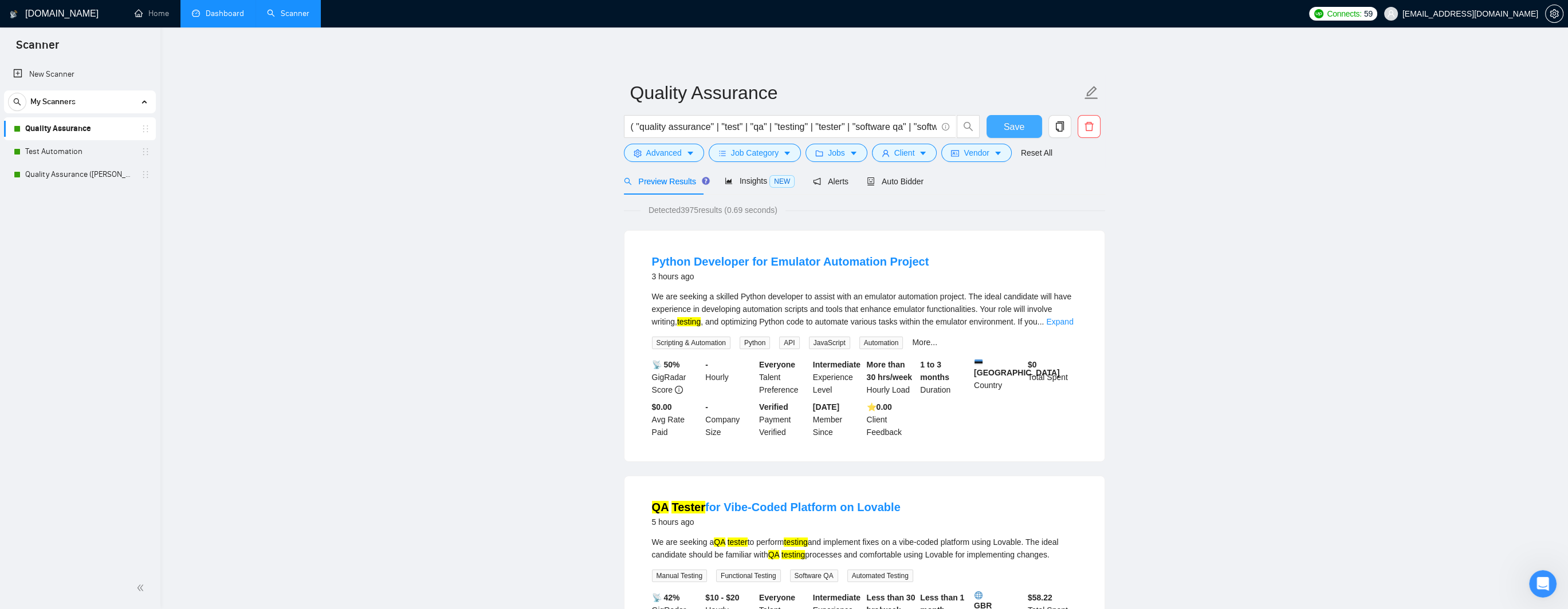
drag, startPoint x: 1016, startPoint y: 124, endPoint x: 445, endPoint y: 232, distance: 581.1
click at [1016, 124] on span "Save" at bounding box center [1014, 127] width 21 height 14
click at [57, 148] on link "Test Automation" at bounding box center [79, 151] width 109 height 23
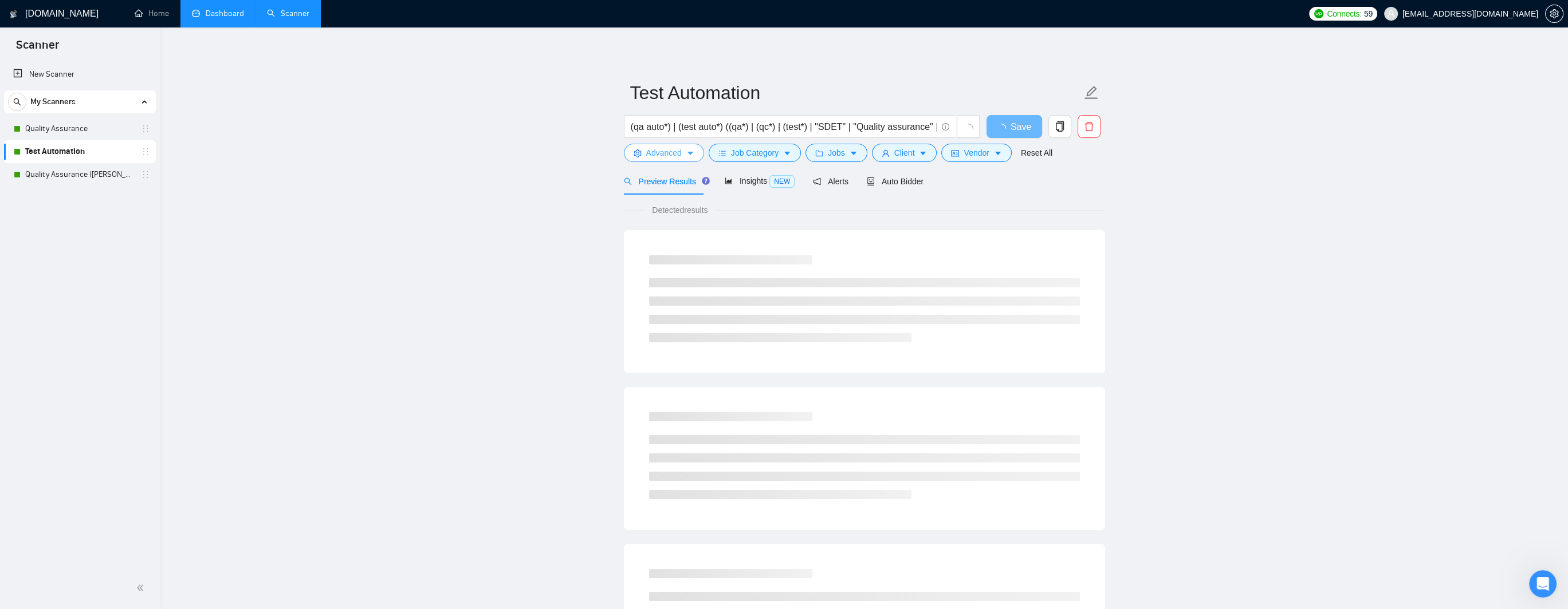
click at [650, 157] on span "Advanced" at bounding box center [663, 152] width 36 height 12
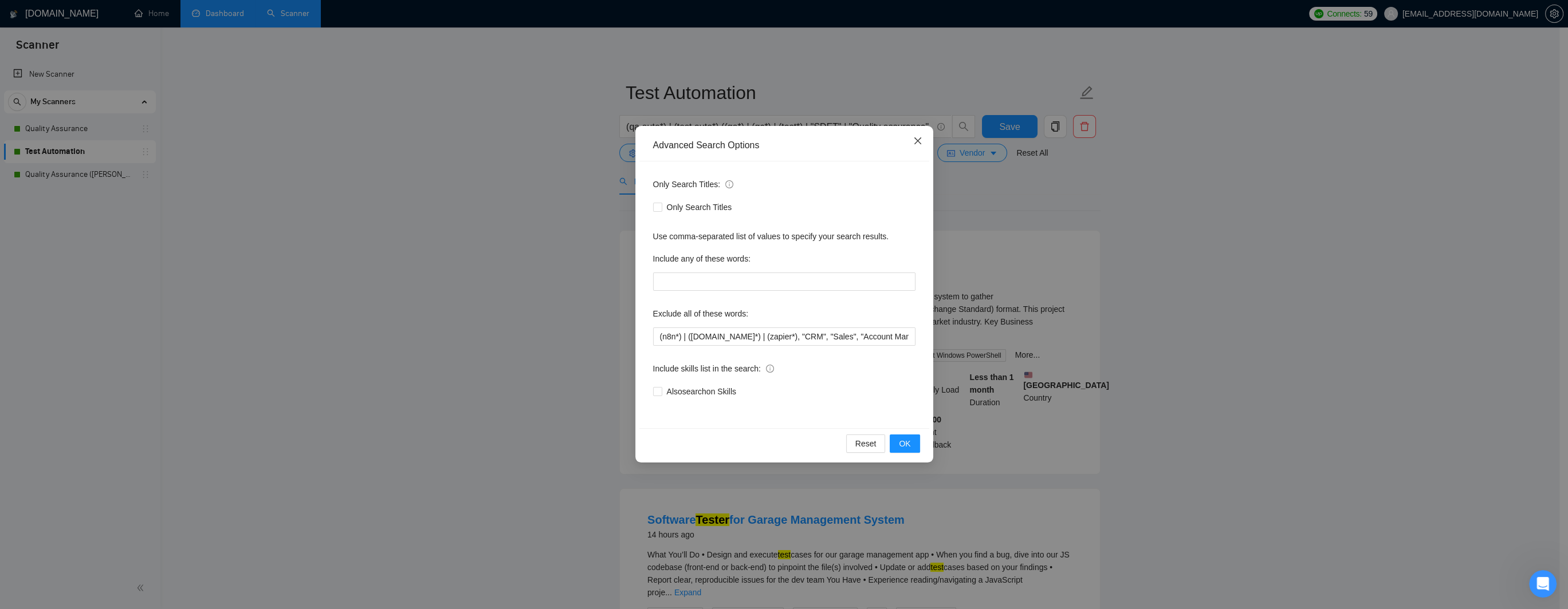
click at [917, 143] on icon "close" at bounding box center [917, 141] width 7 height 7
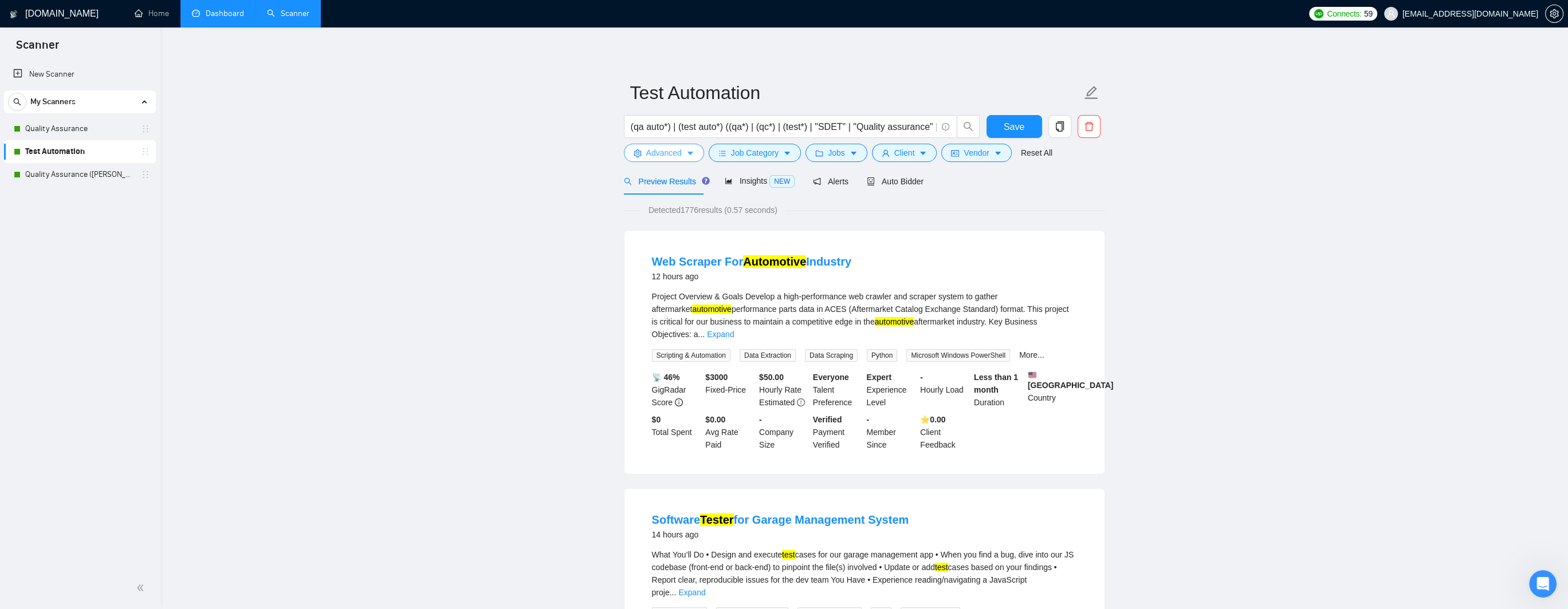
click at [686, 151] on icon "caret-down" at bounding box center [690, 153] width 8 height 8
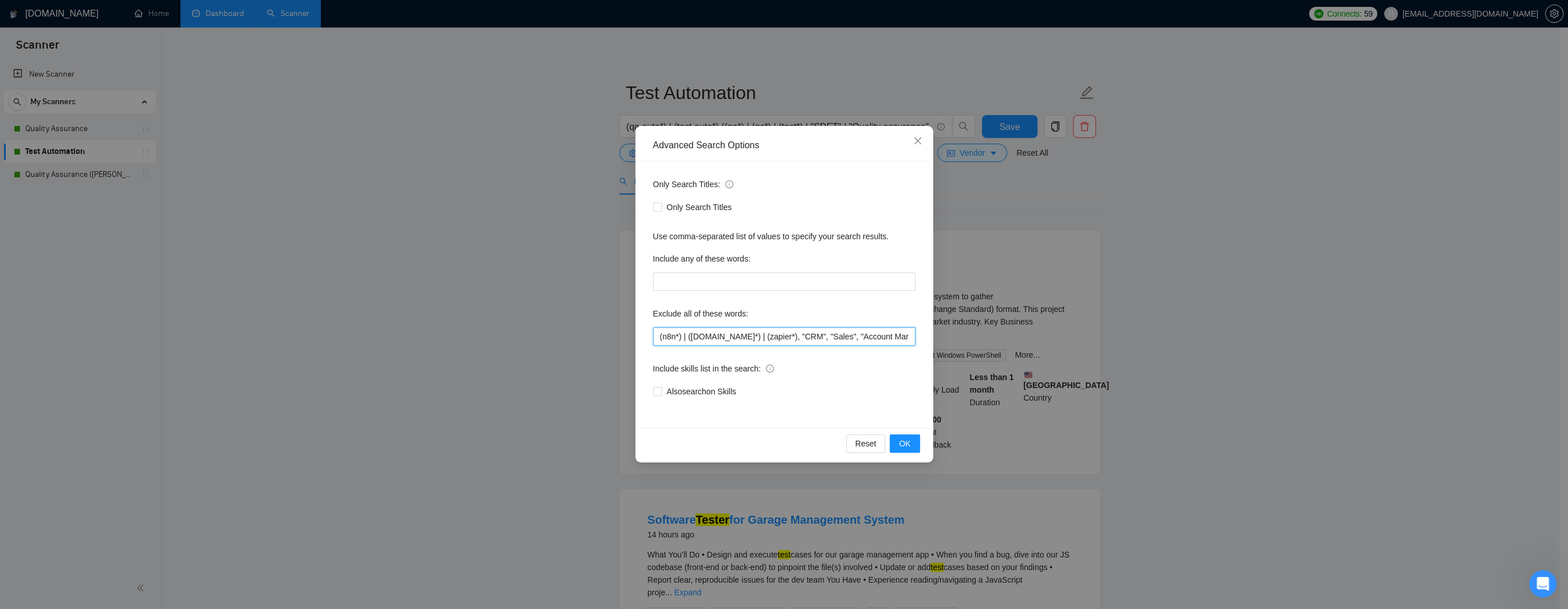
click at [773, 335] on input "(n8n*) | ([DOMAIN_NAME]*) | (zapier*), "CRM", "Sales", "Account Manager", "No a…" at bounding box center [784, 336] width 262 height 18
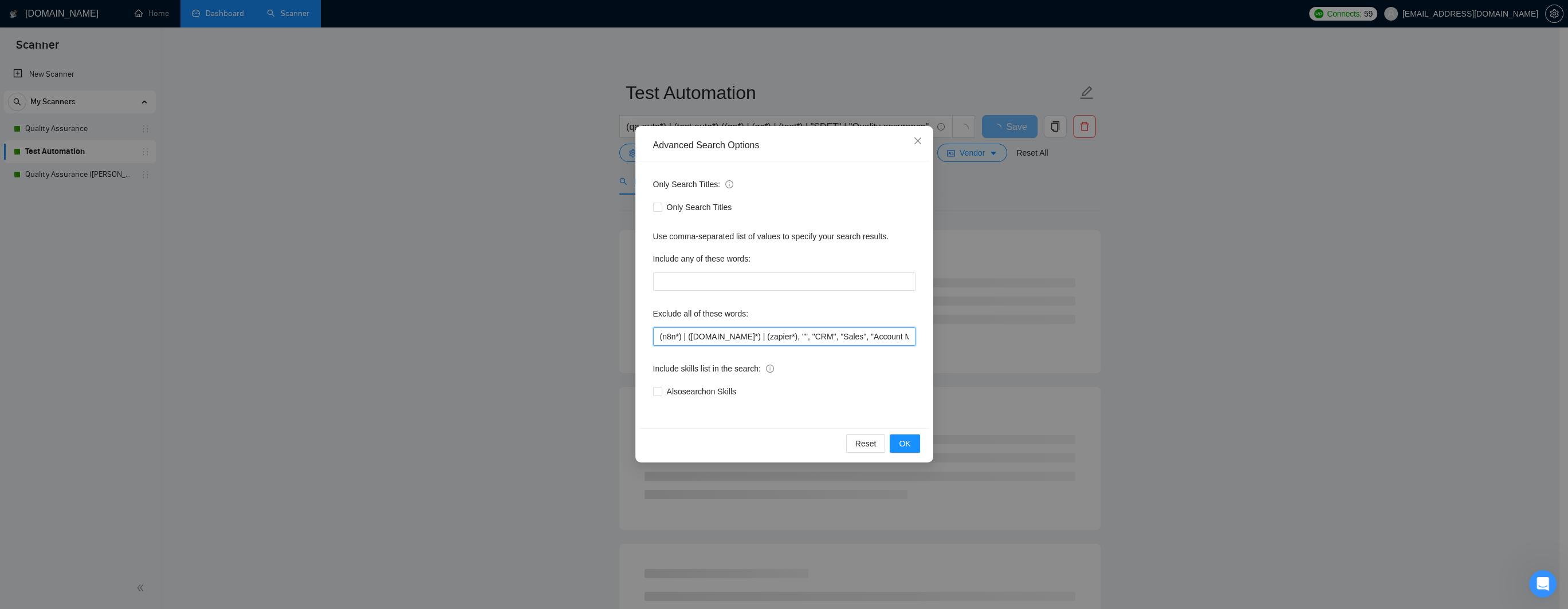
paste input "eSIM"
type input "(n8n*) | ([DOMAIN_NAME]*) | (zapier*), "eSIM", "CRM", "Sales", "Account Manager…"
click at [902, 440] on span "OK" at bounding box center [904, 444] width 11 height 12
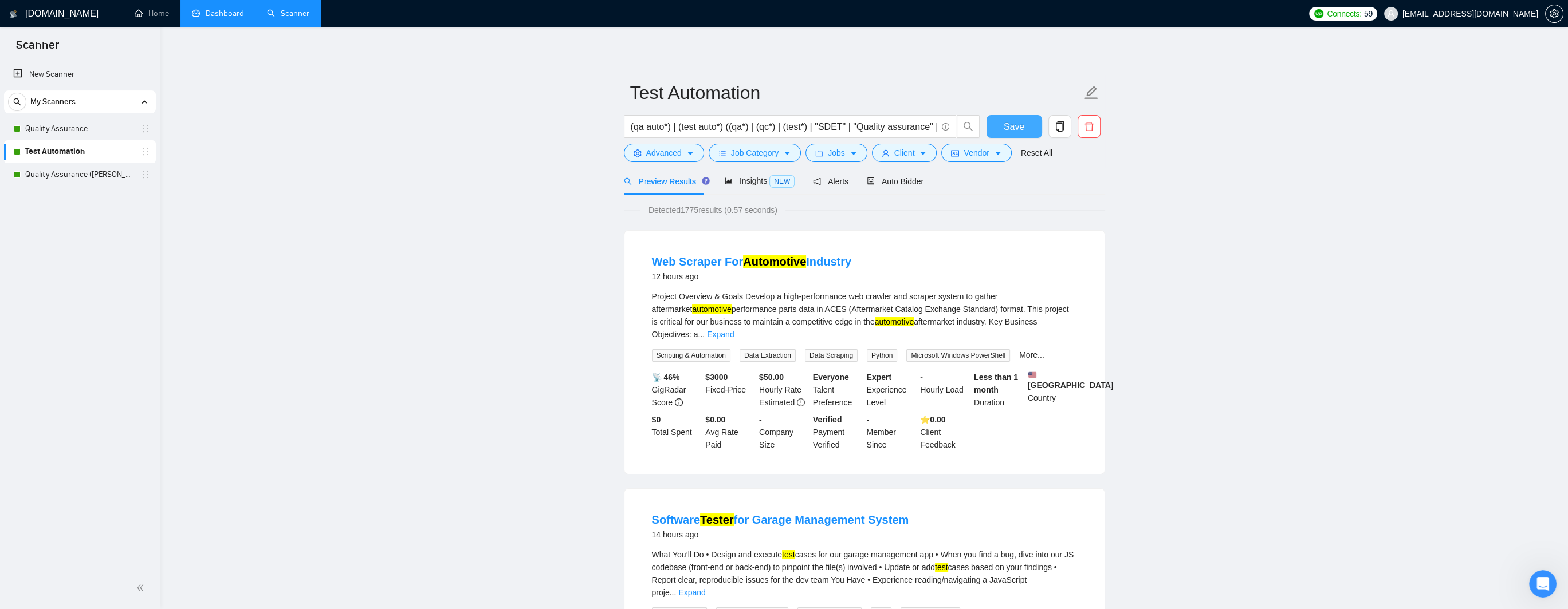
click at [1006, 128] on span "Save" at bounding box center [1014, 127] width 21 height 14
click at [81, 177] on link "Quality Assurance ([PERSON_NAME] B)" at bounding box center [79, 175] width 109 height 23
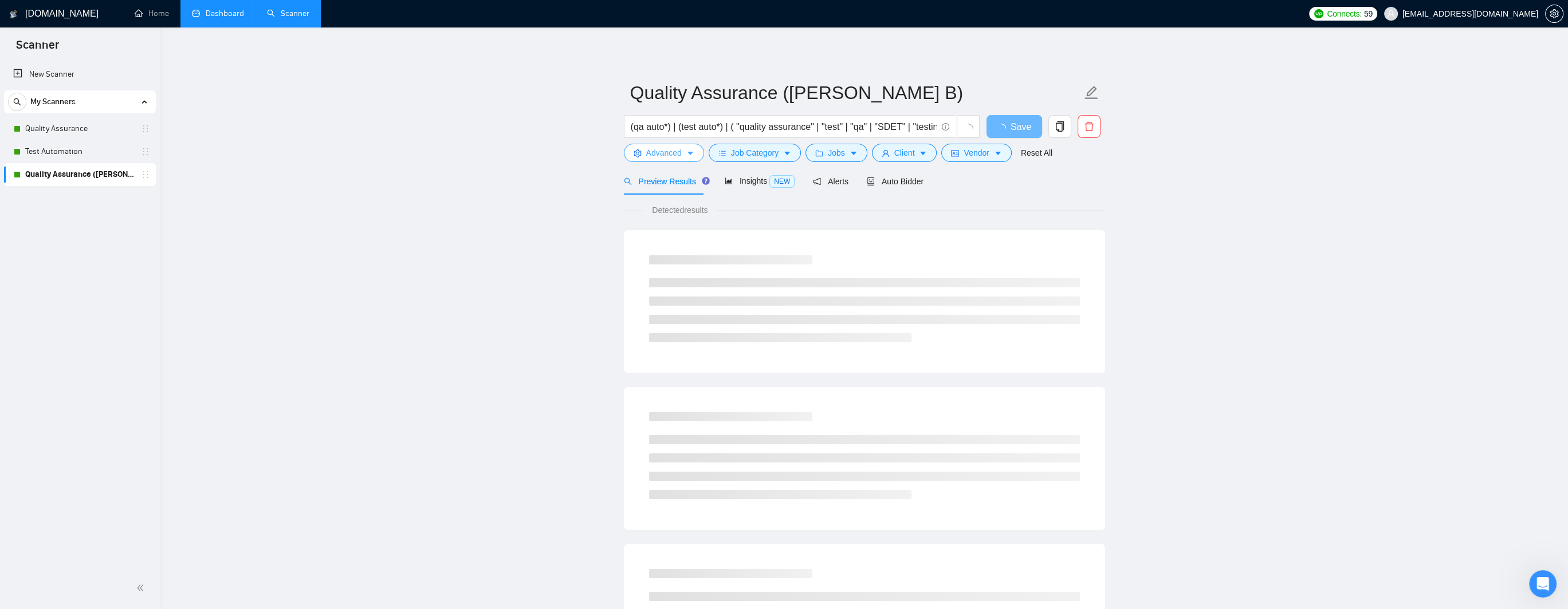
click at [670, 154] on span "Advanced" at bounding box center [663, 152] width 36 height 12
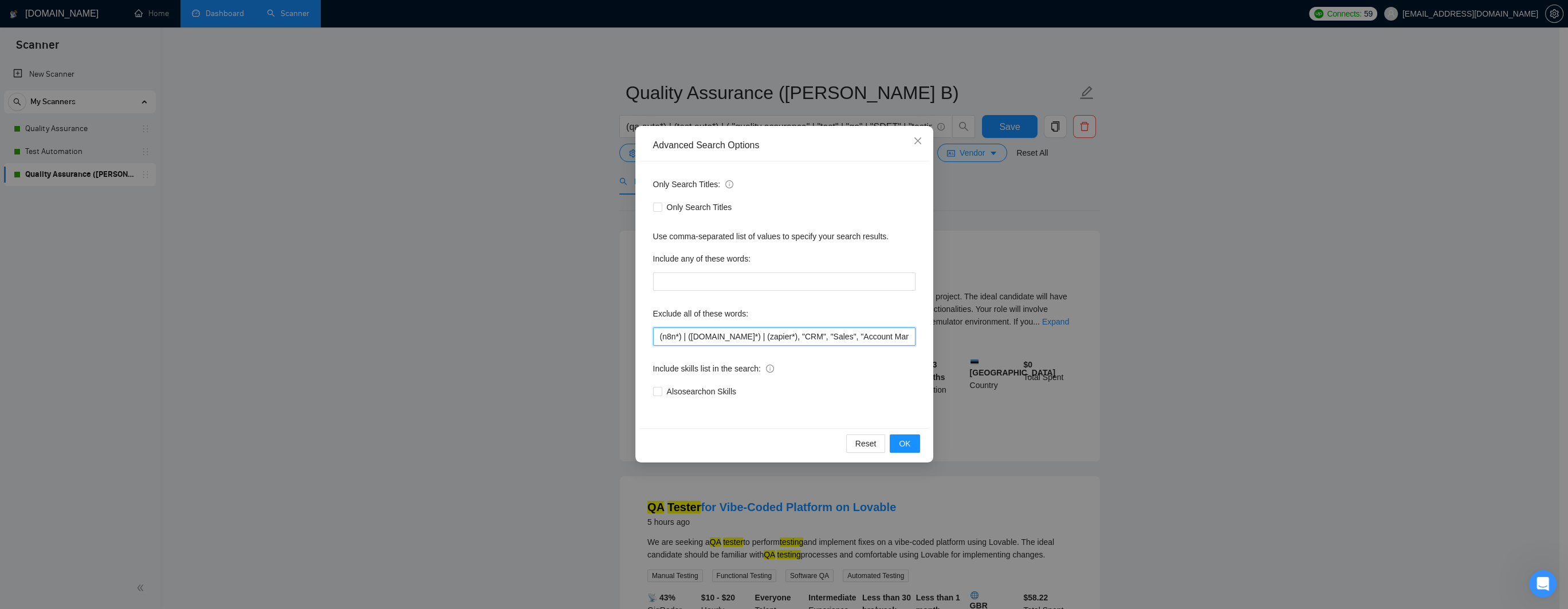
click at [771, 336] on input "(n8n*) | ([DOMAIN_NAME]*) | (zapier*), "CRM", "Sales", "Account Manager", "No a…" at bounding box center [784, 336] width 262 height 18
paste input "eSIM"
type input "(n8n*) | ([DOMAIN_NAME]*) | (zapier*), "eSIM", "CRM", "Sales", "Account Manager…"
click at [895, 436] on button "OK" at bounding box center [905, 443] width 30 height 18
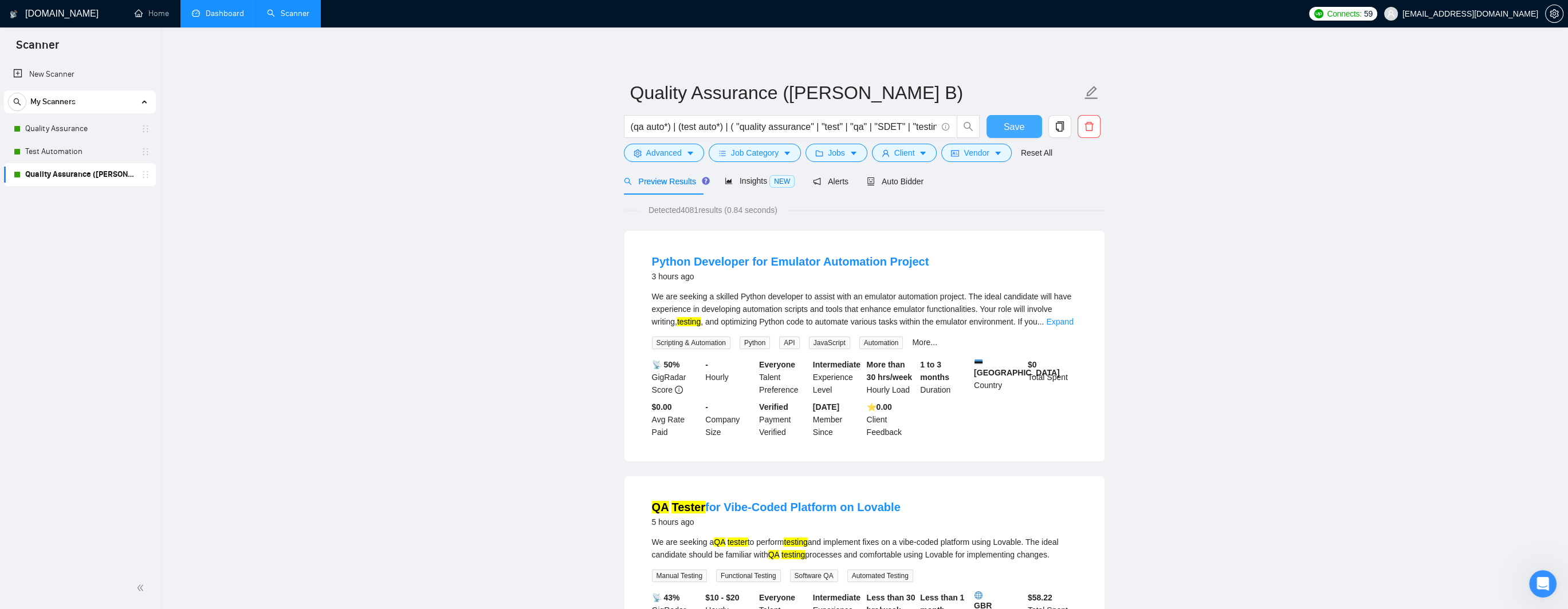
click at [1007, 128] on span "Save" at bounding box center [1014, 127] width 21 height 14
drag, startPoint x: 887, startPoint y: 178, endPoint x: 602, endPoint y: 349, distance: 332.4
click at [887, 178] on span "Auto Bidder" at bounding box center [894, 181] width 57 height 10
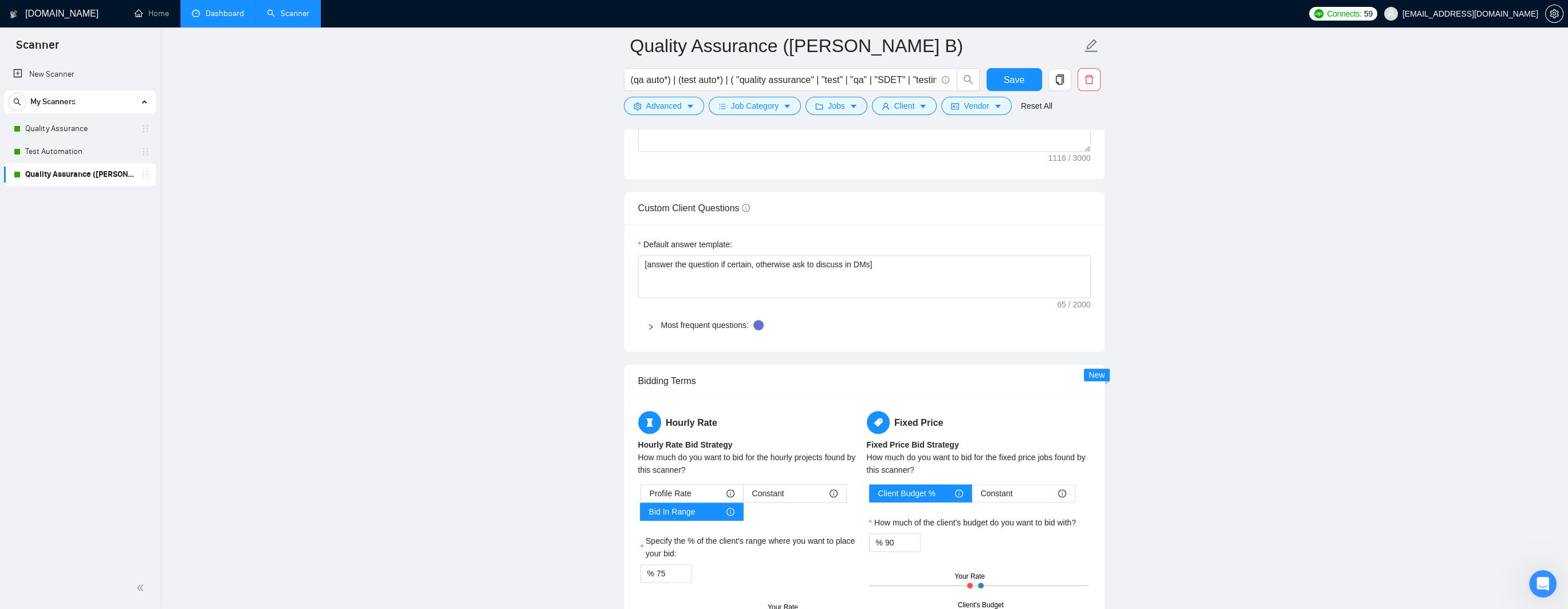
scroll to position [1603, 0]
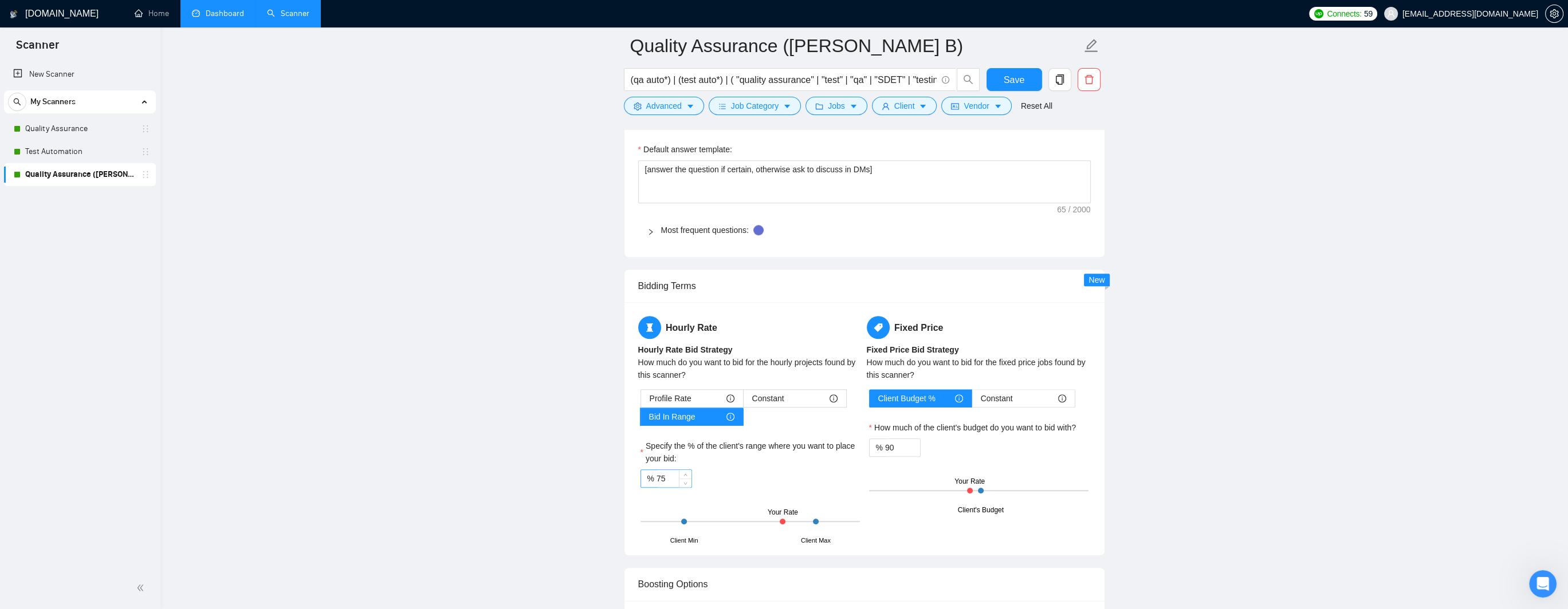
click at [670, 478] on input "75" at bounding box center [674, 478] width 35 height 17
type input "7"
click at [670, 478] on input "60" at bounding box center [674, 478] width 35 height 17
click at [535, 471] on main "Quality Assurance ([PERSON_NAME] B) (qa auto*) | (test auto*) | ( "quality assu…" at bounding box center [864, 61] width 1370 height 3237
click at [673, 478] on input "60" at bounding box center [674, 478] width 35 height 17
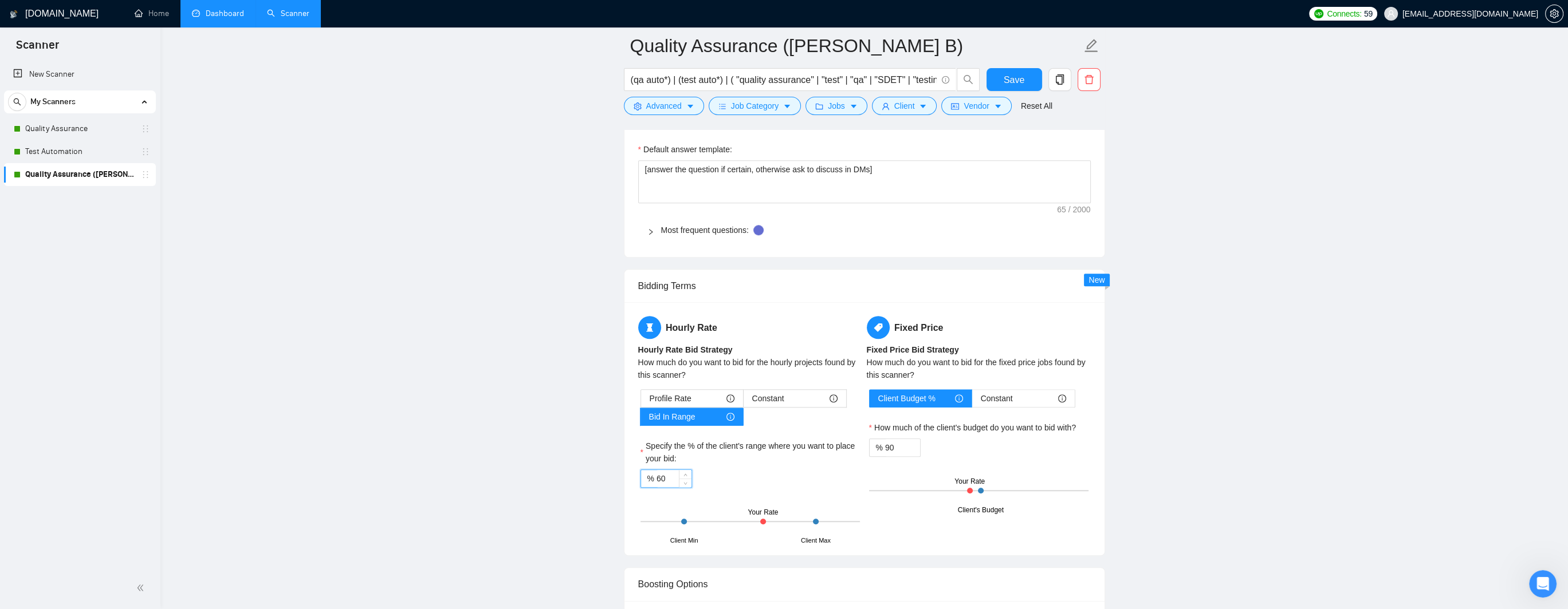
type input "6"
type input "0"
type input "1"
type input "50"
click at [1018, 85] on span "Save" at bounding box center [1014, 80] width 21 height 14
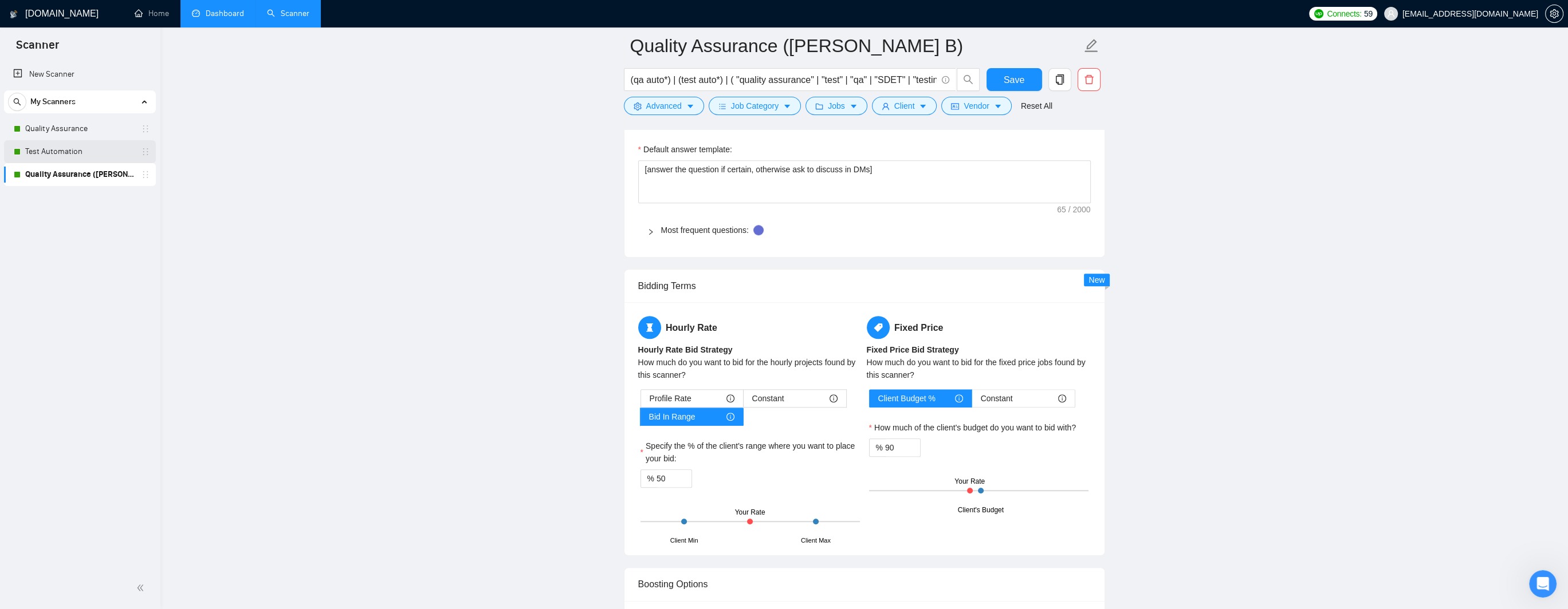
click at [66, 151] on link "Test Automation" at bounding box center [79, 151] width 109 height 23
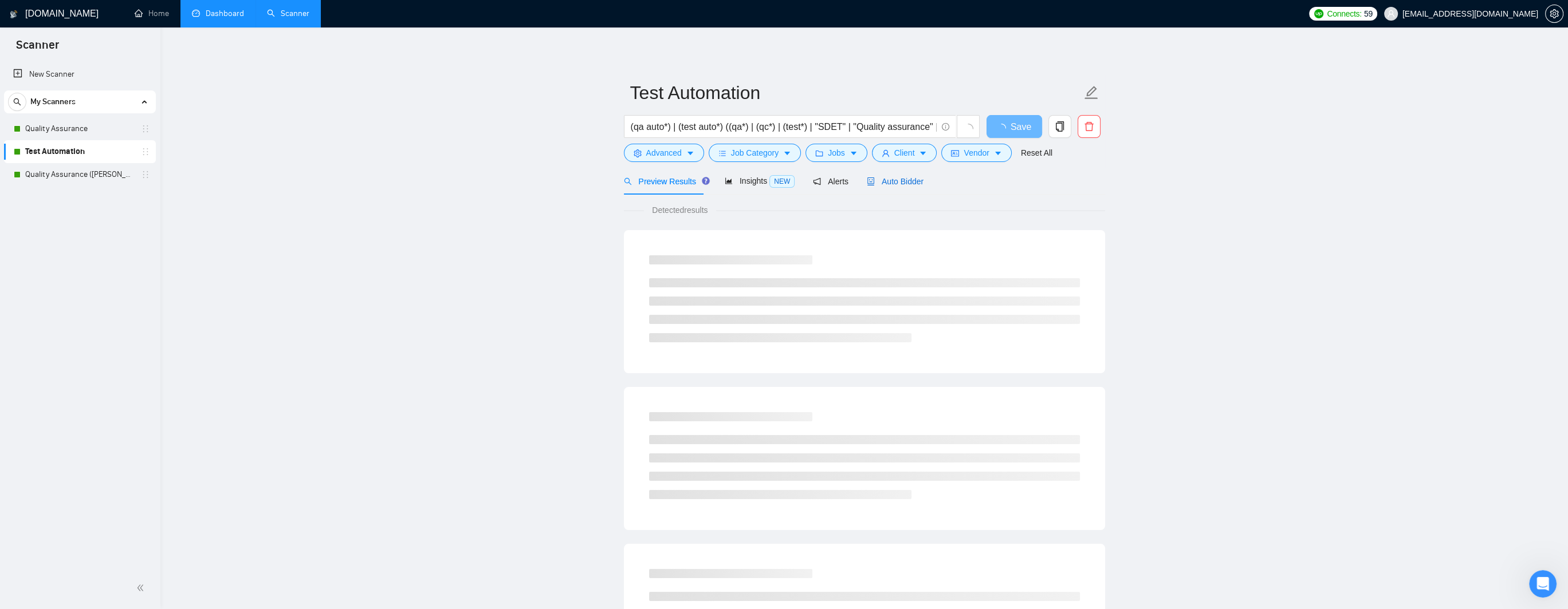
click at [898, 181] on span "Auto Bidder" at bounding box center [894, 181] width 57 height 10
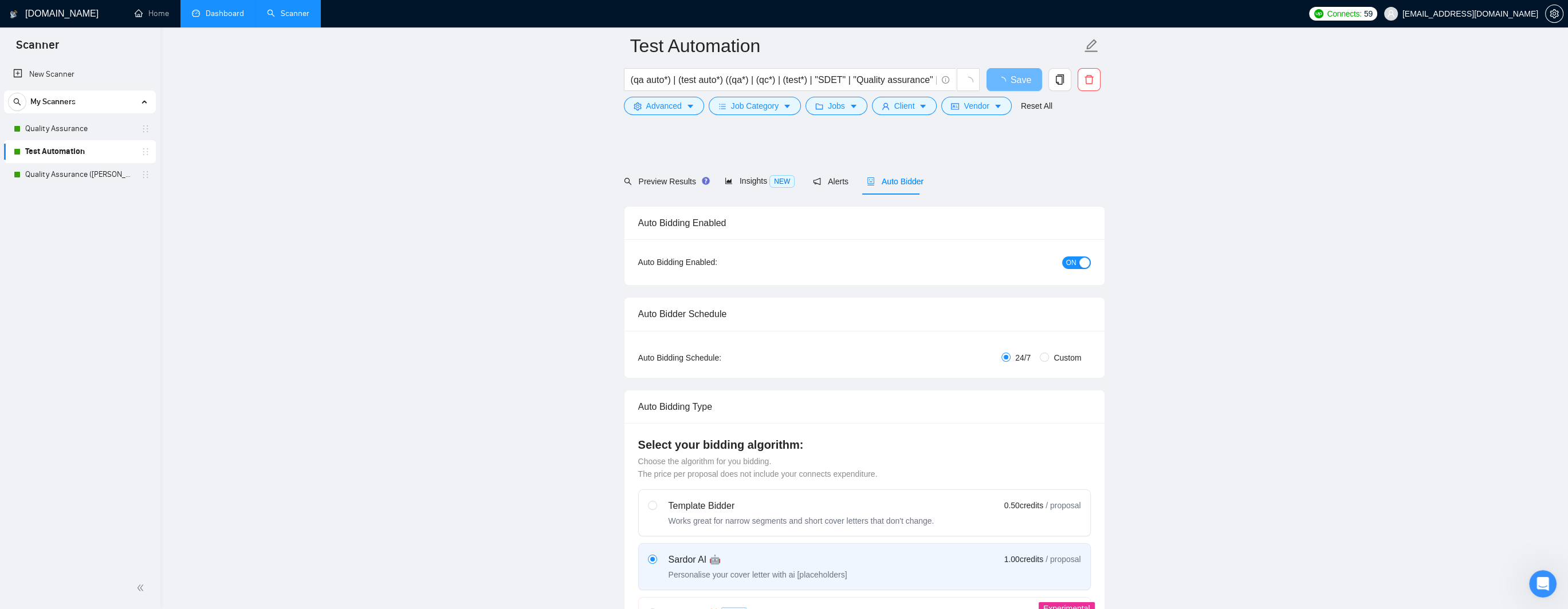
scroll to position [630, 0]
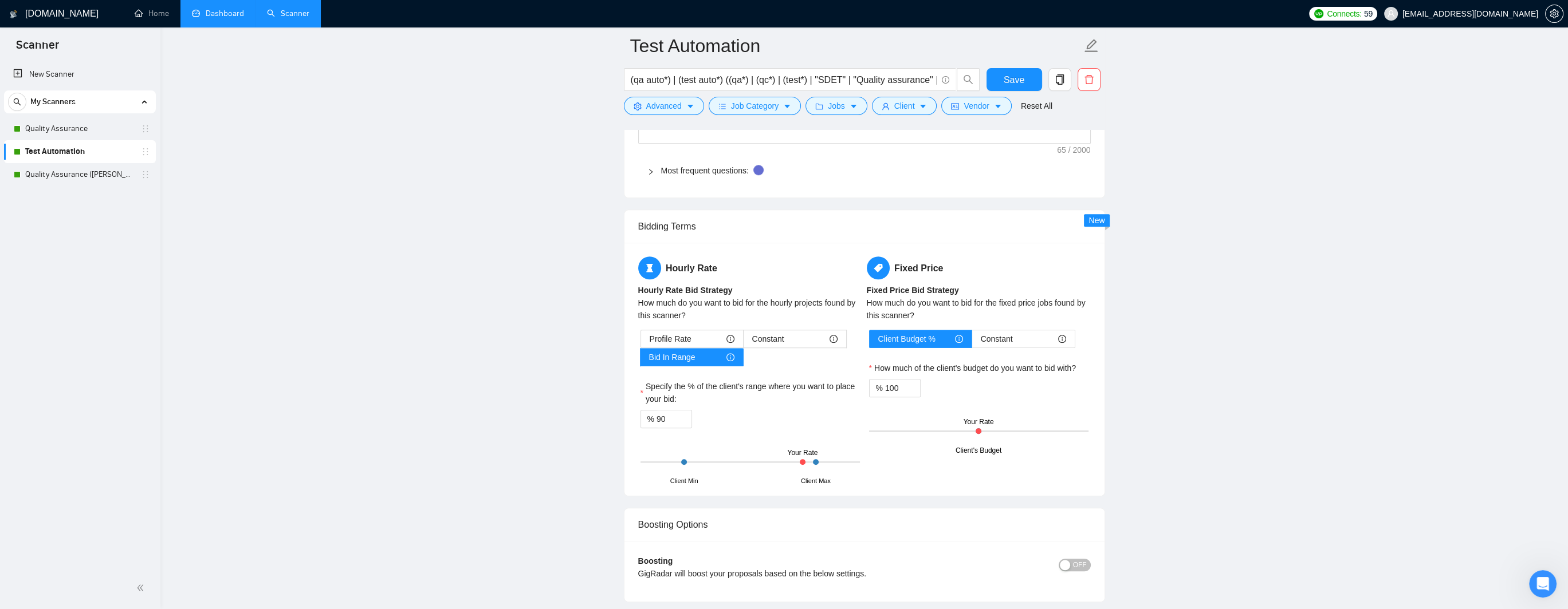
scroll to position [1831, 0]
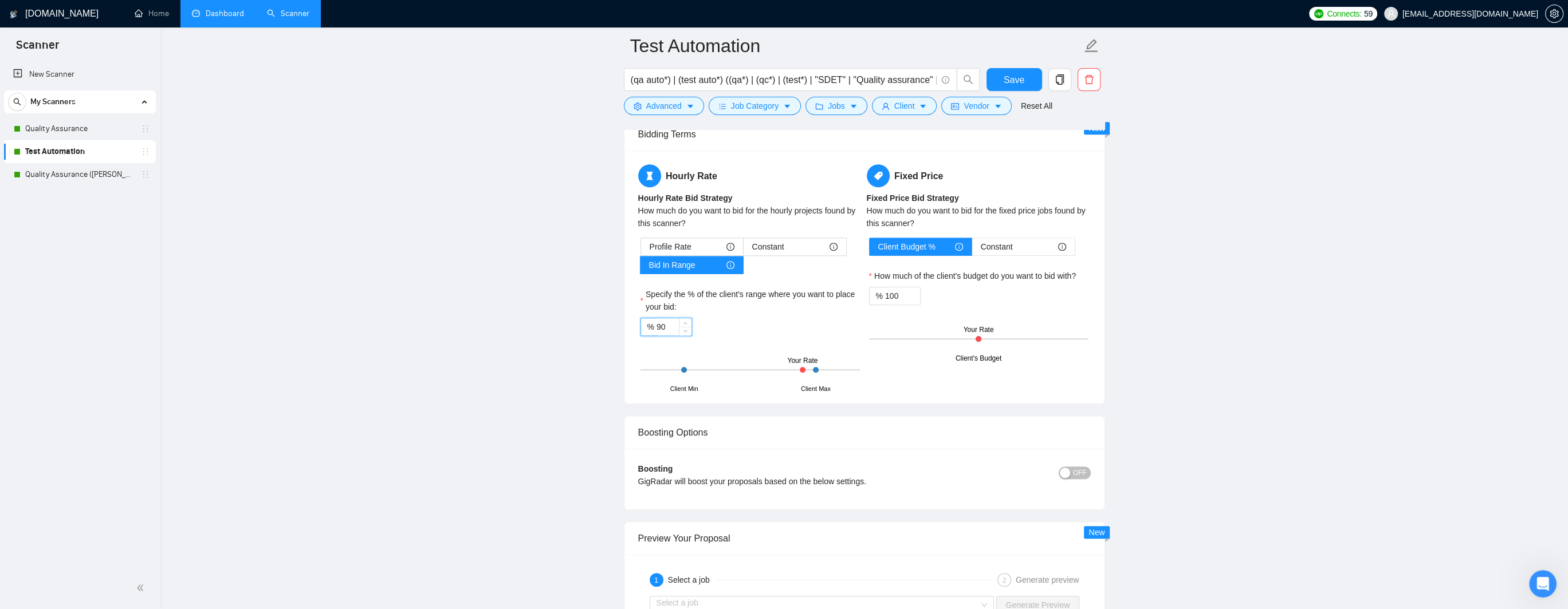
click at [639, 328] on div "Profile Rate Constant Bid In Range Specify the % of the client's range where yo…" at bounding box center [750, 313] width 224 height 152
type input "70"
click at [1015, 77] on span "Save" at bounding box center [1014, 80] width 21 height 14
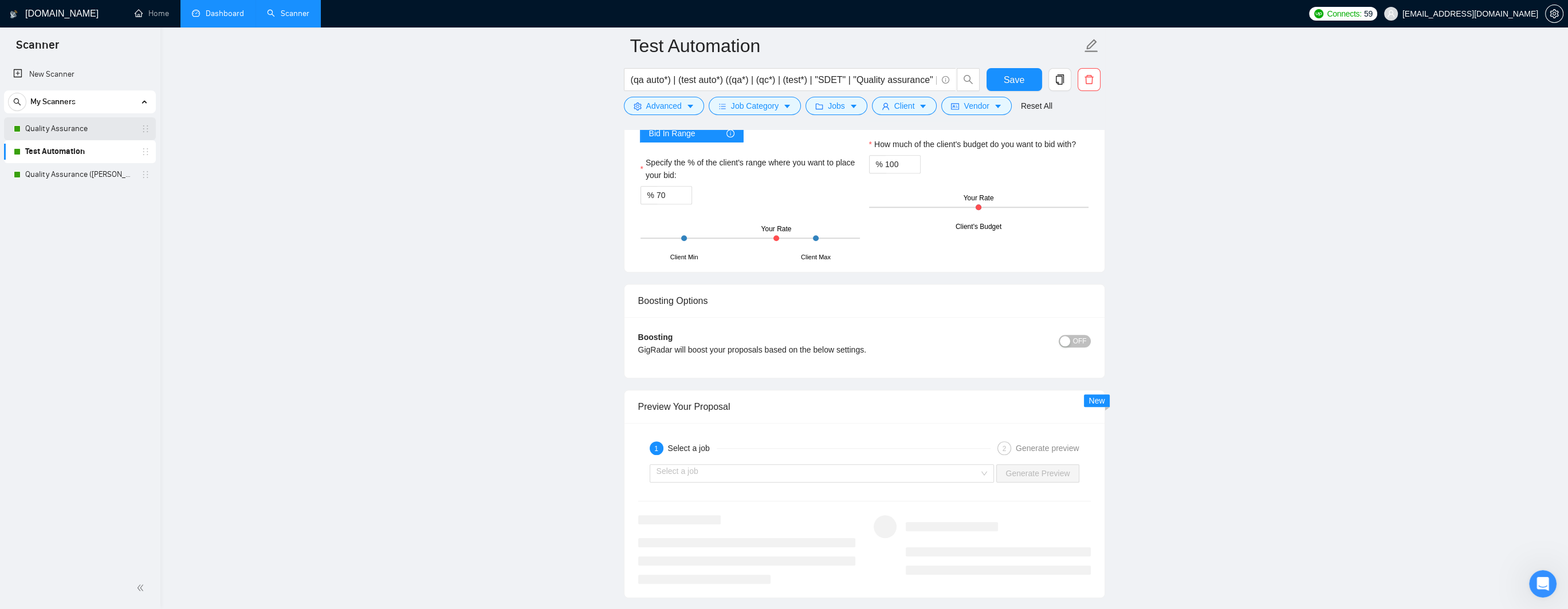
click at [66, 128] on link "Quality Assurance" at bounding box center [79, 129] width 109 height 23
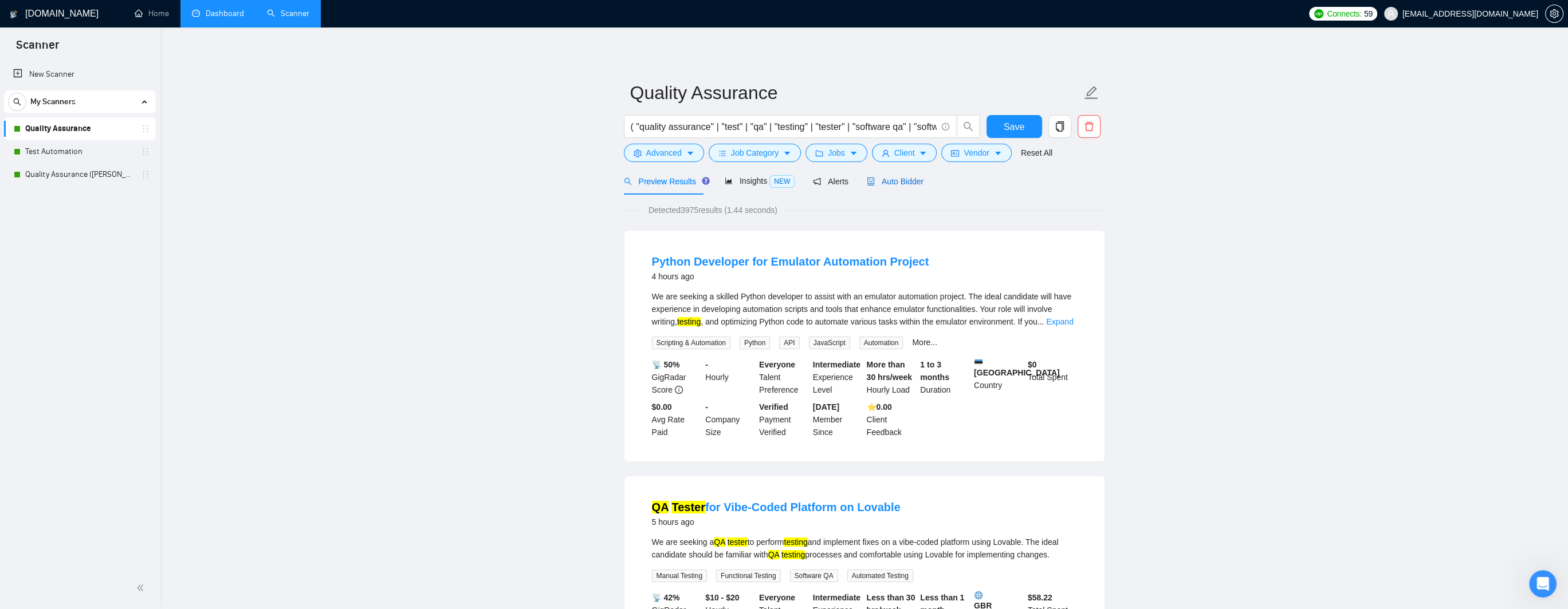
click at [905, 181] on span "Auto Bidder" at bounding box center [894, 181] width 57 height 10
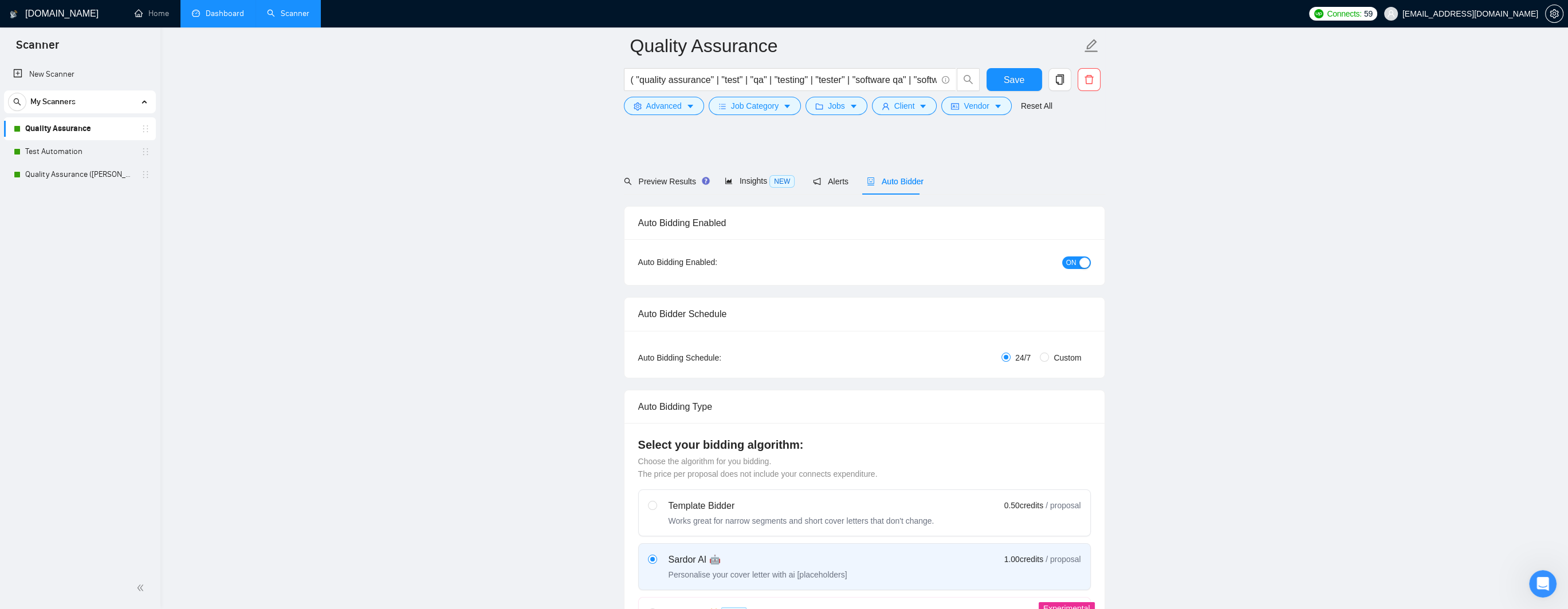
scroll to position [1592, 0]
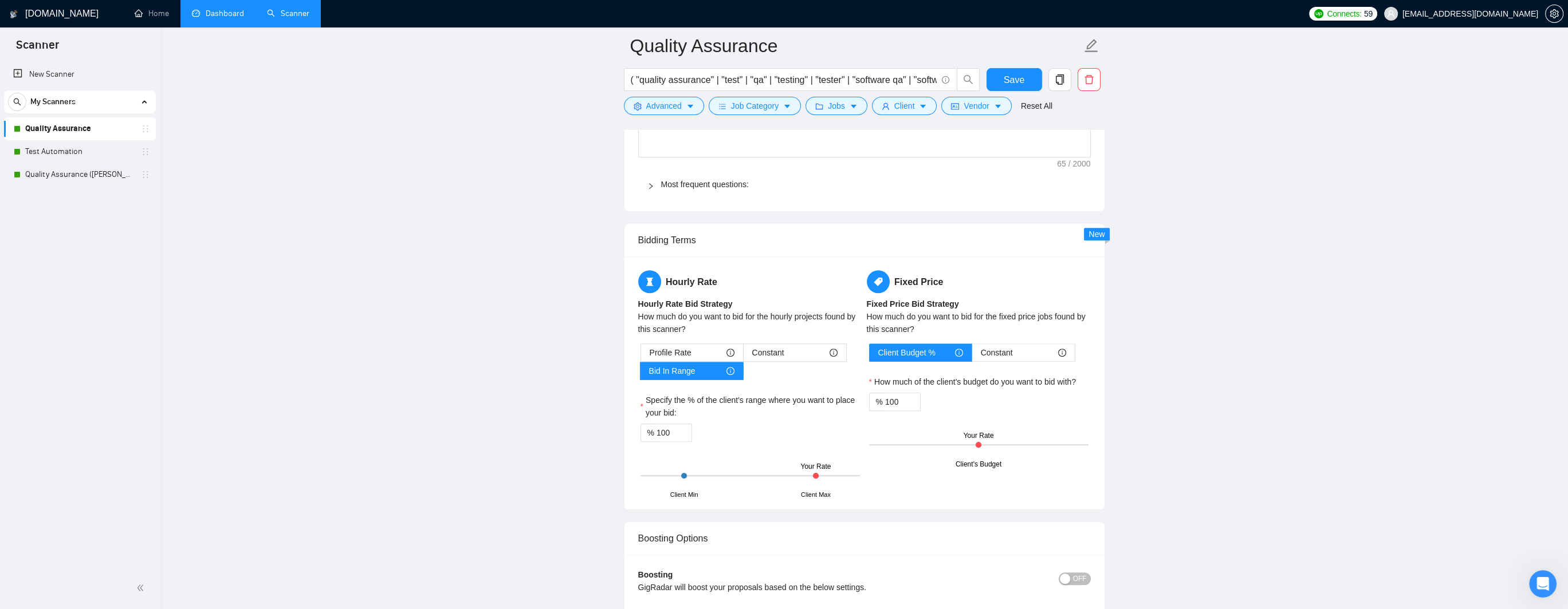
click at [671, 338] on div "How much do you want to bid for the hourly projects found by this scanner?" at bounding box center [750, 325] width 224 height 25
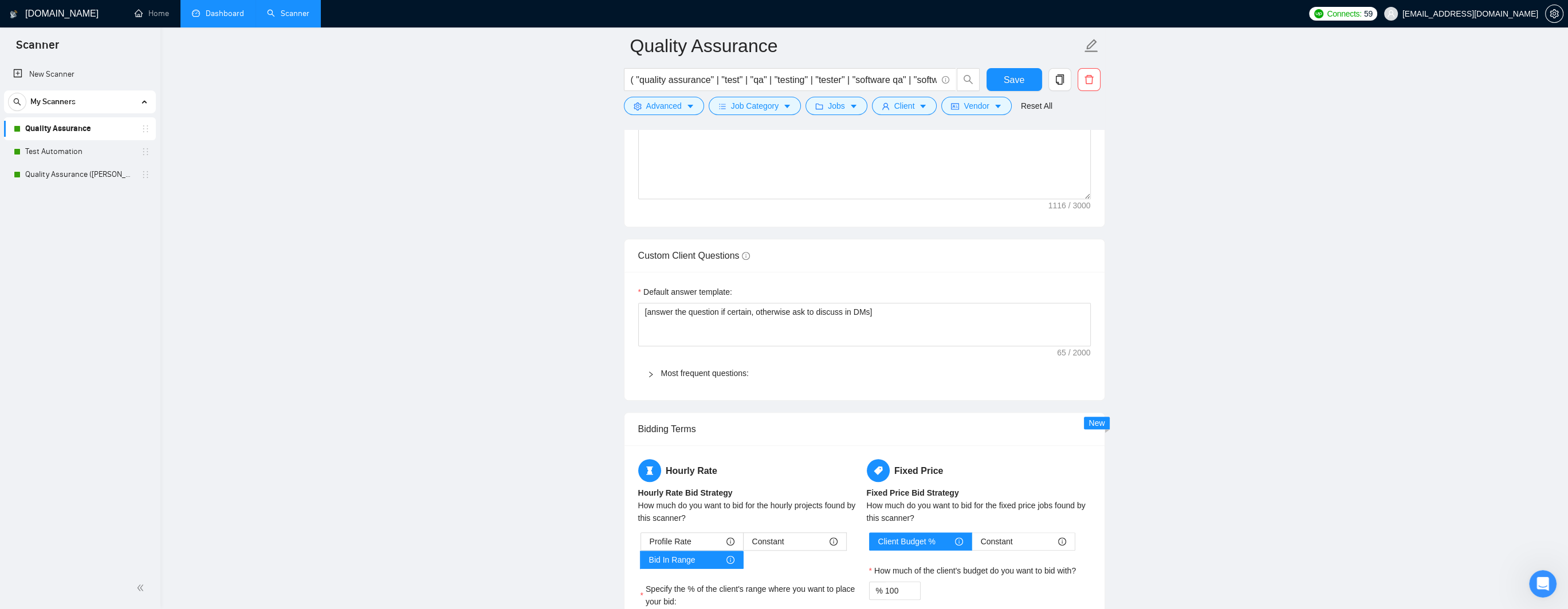
scroll to position [1660, 0]
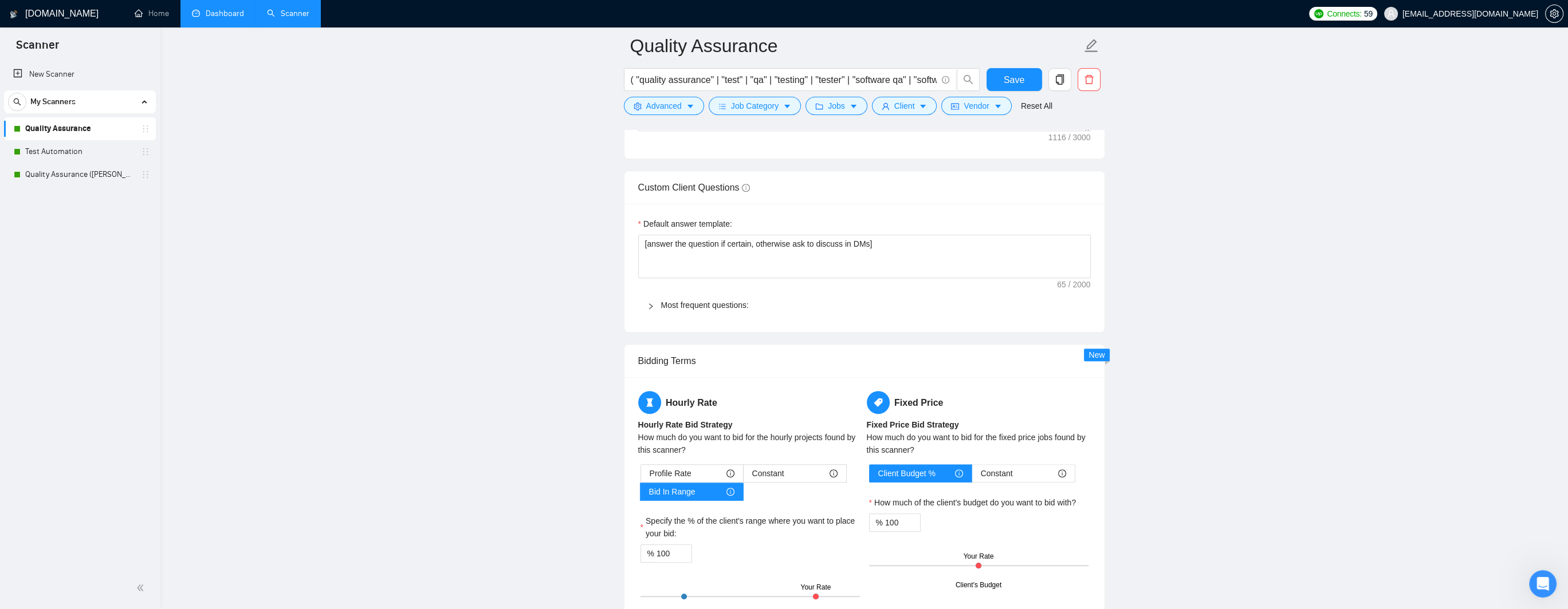
drag, startPoint x: 674, startPoint y: 477, endPoint x: 659, endPoint y: 477, distance: 15.0
click at [659, 515] on label "Specify the % of the client's range where you want to place your bid:" at bounding box center [750, 527] width 219 height 25
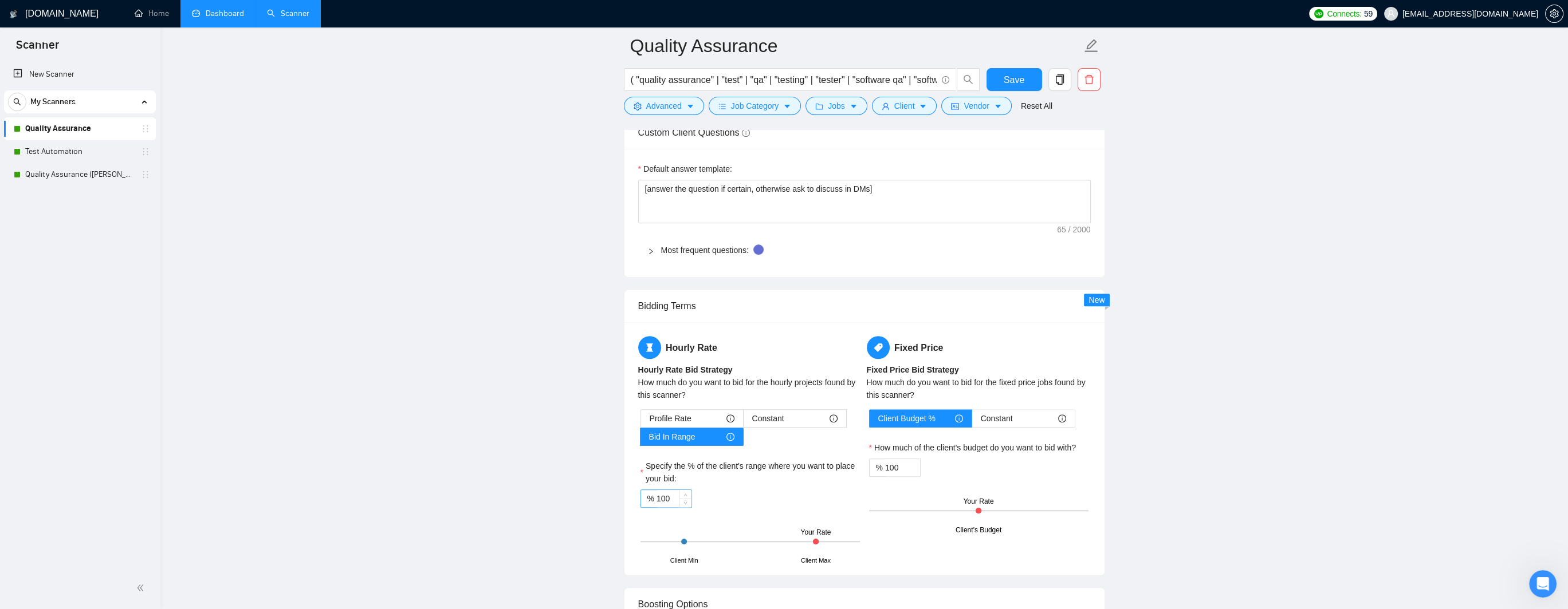
click at [668, 498] on input "100" at bounding box center [674, 499] width 35 height 17
type input "1"
type input "70"
click at [1009, 83] on span "Save" at bounding box center [1014, 80] width 21 height 14
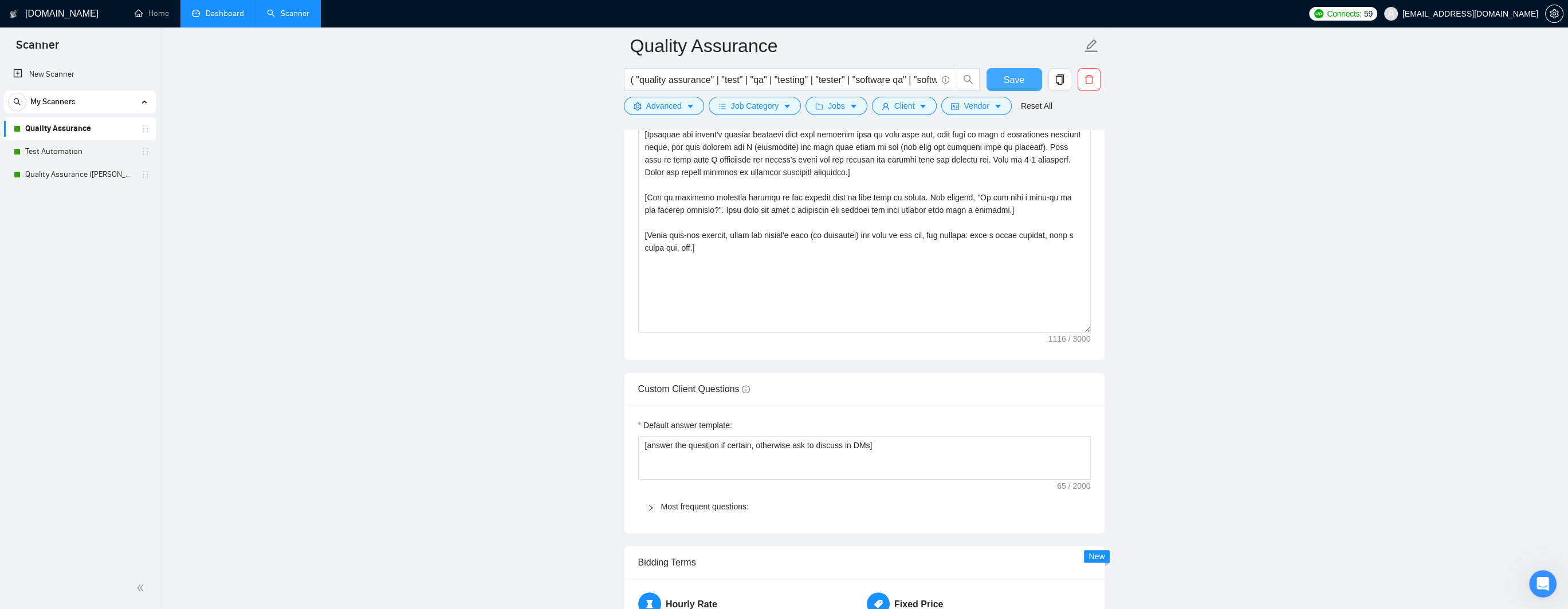
scroll to position [0, 0]
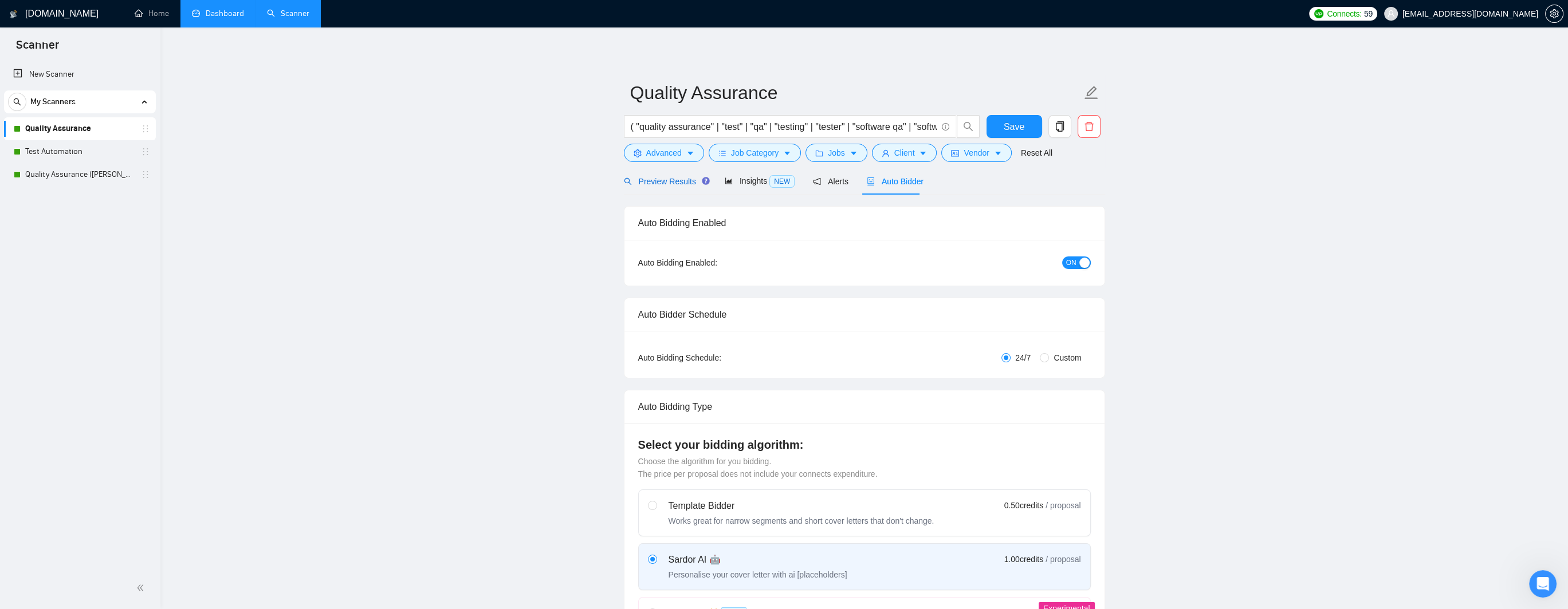
click at [676, 186] on span "Preview Results" at bounding box center [665, 181] width 83 height 10
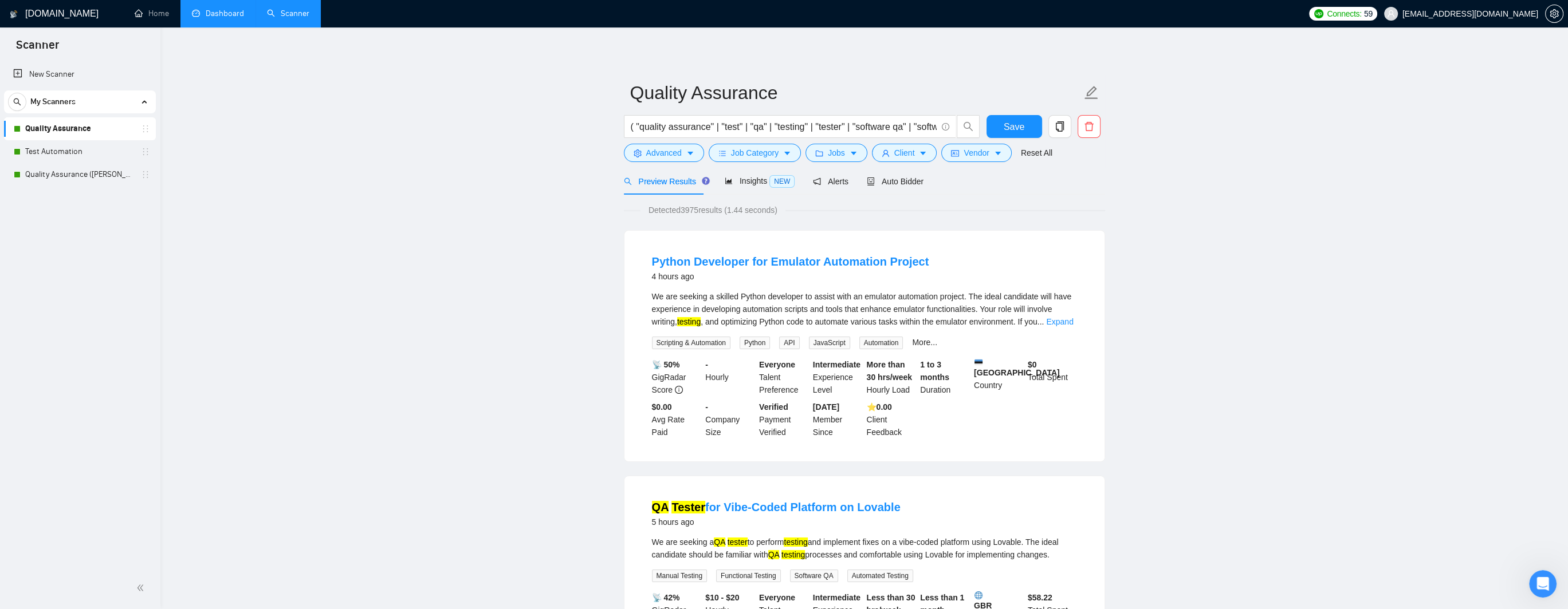
click at [232, 16] on link "Dashboard" at bounding box center [218, 13] width 52 height 10
